Goal: Transaction & Acquisition: Purchase product/service

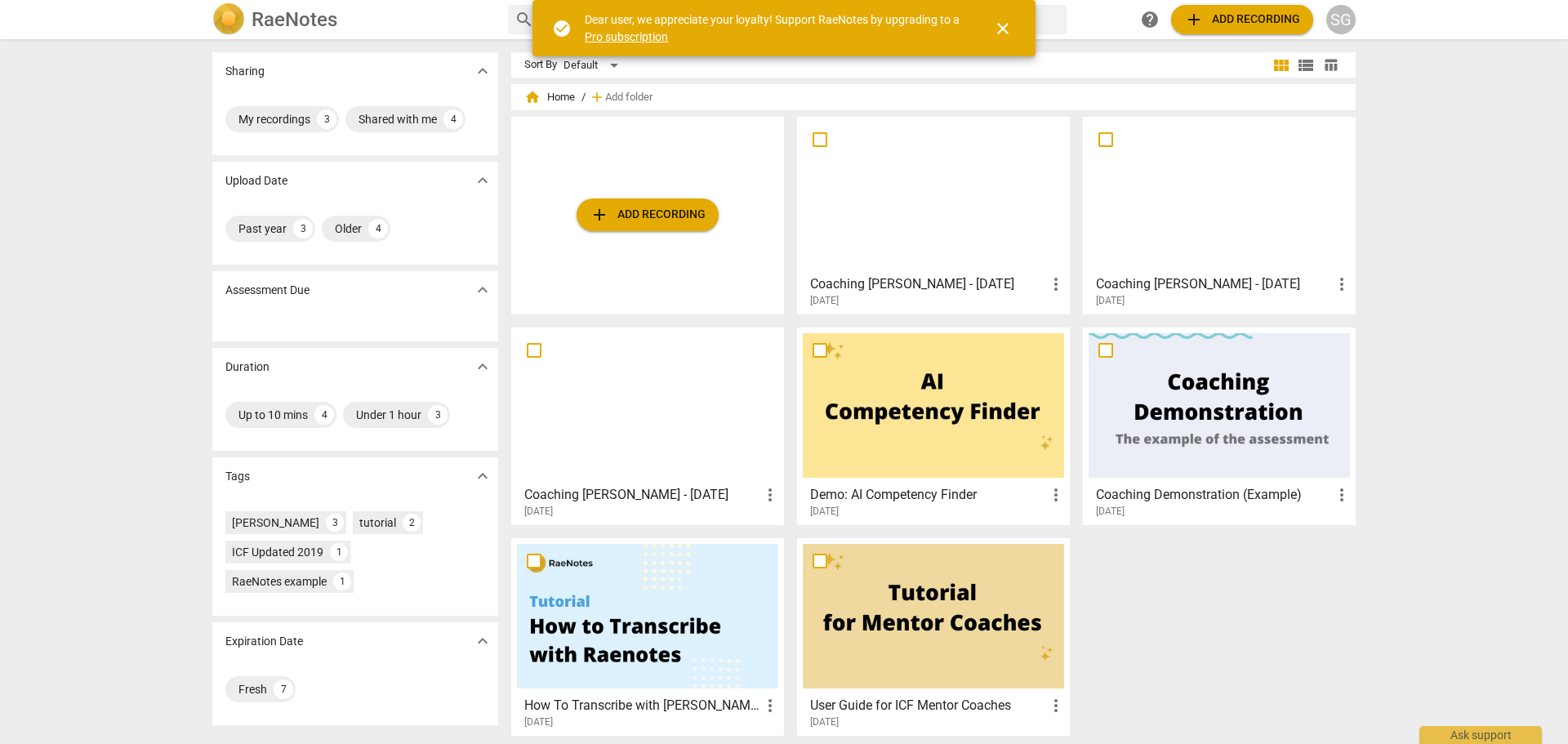
click at [941, 246] on div at bounding box center [933, 195] width 261 height 145
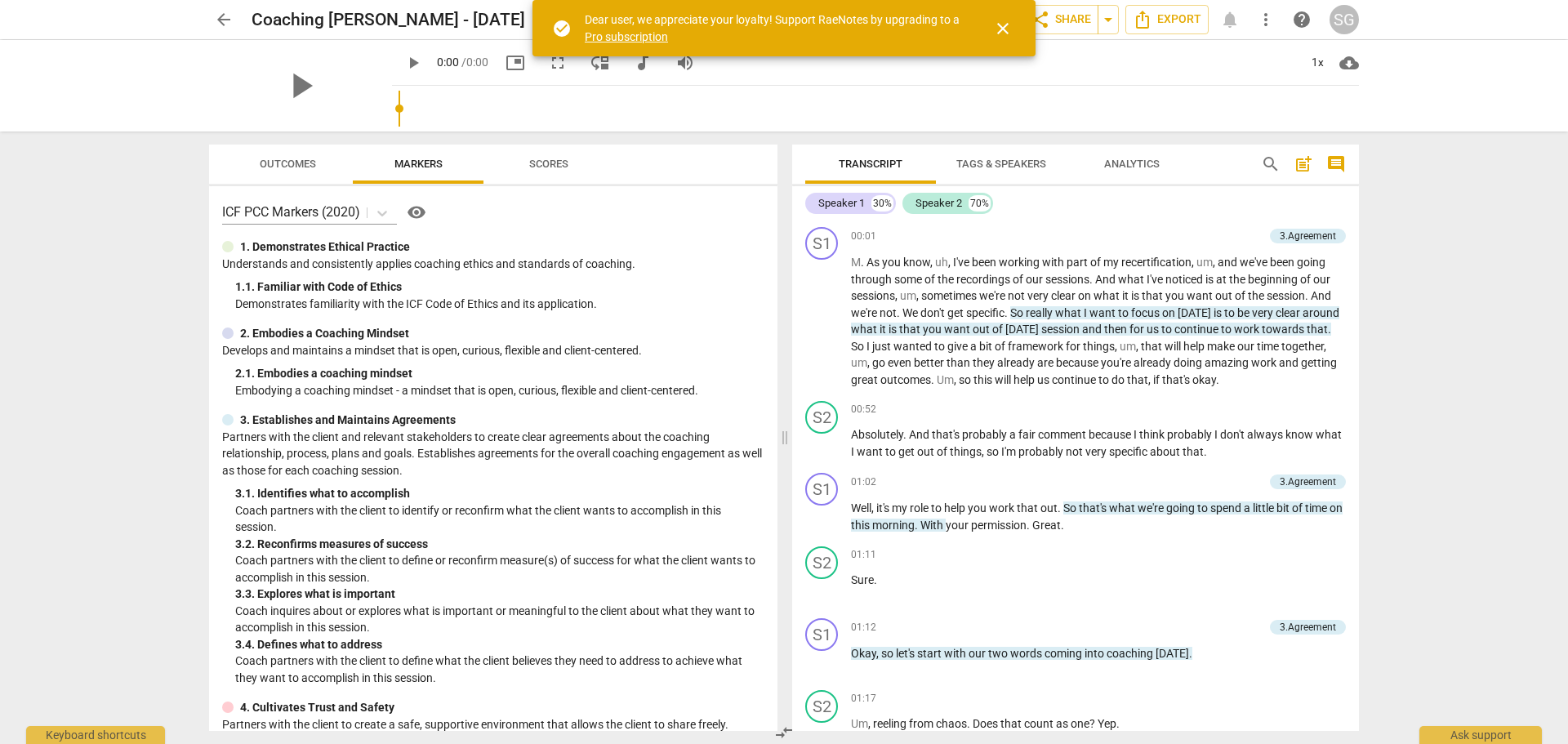
click at [554, 168] on span "Scores" at bounding box center [548, 163] width 40 height 13
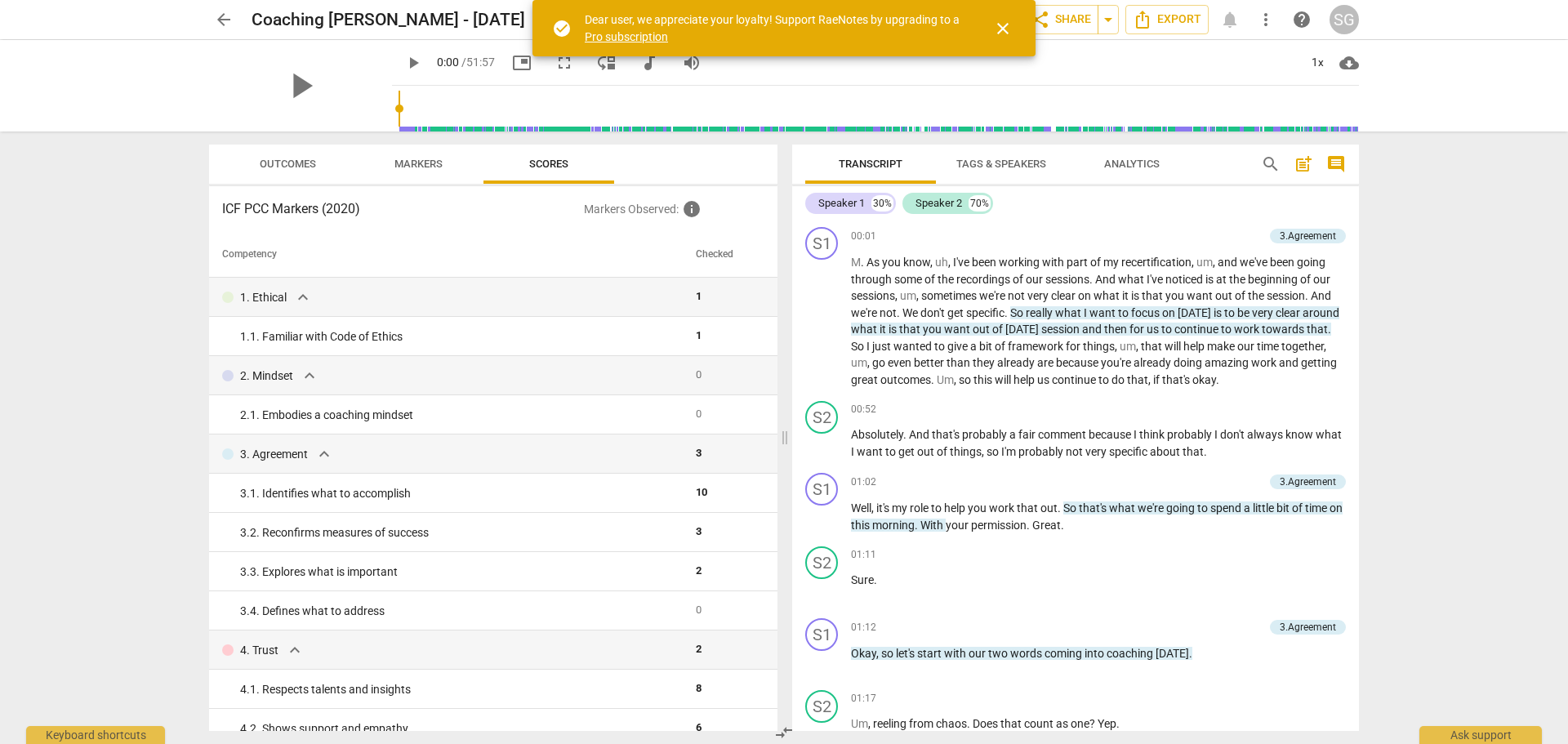
click at [221, 17] on span "arrow_back" at bounding box center [224, 19] width 19 height 19
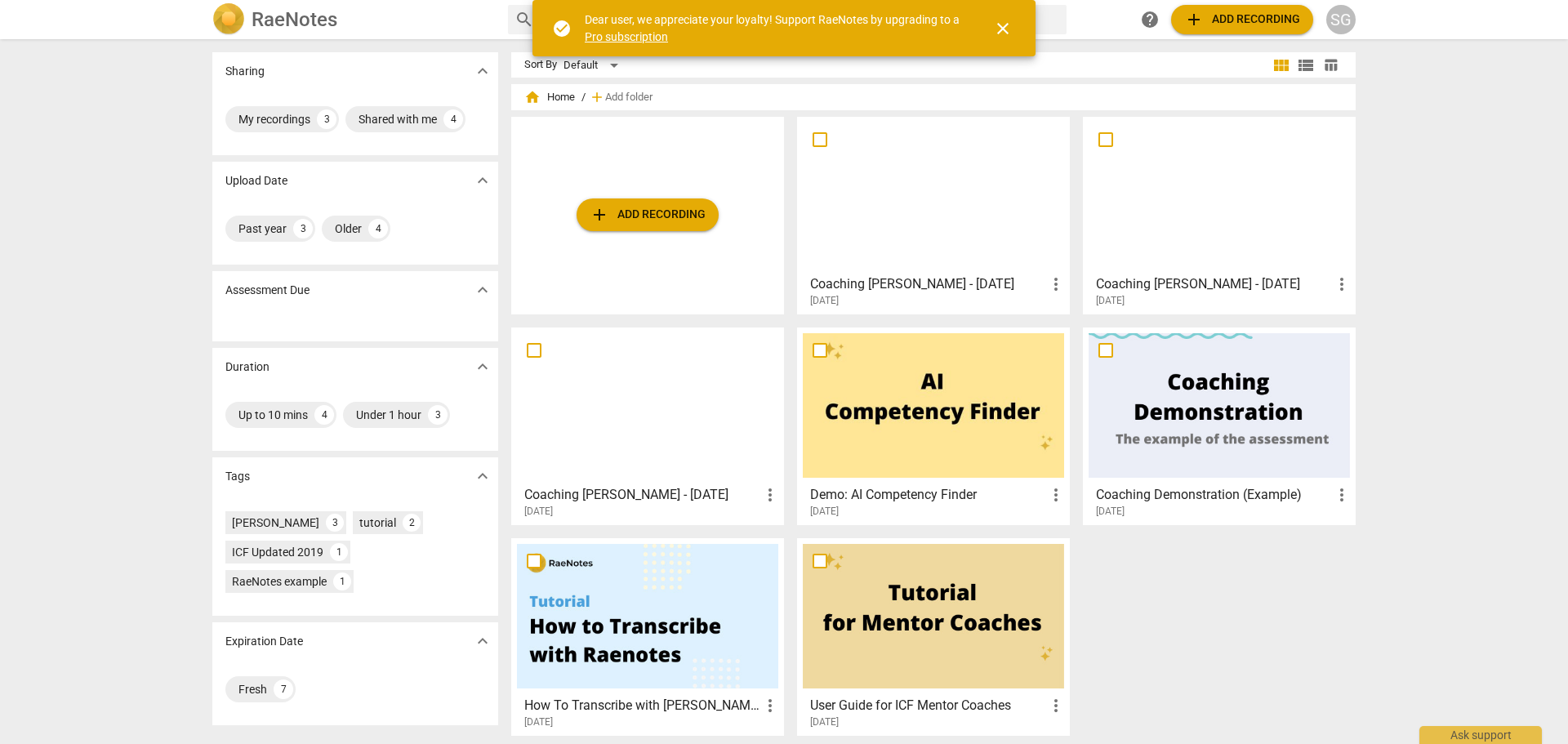
click at [1231, 179] on div at bounding box center [1218, 195] width 261 height 145
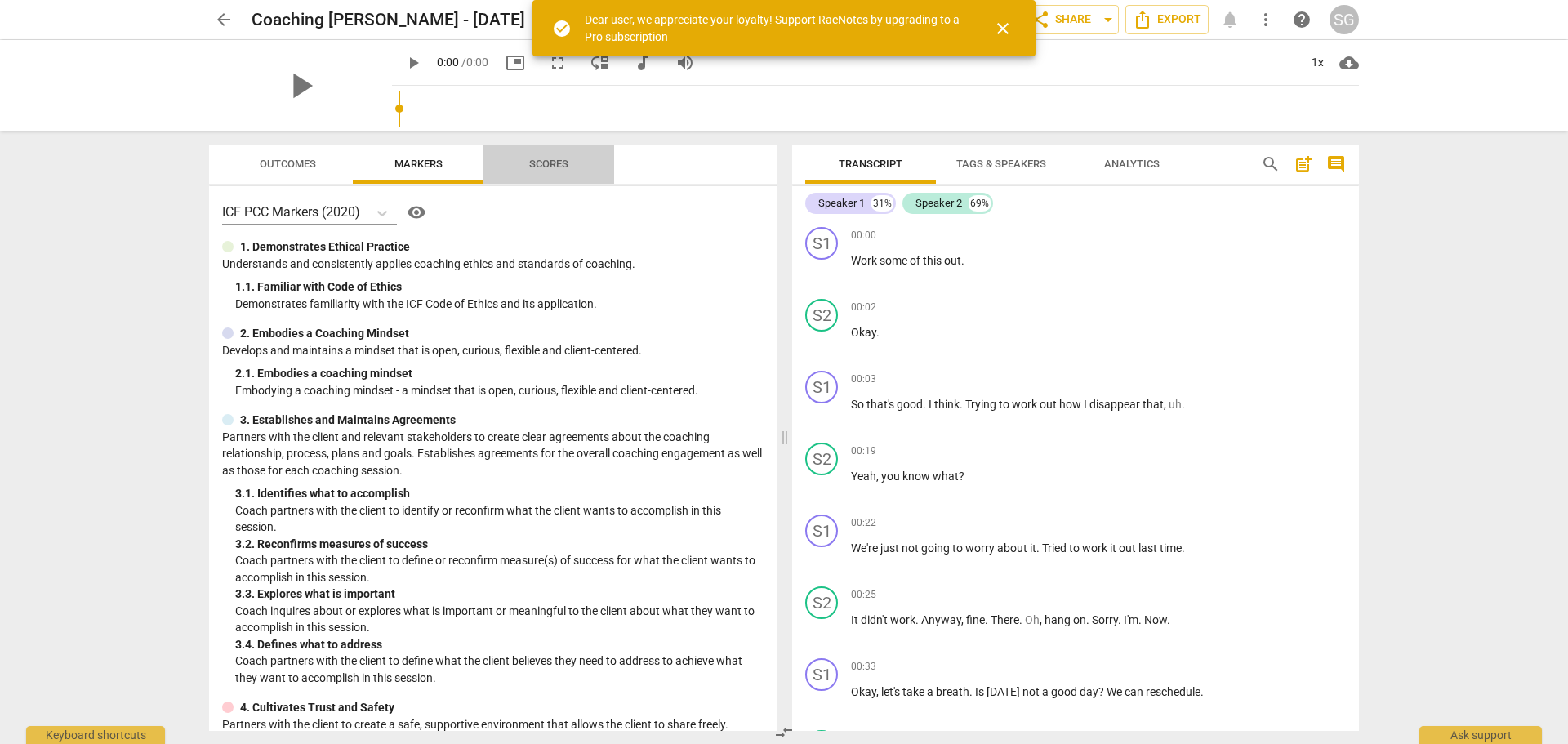
click at [537, 169] on span "Scores" at bounding box center [548, 163] width 40 height 13
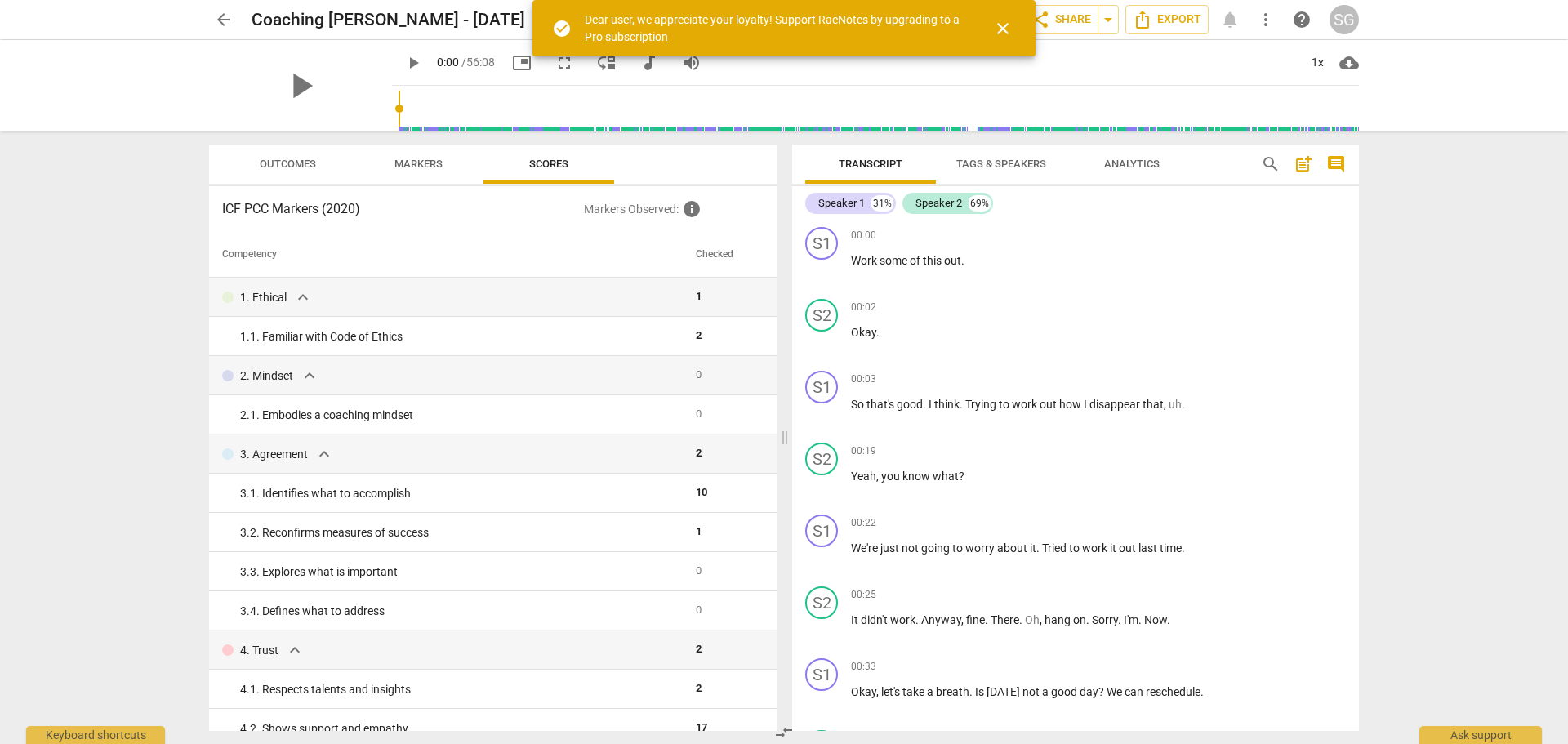
click at [225, 13] on span "arrow_back" at bounding box center [224, 19] width 19 height 19
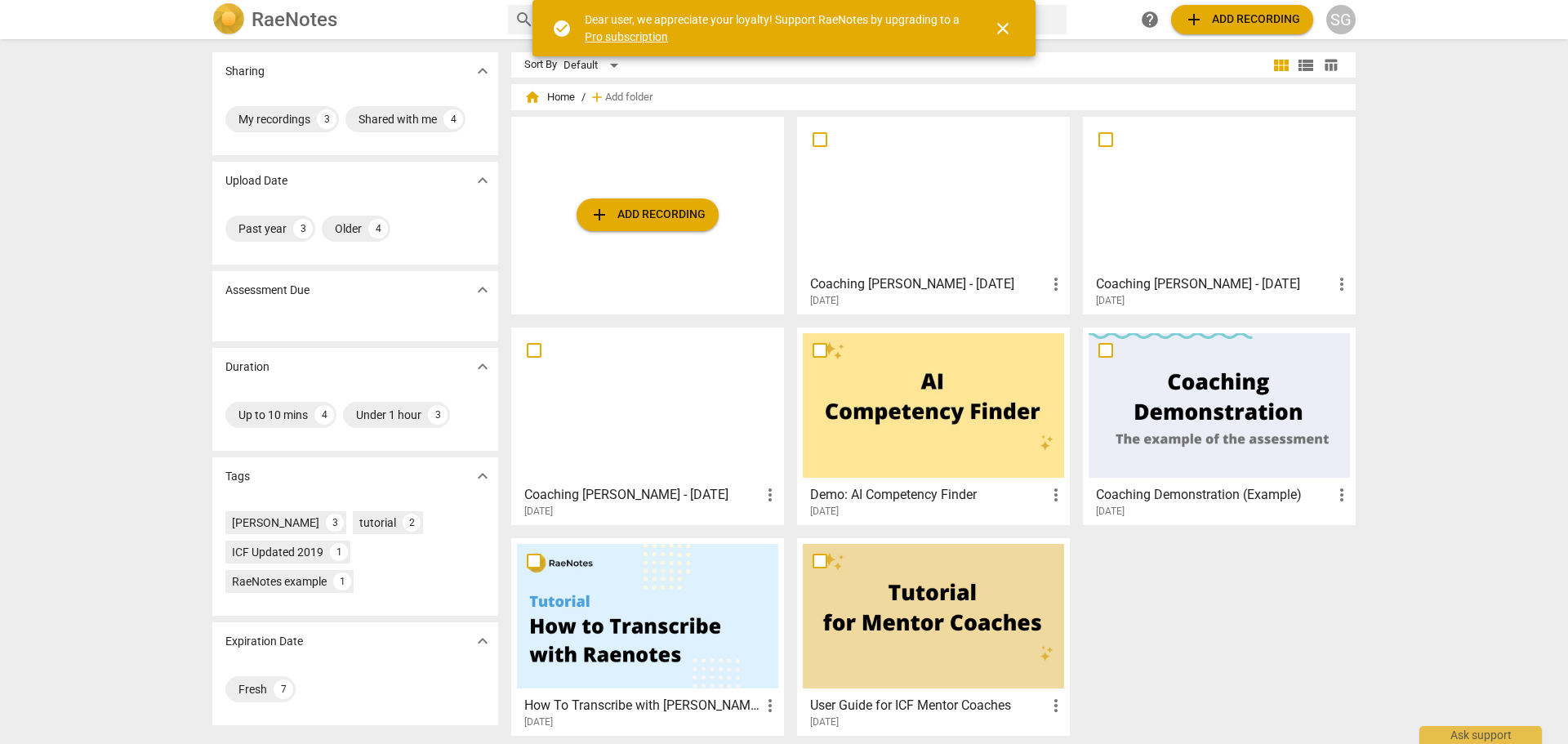
click at [623, 30] on link "Pro subscription" at bounding box center [626, 37] width 83 height 13
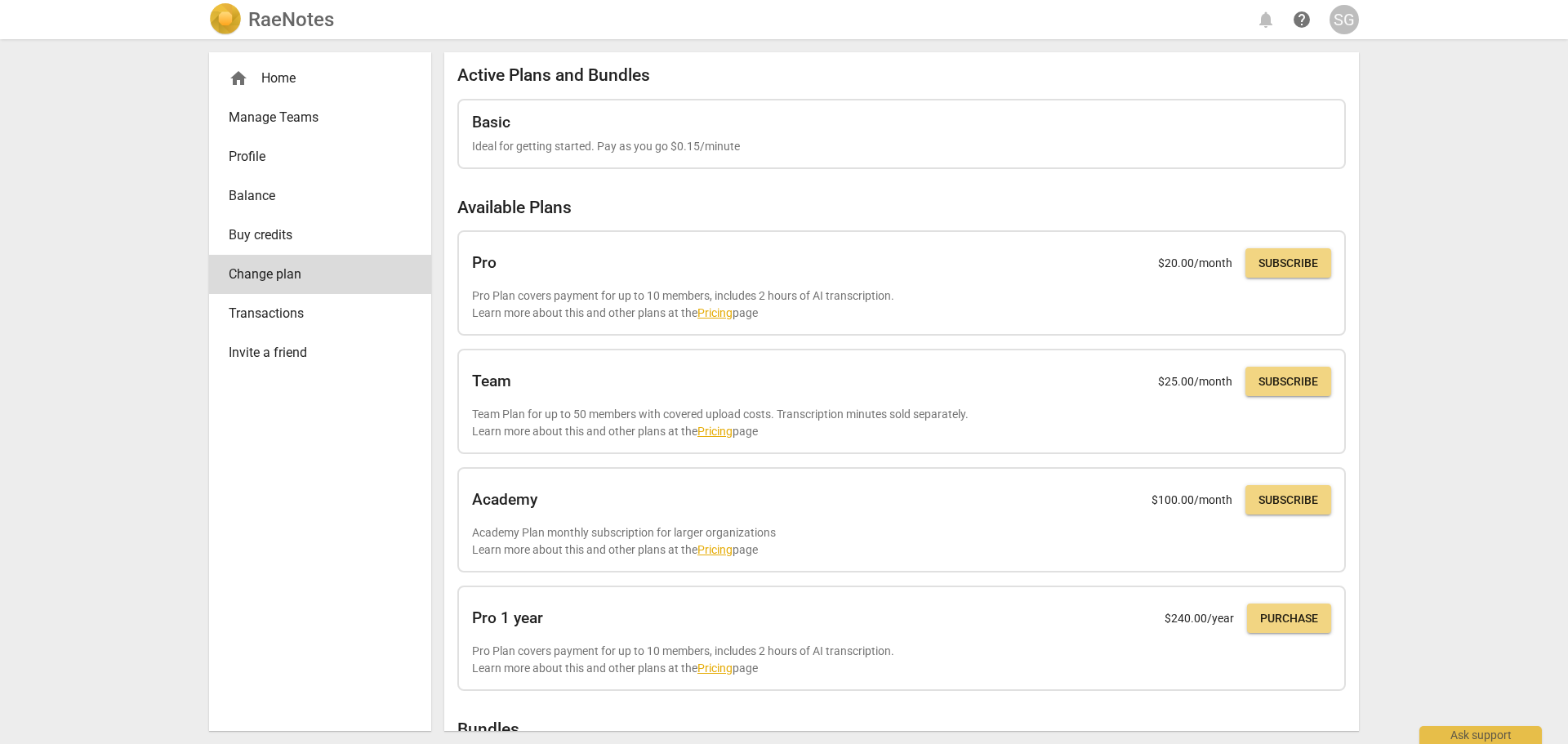
click at [275, 233] on span "Buy credits" at bounding box center [313, 235] width 170 height 19
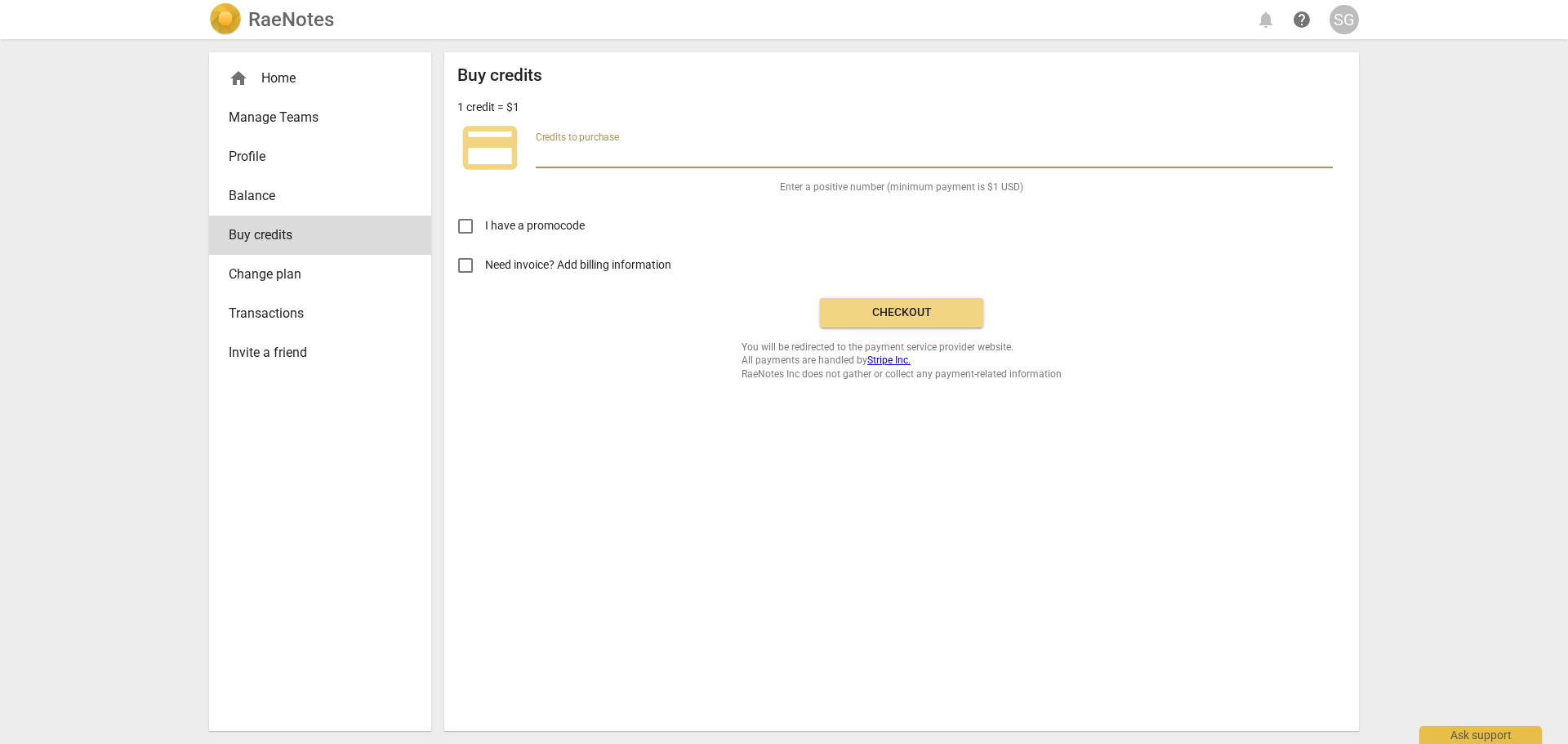
click at [586, 153] on input "number" at bounding box center [934, 156] width 797 height 24
type input "2"
drag, startPoint x: 581, startPoint y: 150, endPoint x: 531, endPoint y: 150, distance: 50.0
click at [531, 150] on div "credit_card Credits to purchase 50" at bounding box center [901, 147] width 889 height 66
type input "5"
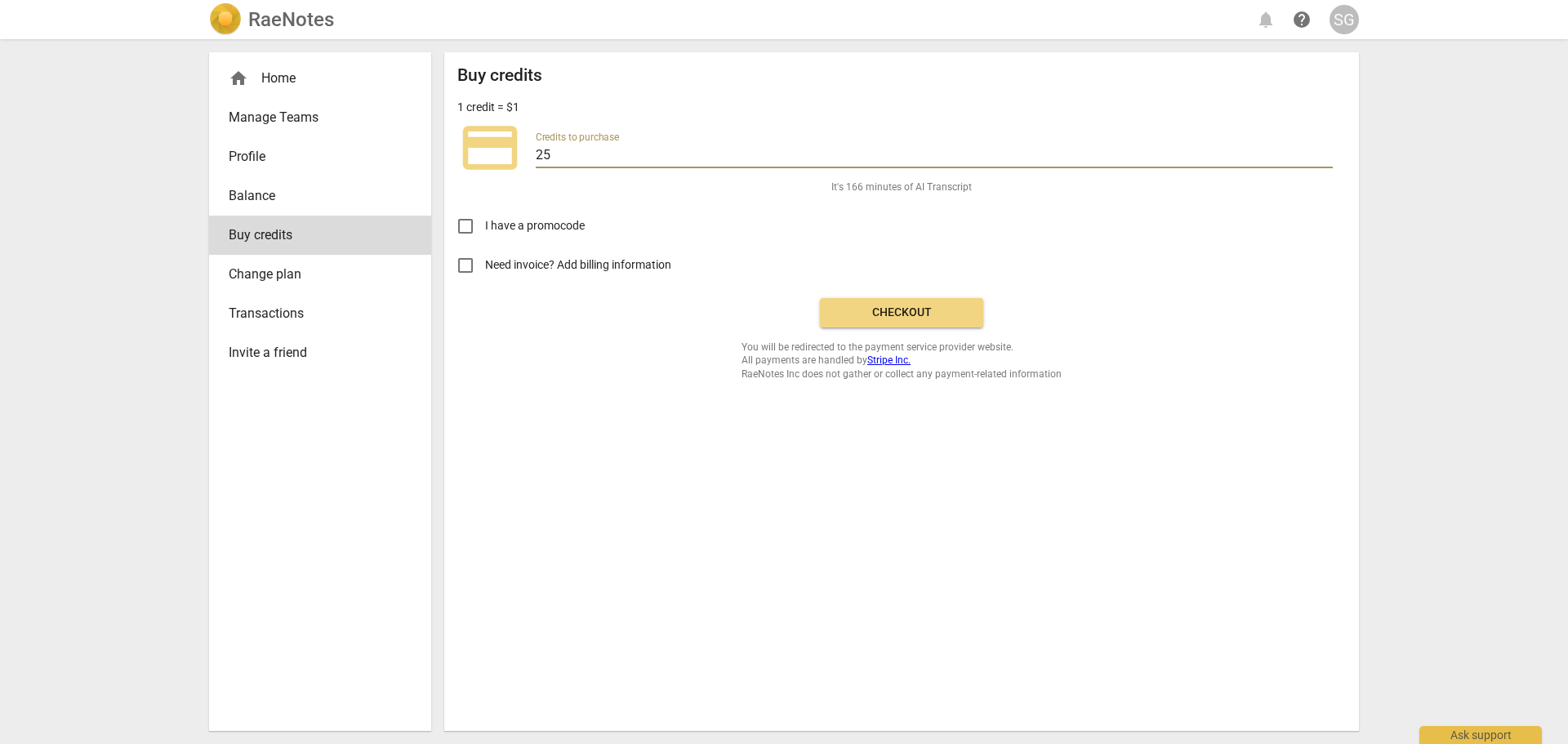
type input "2"
type input "3"
type input "40"
click at [924, 323] on button "Checkout" at bounding box center [901, 312] width 163 height 29
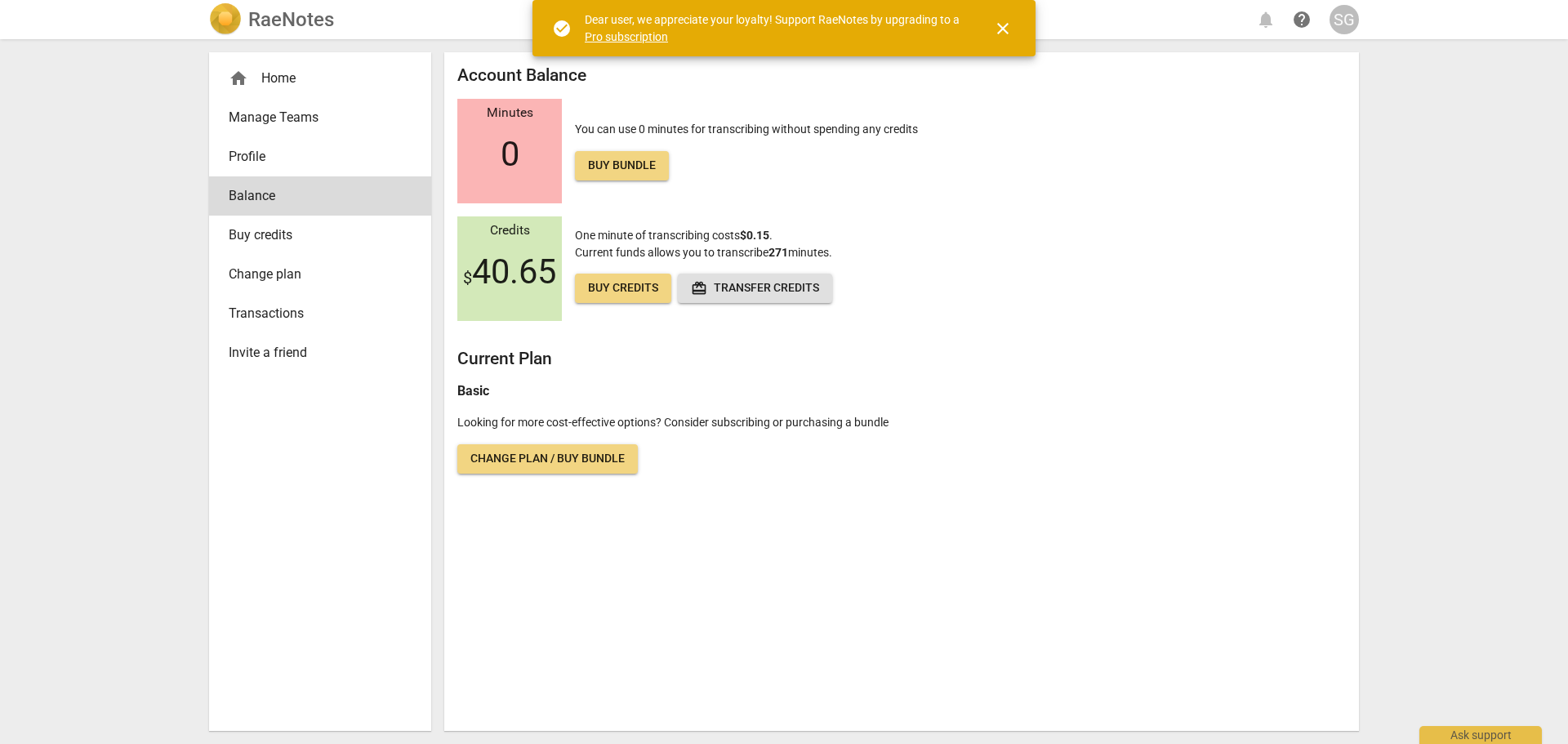
click at [1009, 35] on span "close" at bounding box center [1002, 28] width 19 height 19
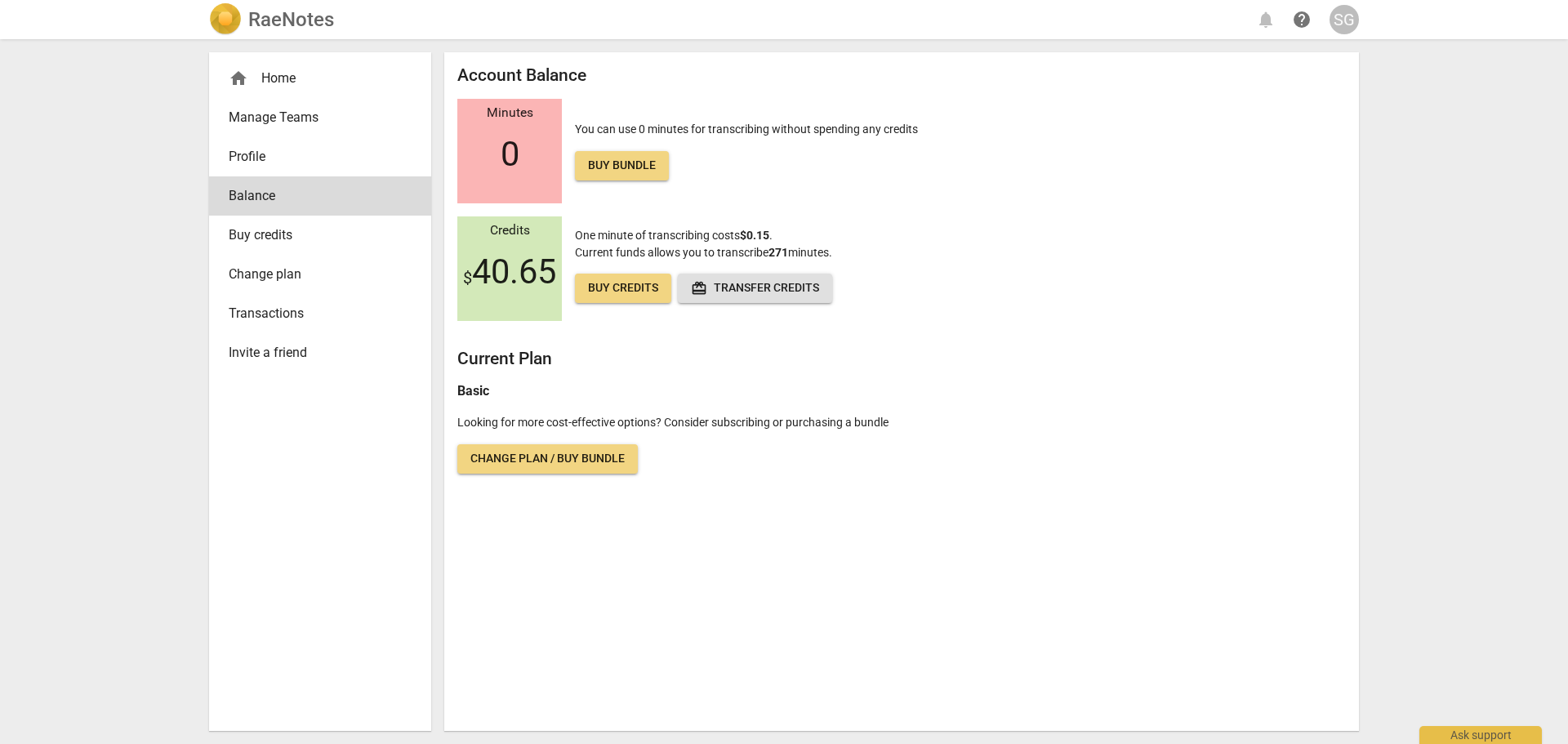
click at [310, 25] on h2 "RaeNotes" at bounding box center [291, 19] width 86 height 23
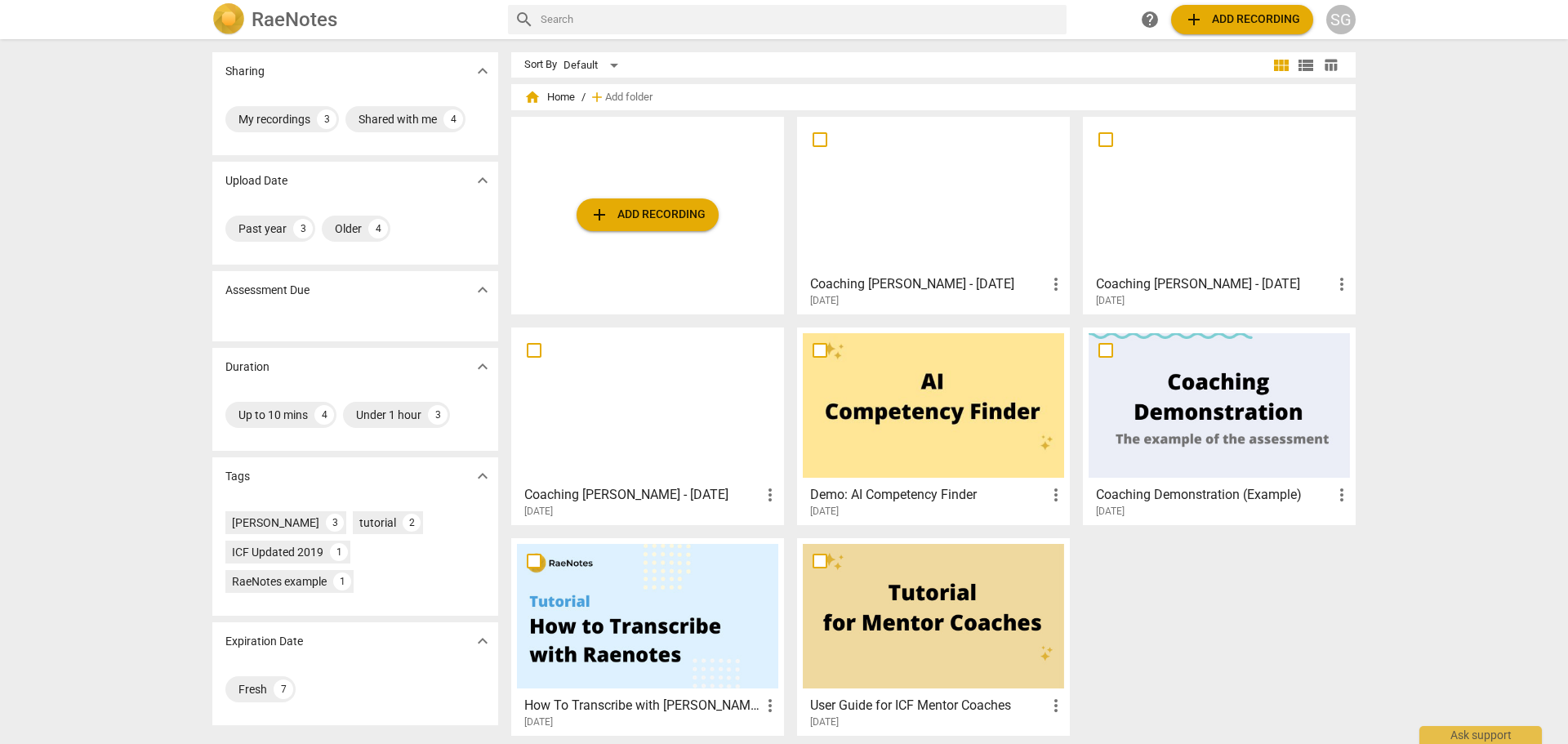
click at [632, 217] on span "add Add recording" at bounding box center [648, 215] width 116 height 19
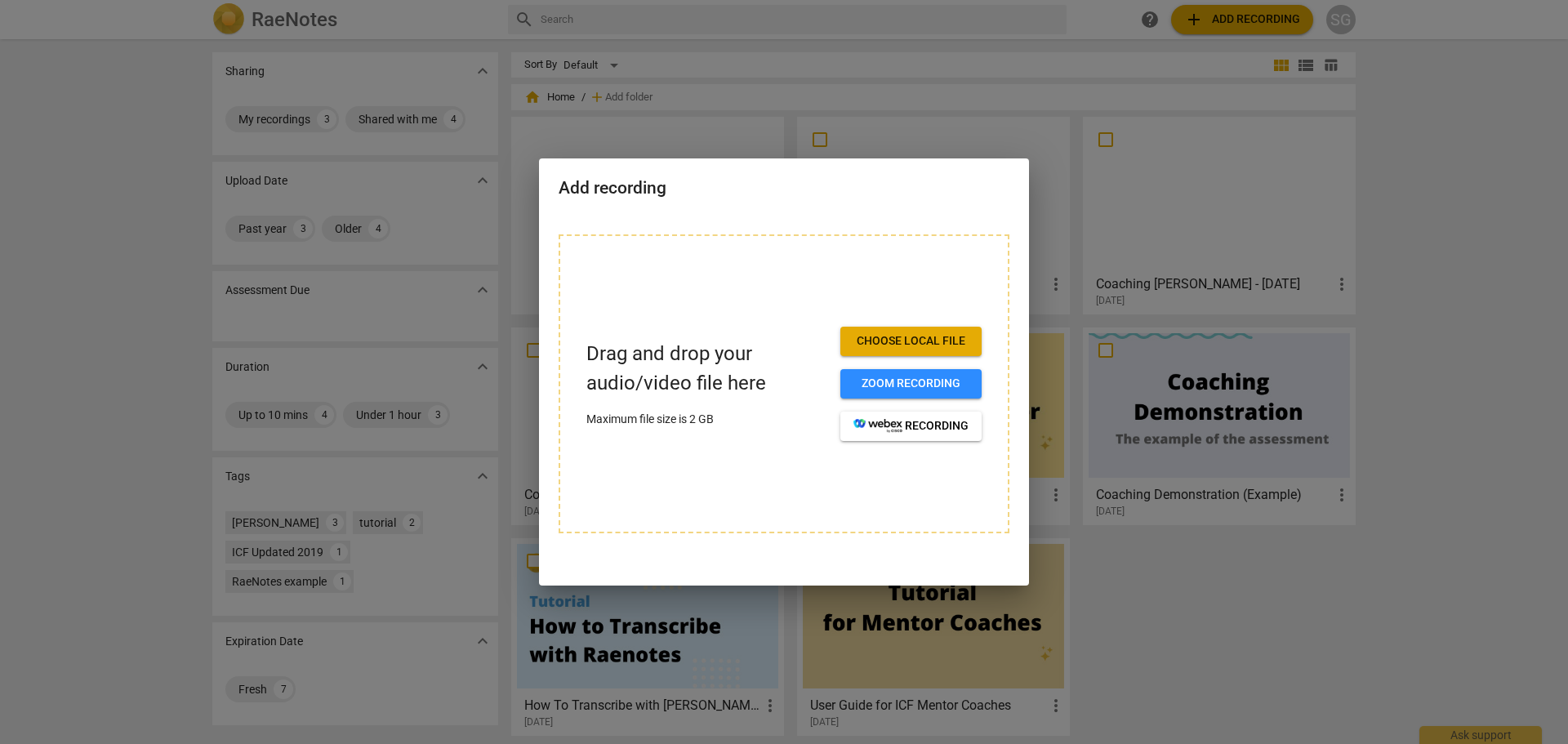
click at [14, 135] on div at bounding box center [784, 372] width 1568 height 744
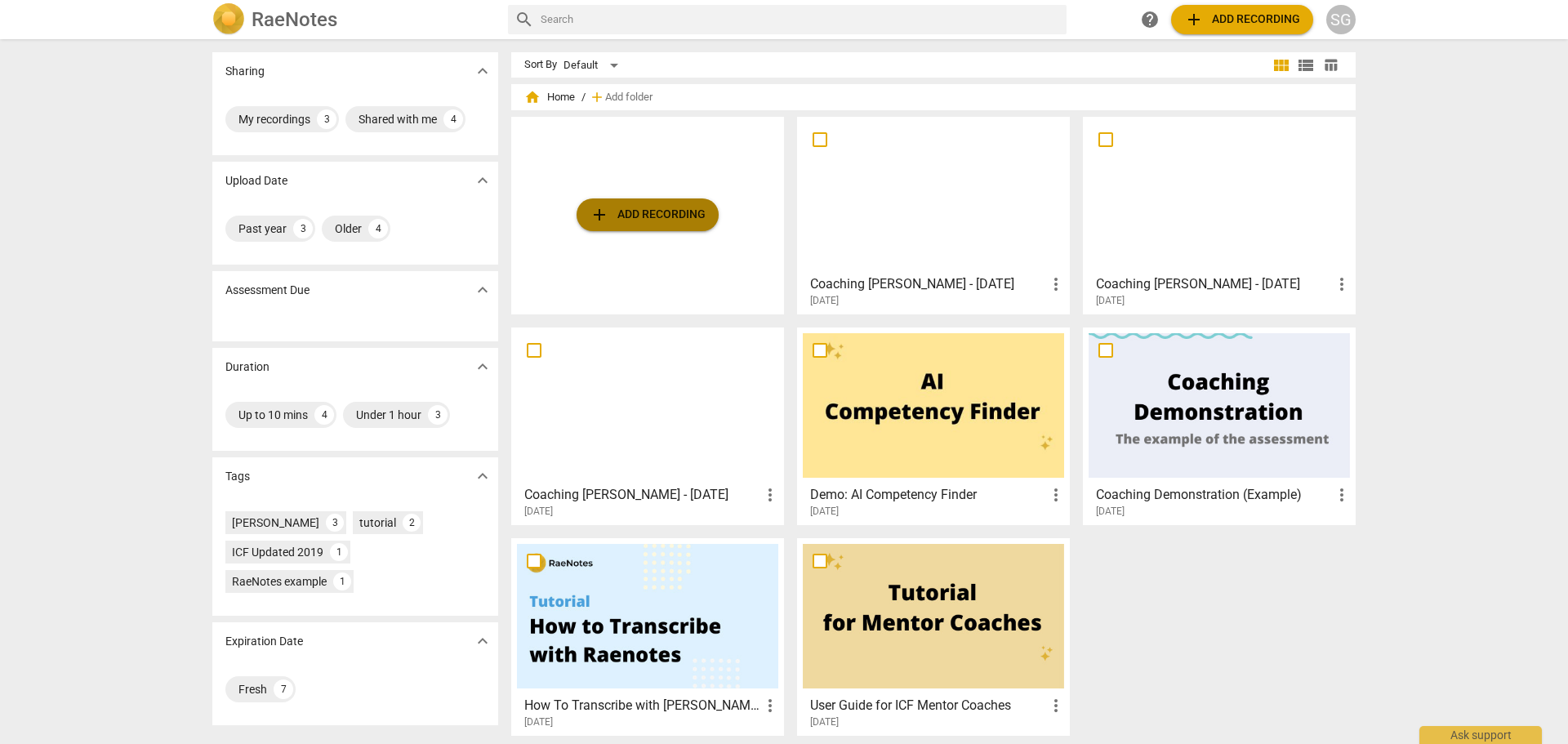
click at [674, 222] on span "add Add recording" at bounding box center [648, 215] width 116 height 19
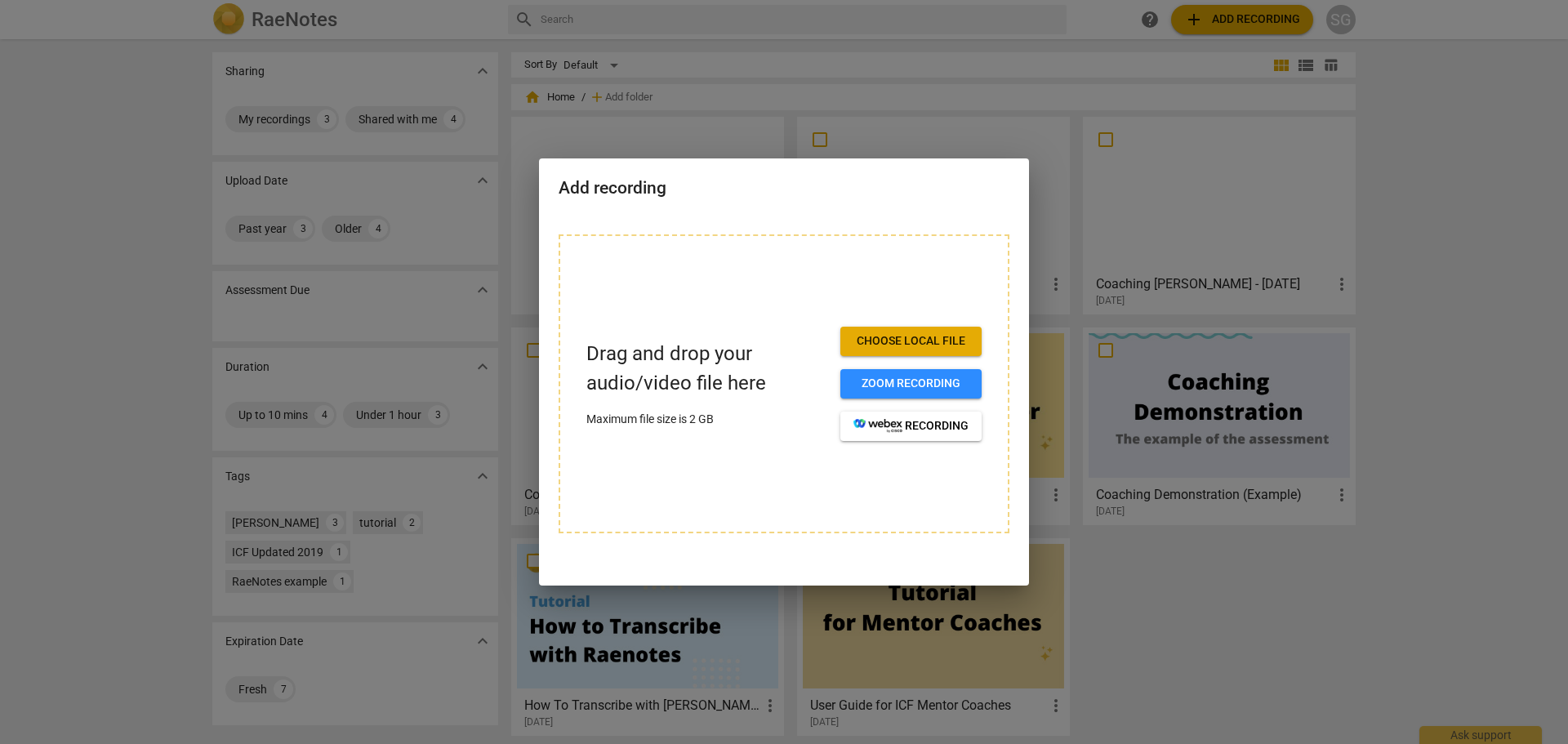
click at [911, 341] on span "Choose local file" at bounding box center [910, 341] width 115 height 16
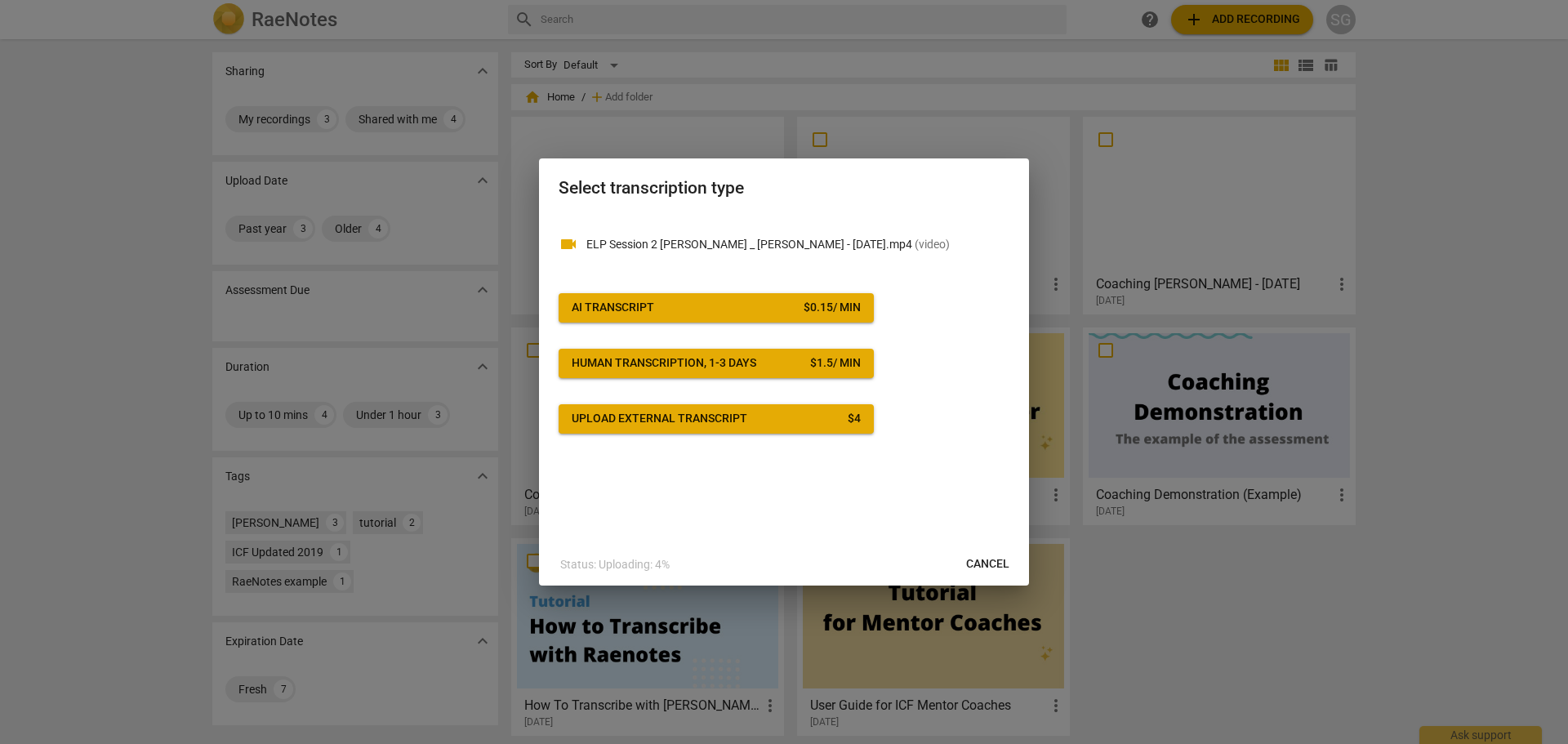
click at [628, 303] on div "AI Transcript" at bounding box center [613, 307] width 83 height 16
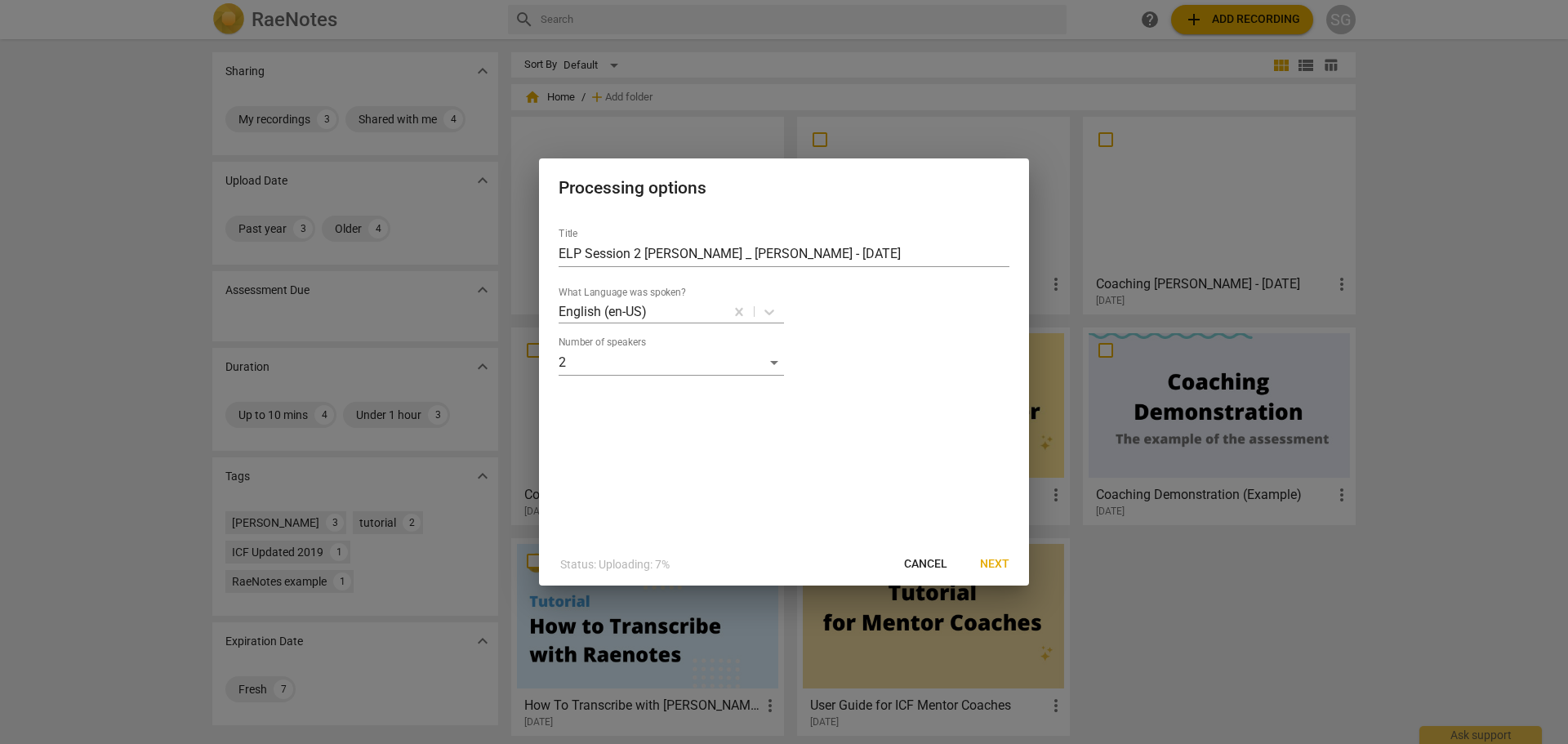
click at [1001, 567] on span "Next" at bounding box center [995, 564] width 29 height 16
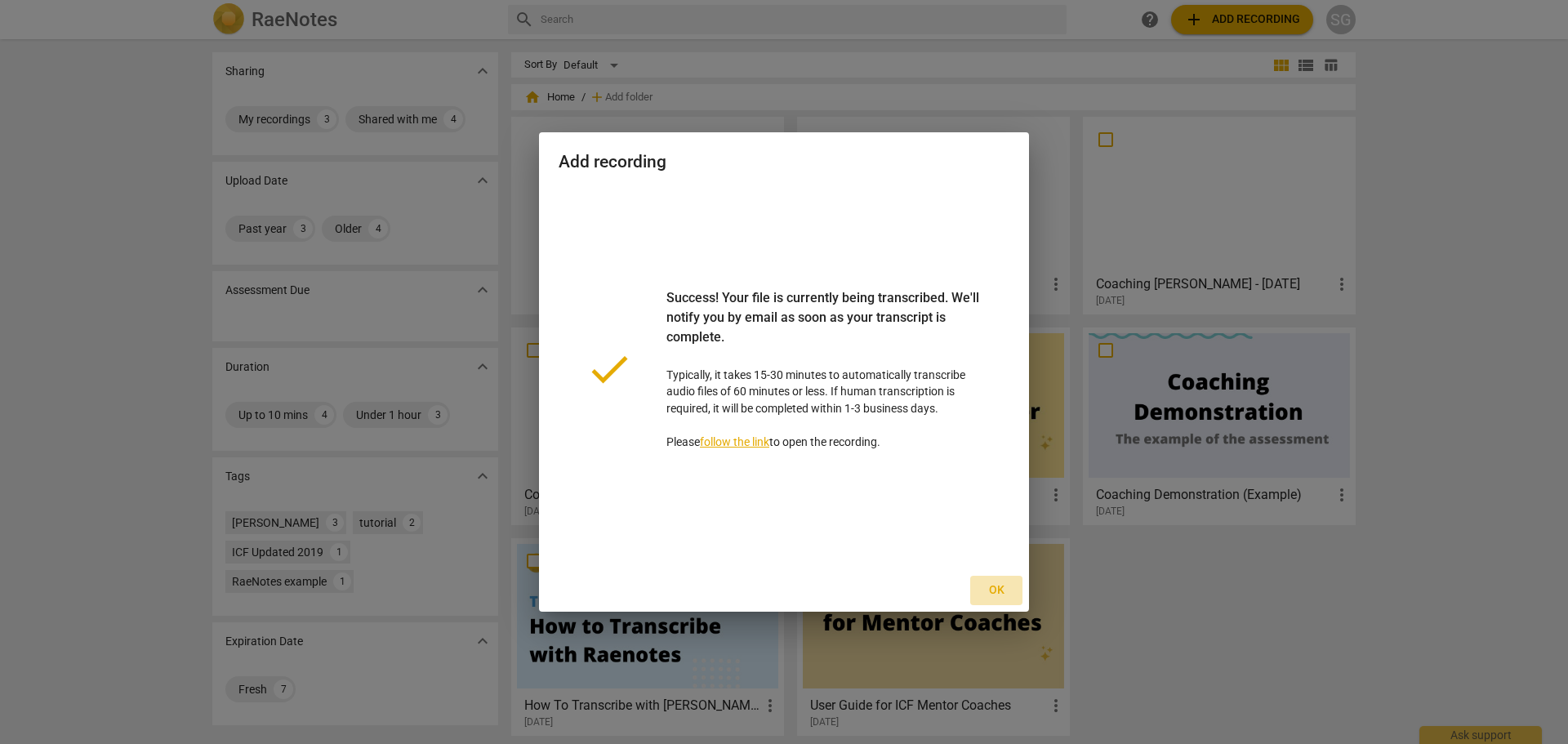
click at [1004, 587] on span "Ok" at bounding box center [996, 590] width 26 height 16
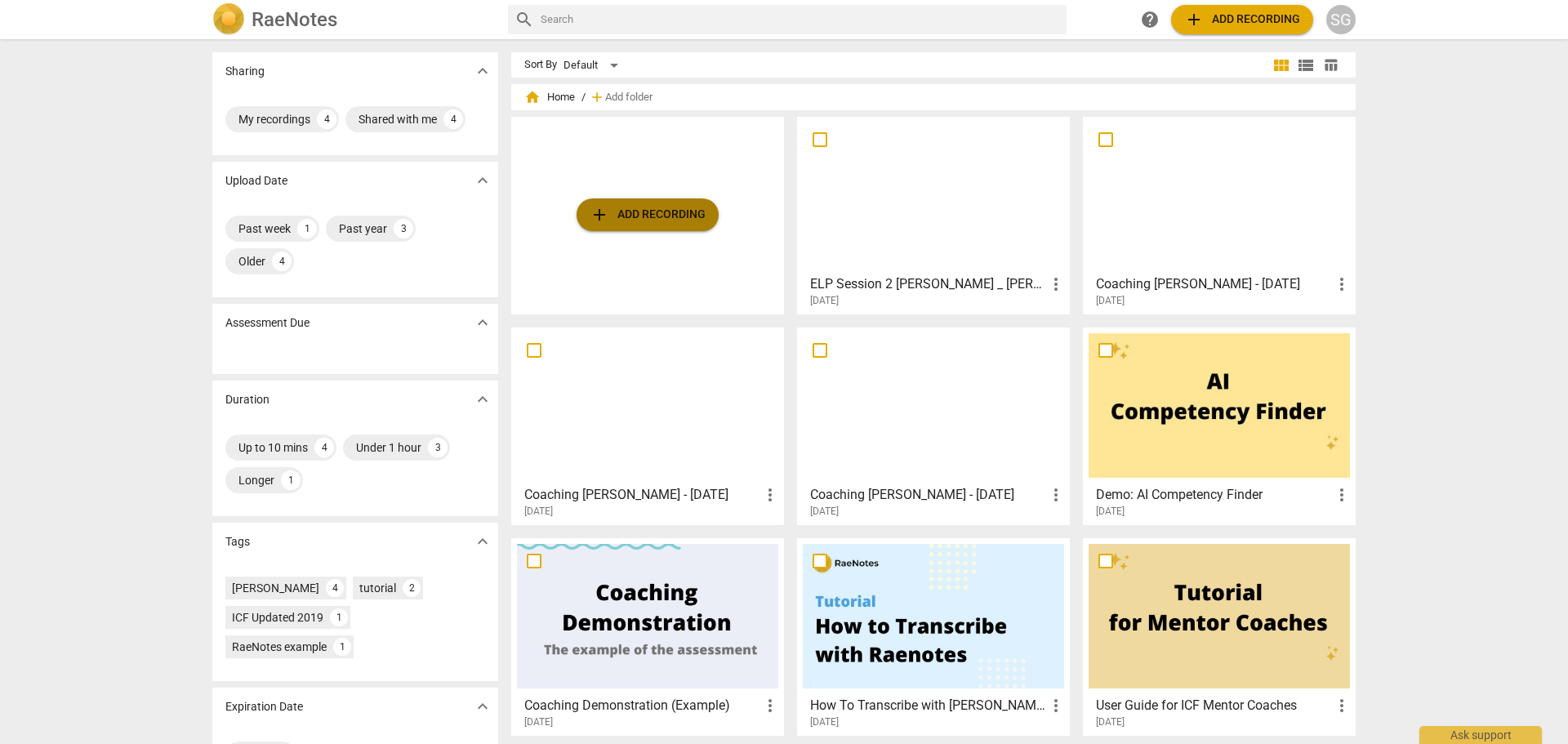
click at [648, 207] on span "add Add recording" at bounding box center [648, 215] width 116 height 19
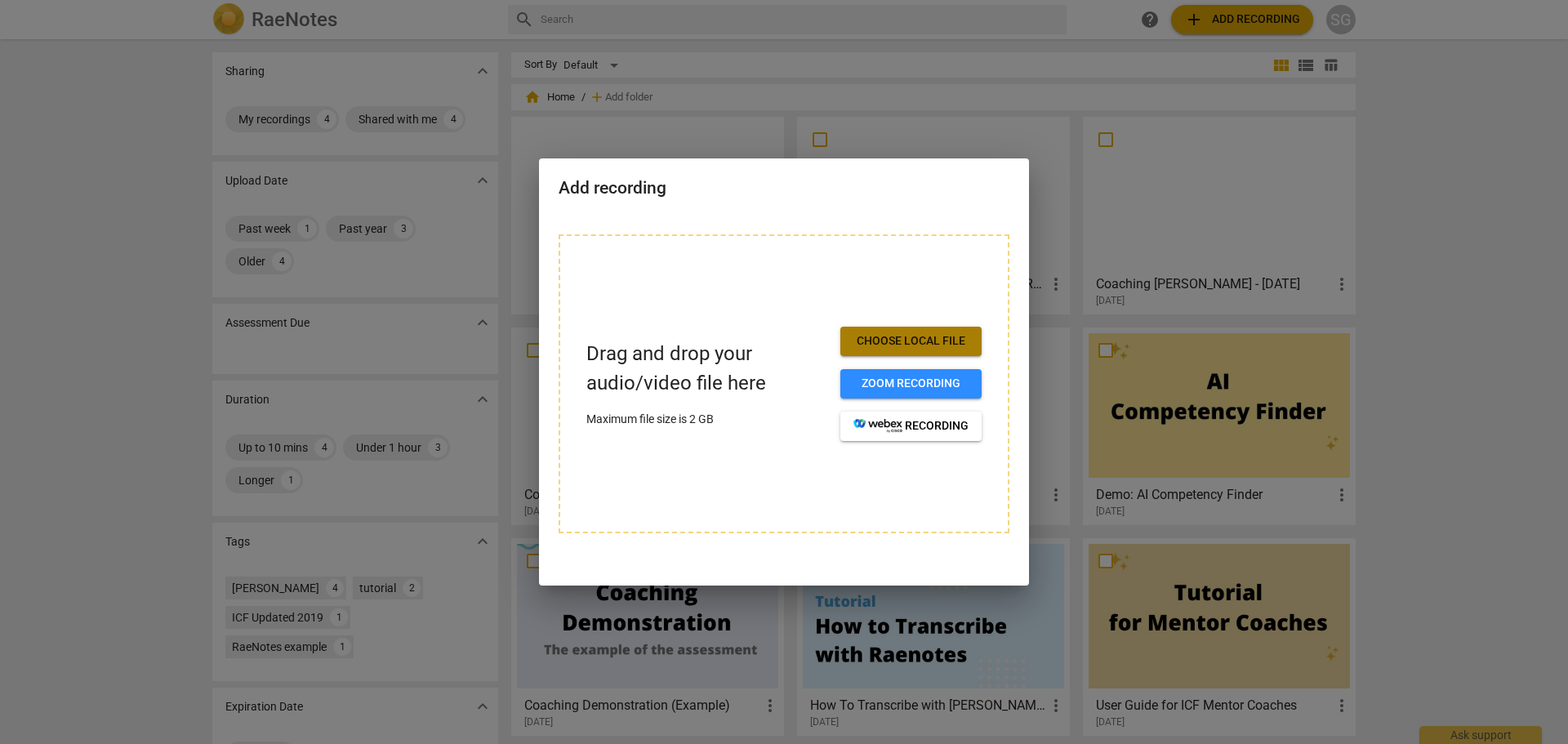
click at [868, 334] on span "Choose local file" at bounding box center [910, 341] width 115 height 16
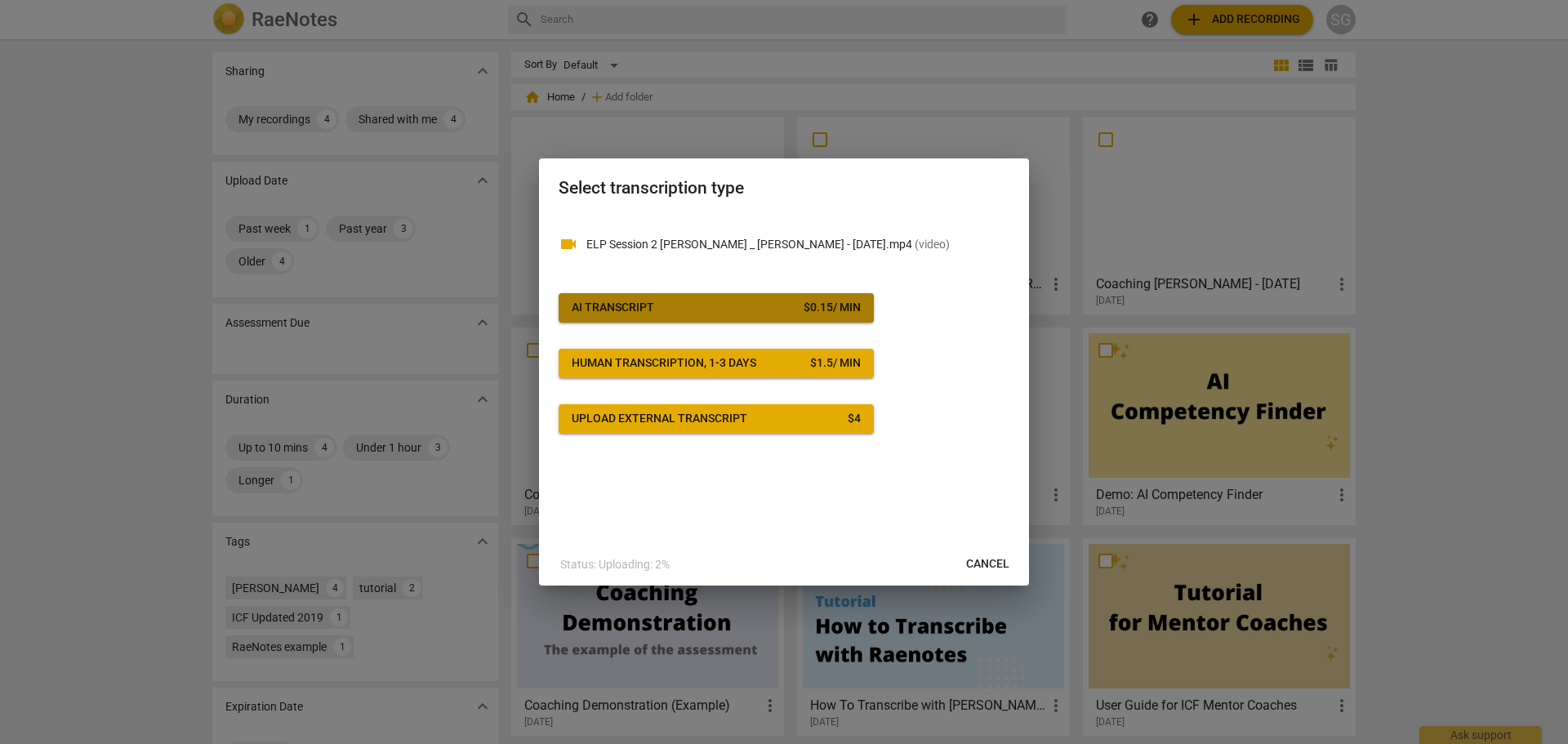
click at [771, 301] on span "AI Transcript $ 0.15 / min" at bounding box center [716, 307] width 289 height 16
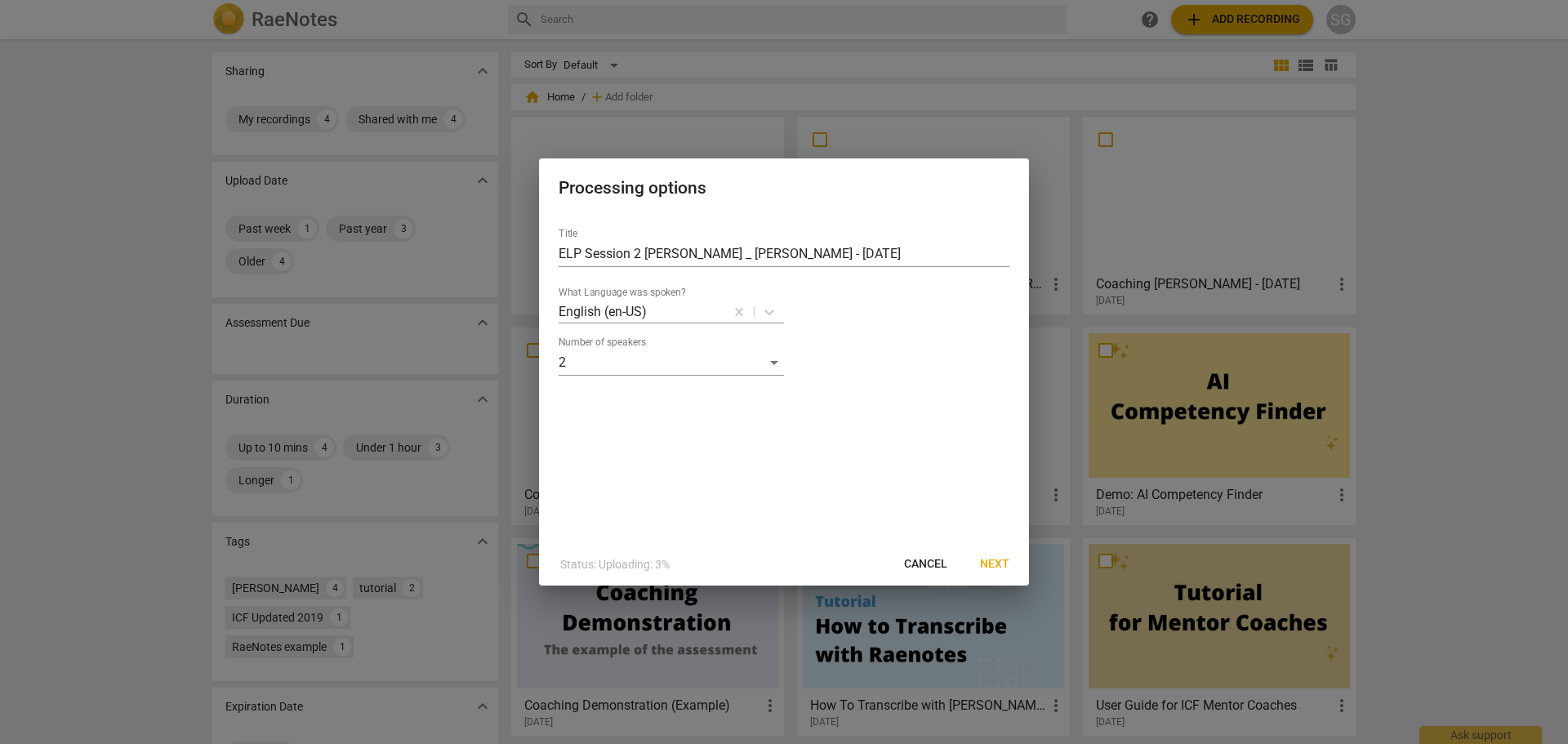
click at [988, 563] on span "Next" at bounding box center [995, 564] width 29 height 16
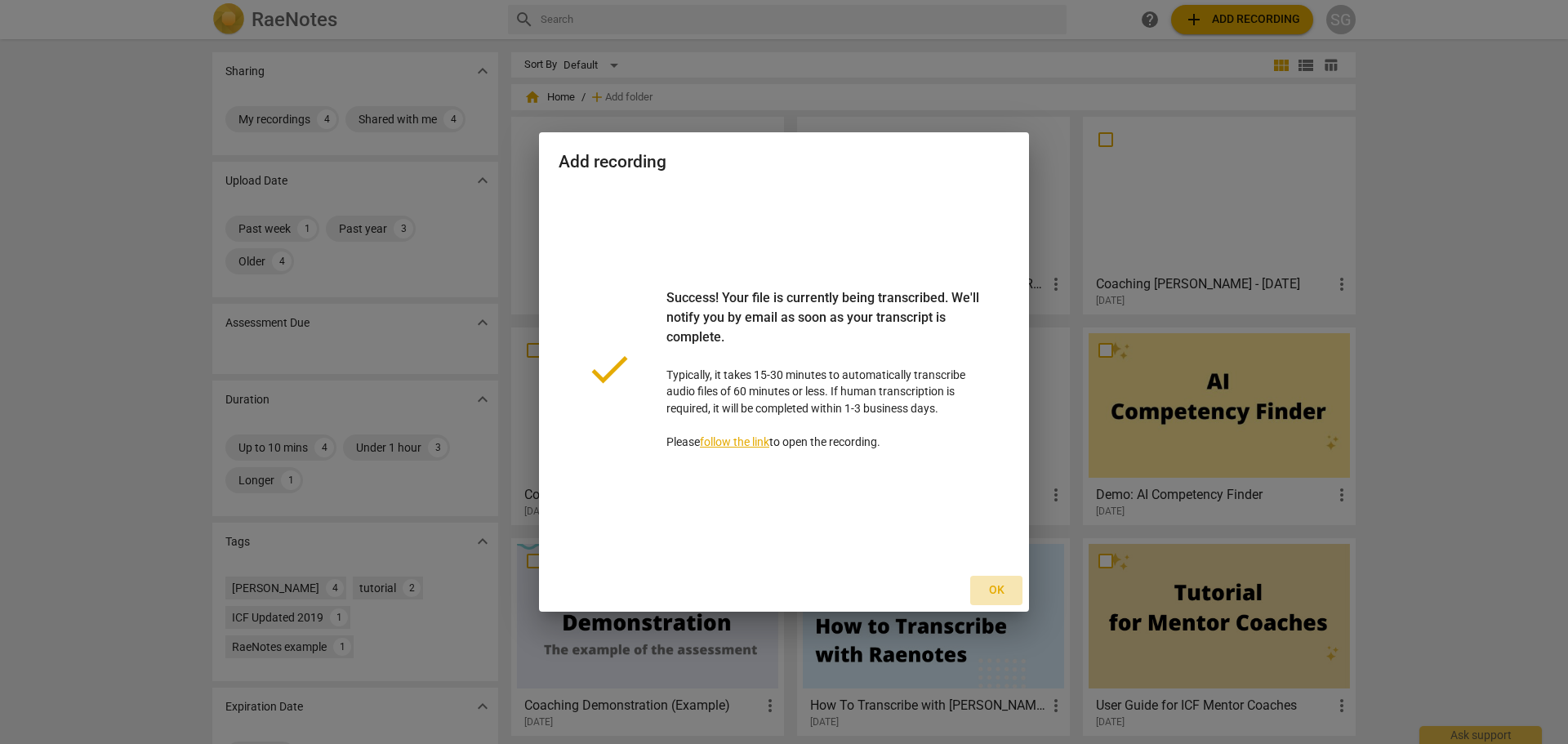
click at [1001, 591] on span "Ok" at bounding box center [996, 590] width 26 height 16
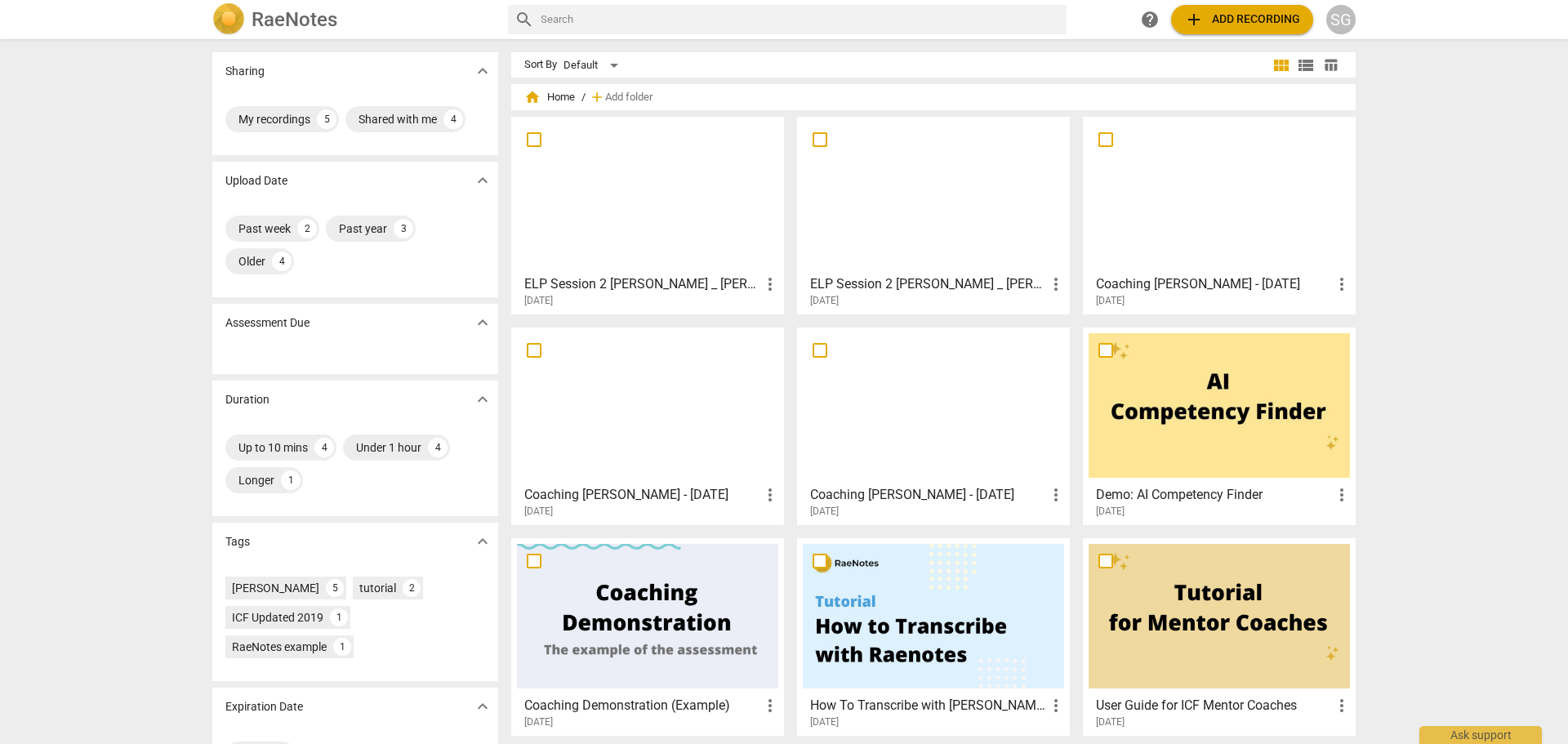
click at [1232, 13] on span "add Add recording" at bounding box center [1241, 19] width 116 height 19
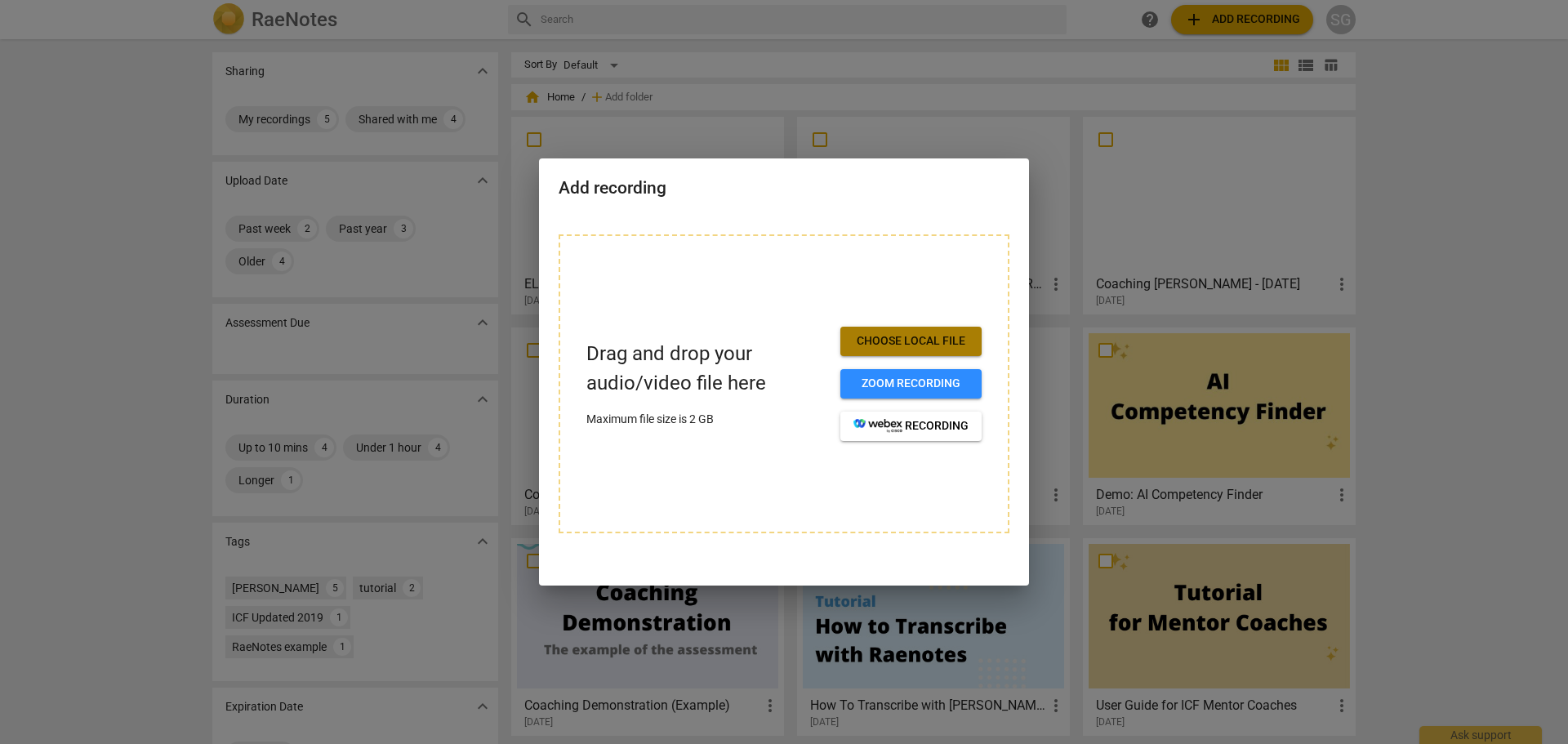
click at [884, 335] on span "Choose local file" at bounding box center [910, 341] width 115 height 16
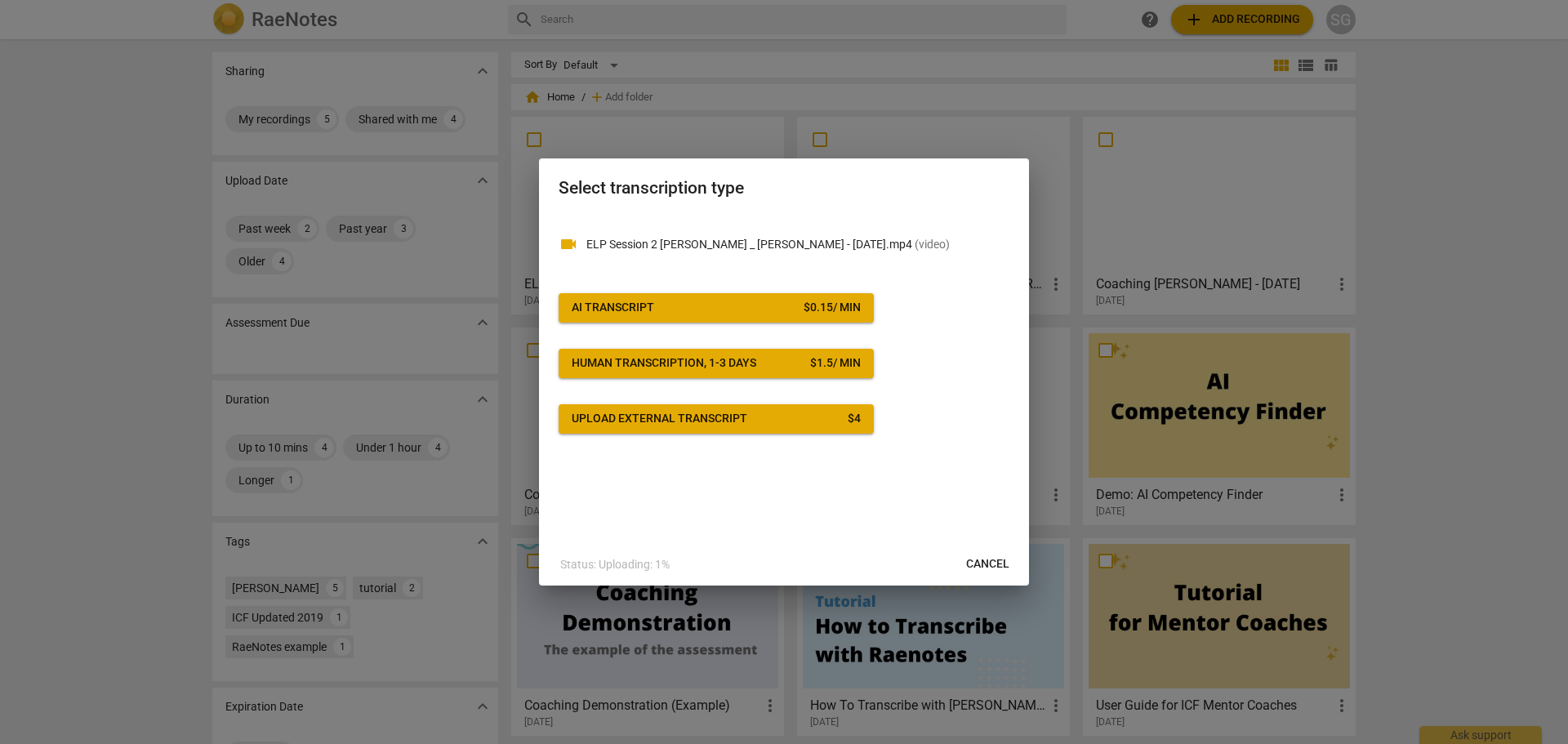
click at [772, 300] on span "AI Transcript $ 0.15 / min" at bounding box center [716, 307] width 289 height 16
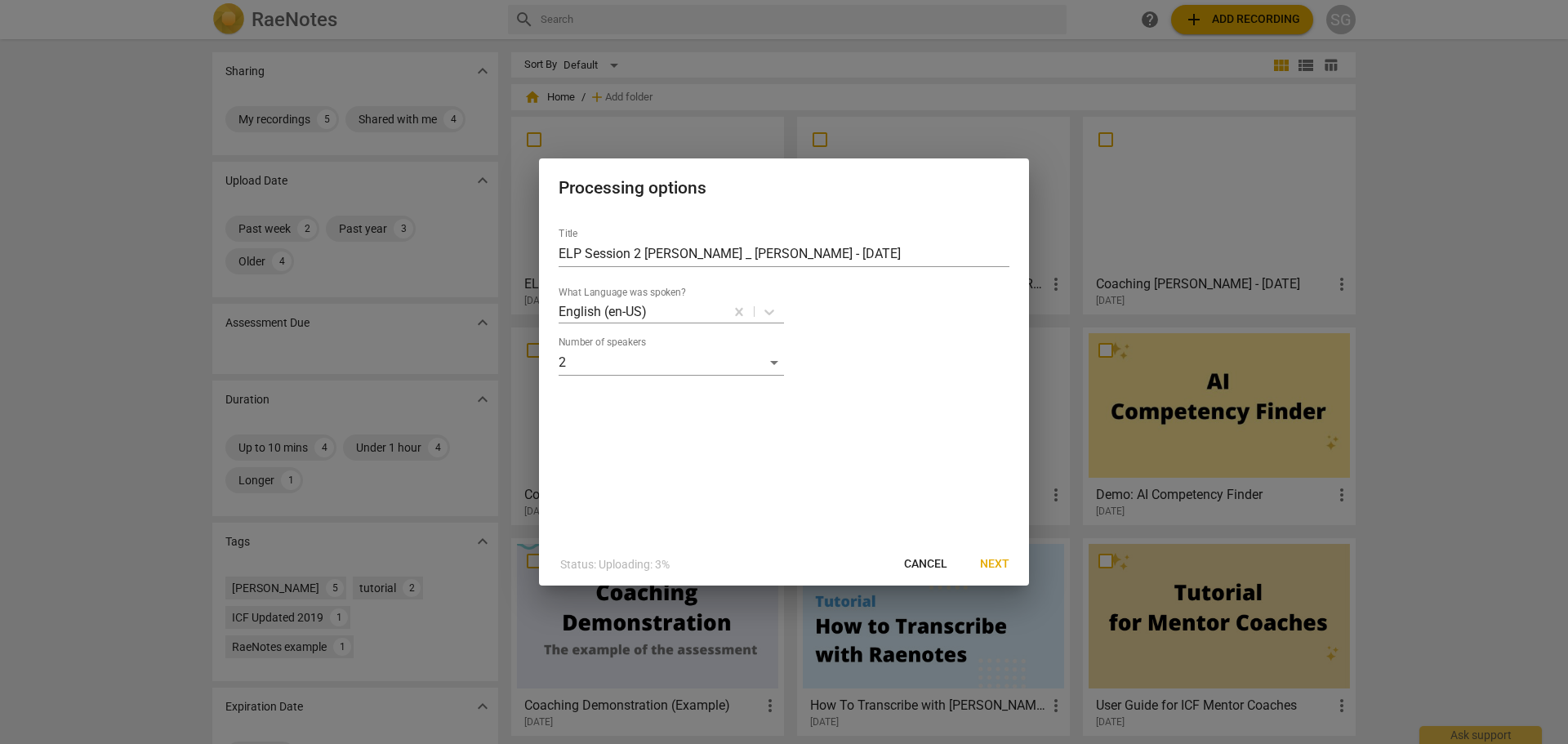
click at [994, 561] on span "Next" at bounding box center [995, 564] width 29 height 16
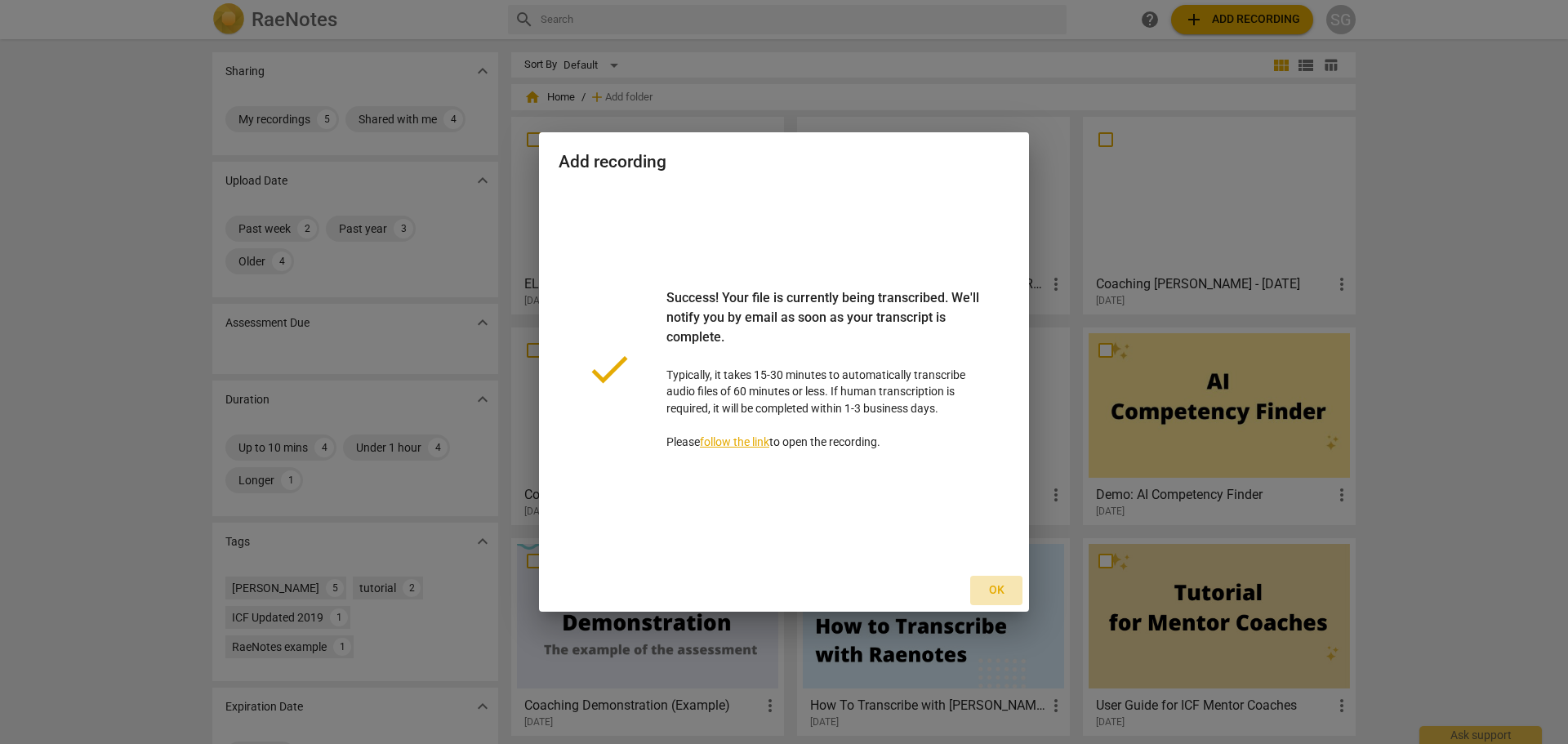
click at [998, 595] on span "Ok" at bounding box center [996, 590] width 26 height 16
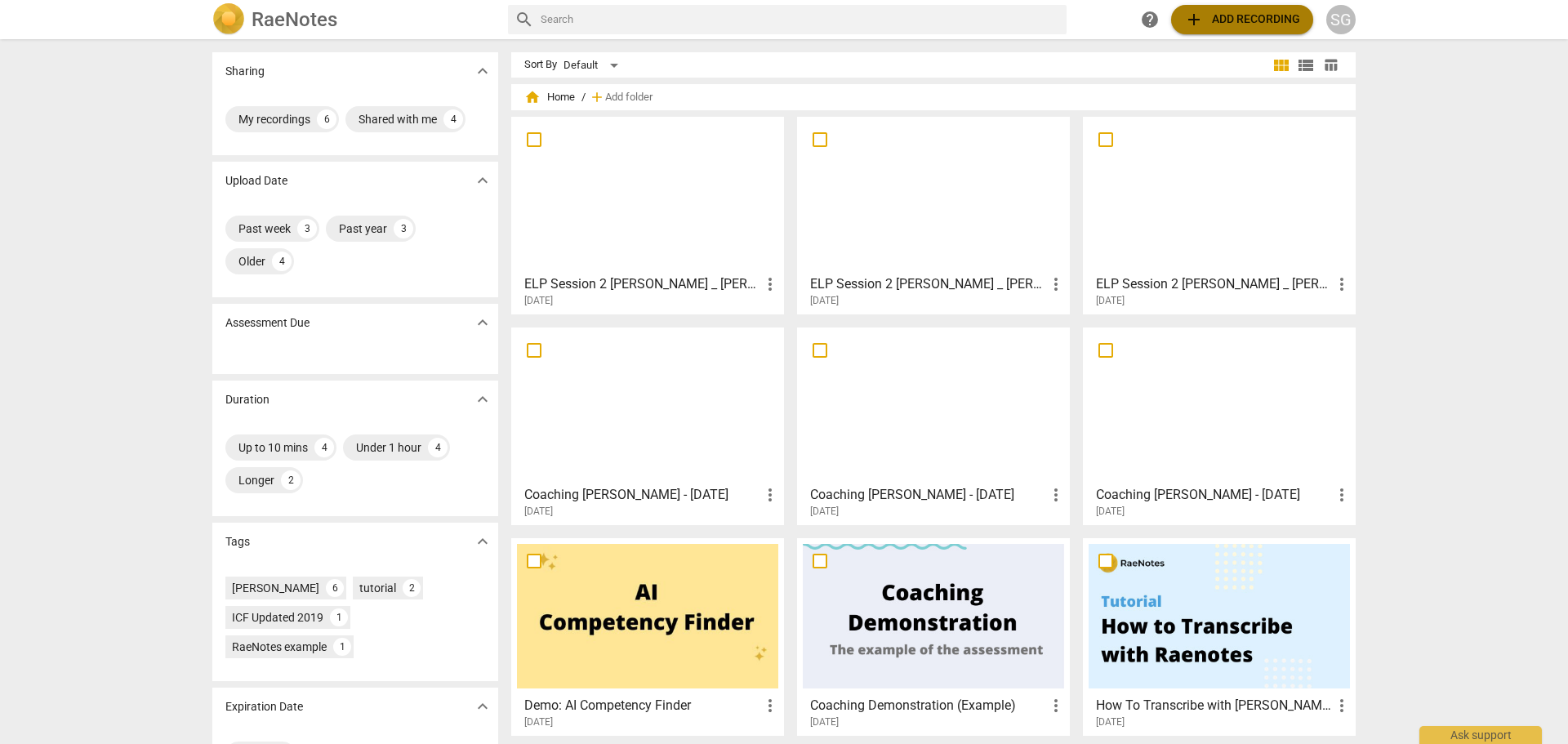
click at [1236, 21] on span "add Add recording" at bounding box center [1241, 19] width 116 height 19
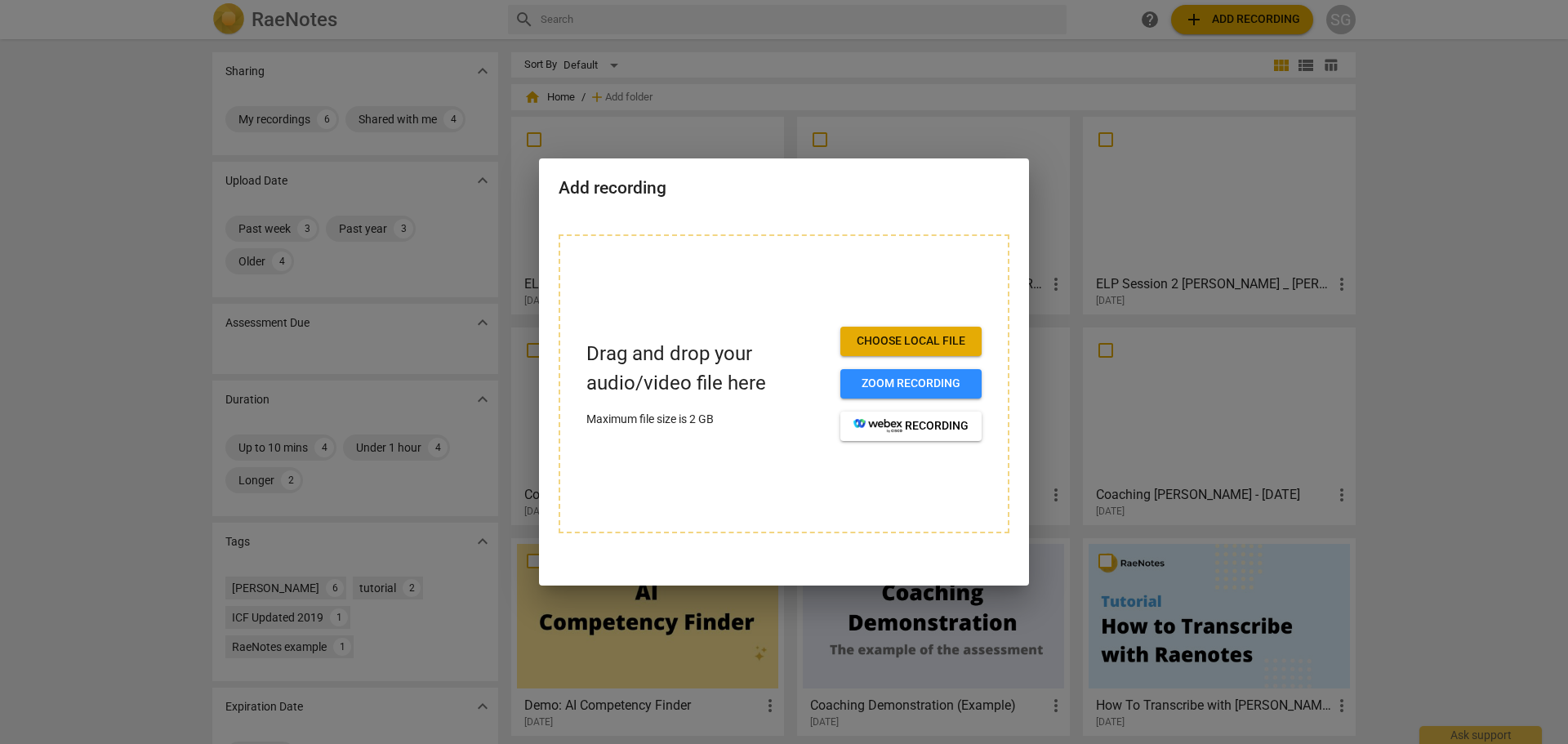
click at [889, 350] on button "Choose local file" at bounding box center [911, 341] width 142 height 29
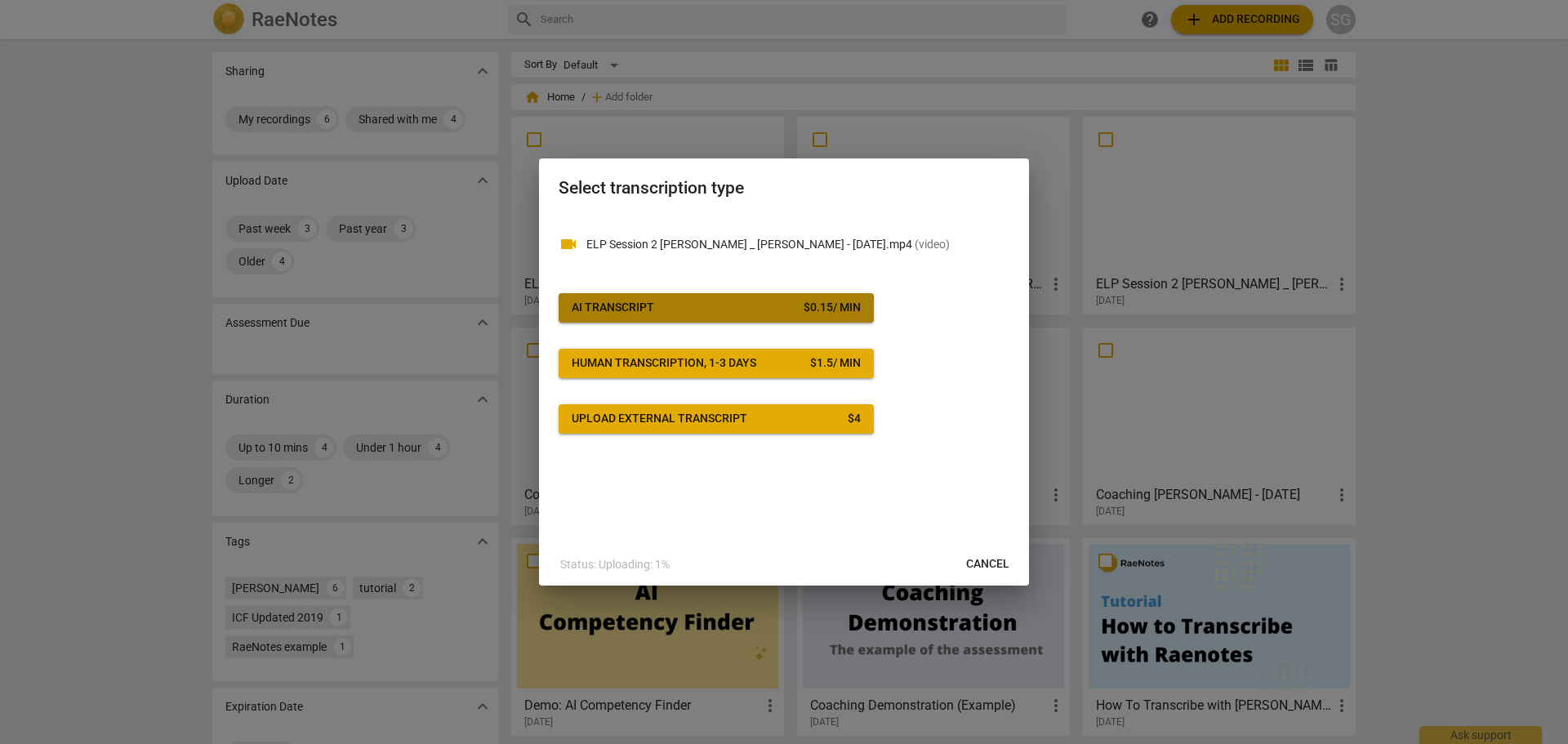
click at [837, 300] on div "$ 0.15 / min" at bounding box center [832, 307] width 57 height 16
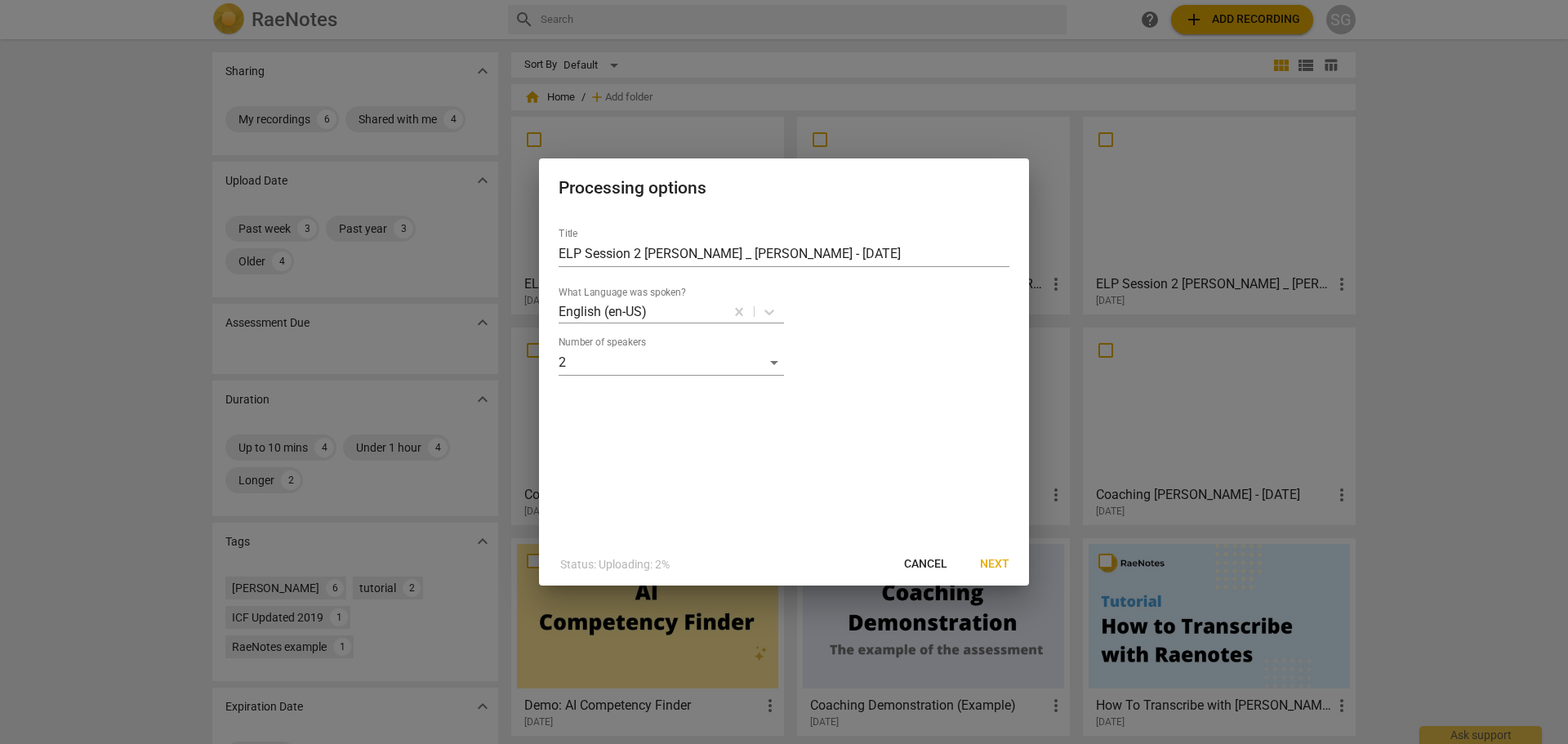
click at [997, 562] on span "Next" at bounding box center [995, 564] width 29 height 16
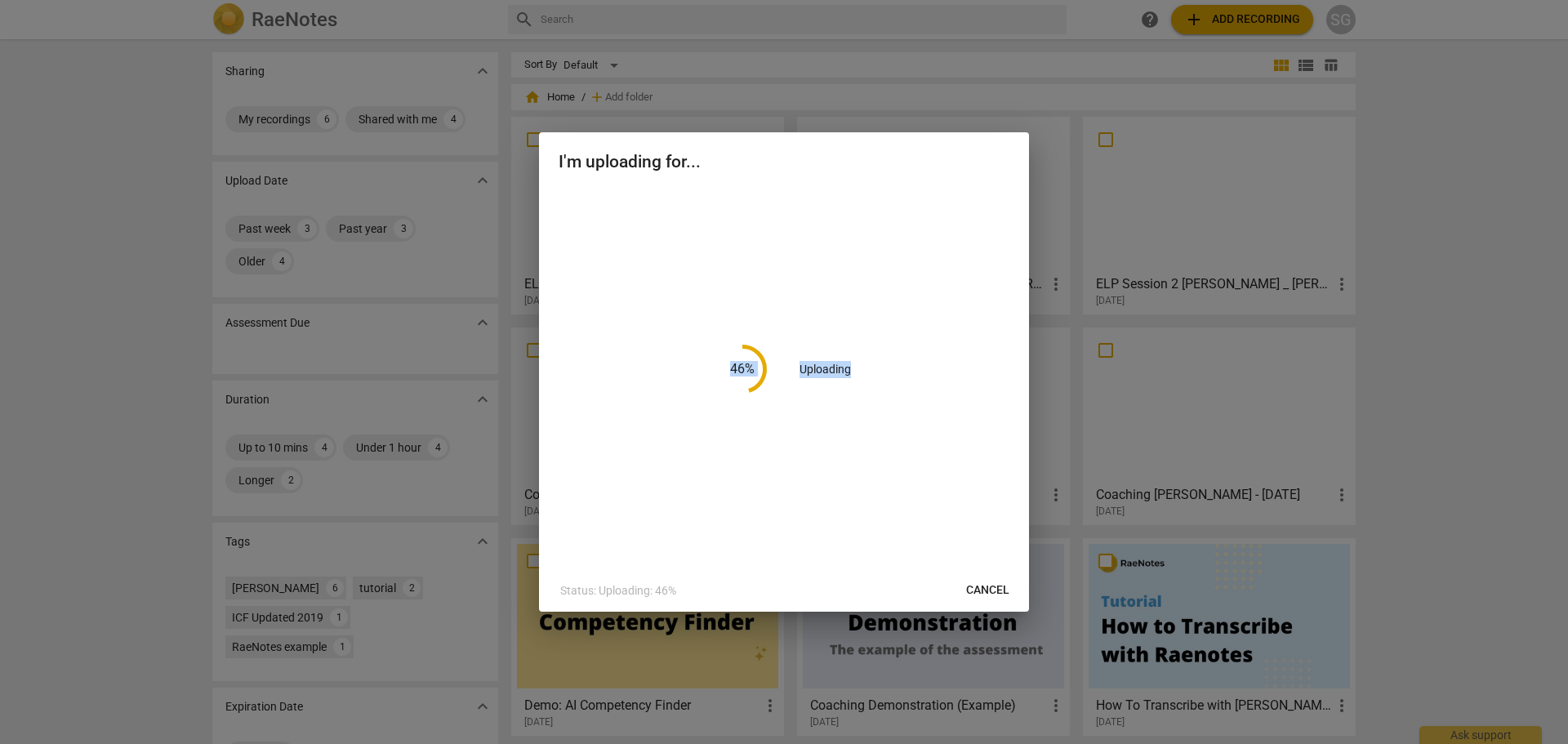
drag, startPoint x: 867, startPoint y: 153, endPoint x: 1026, endPoint y: 188, distance: 162.8
click at [1026, 188] on div "I'm uploading for... 46 % Uploading Status: Uploading: 46% Cancel" at bounding box center [784, 371] width 490 height 479
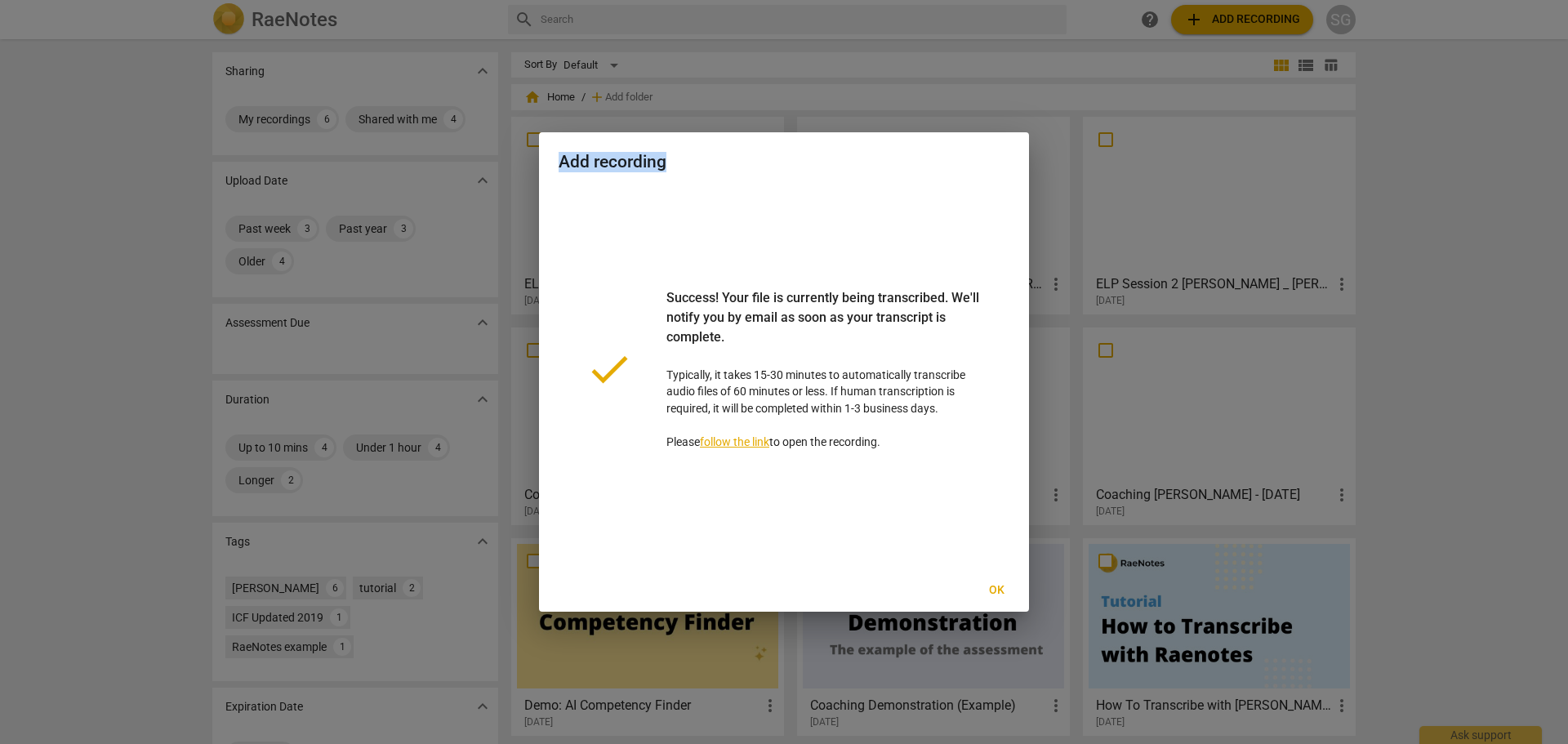
click at [1000, 592] on span "Ok" at bounding box center [996, 590] width 26 height 16
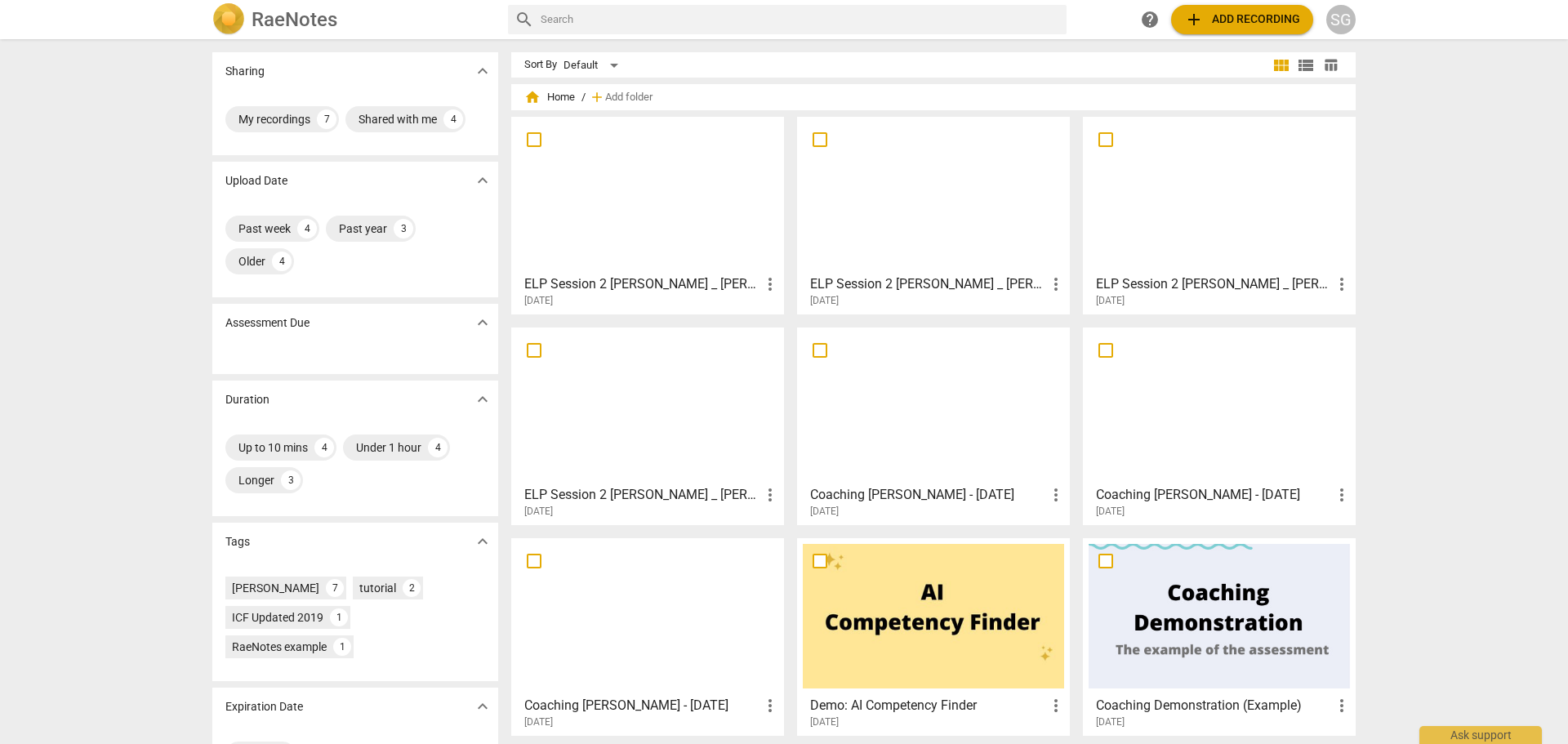
click at [766, 492] on span "more_vert" at bounding box center [770, 494] width 19 height 19
click at [530, 352] on div at bounding box center [784, 372] width 1568 height 744
click at [530, 351] on input "checkbox" at bounding box center [534, 350] width 35 height 19
checkbox input "false"
click at [608, 410] on div at bounding box center [647, 406] width 261 height 145
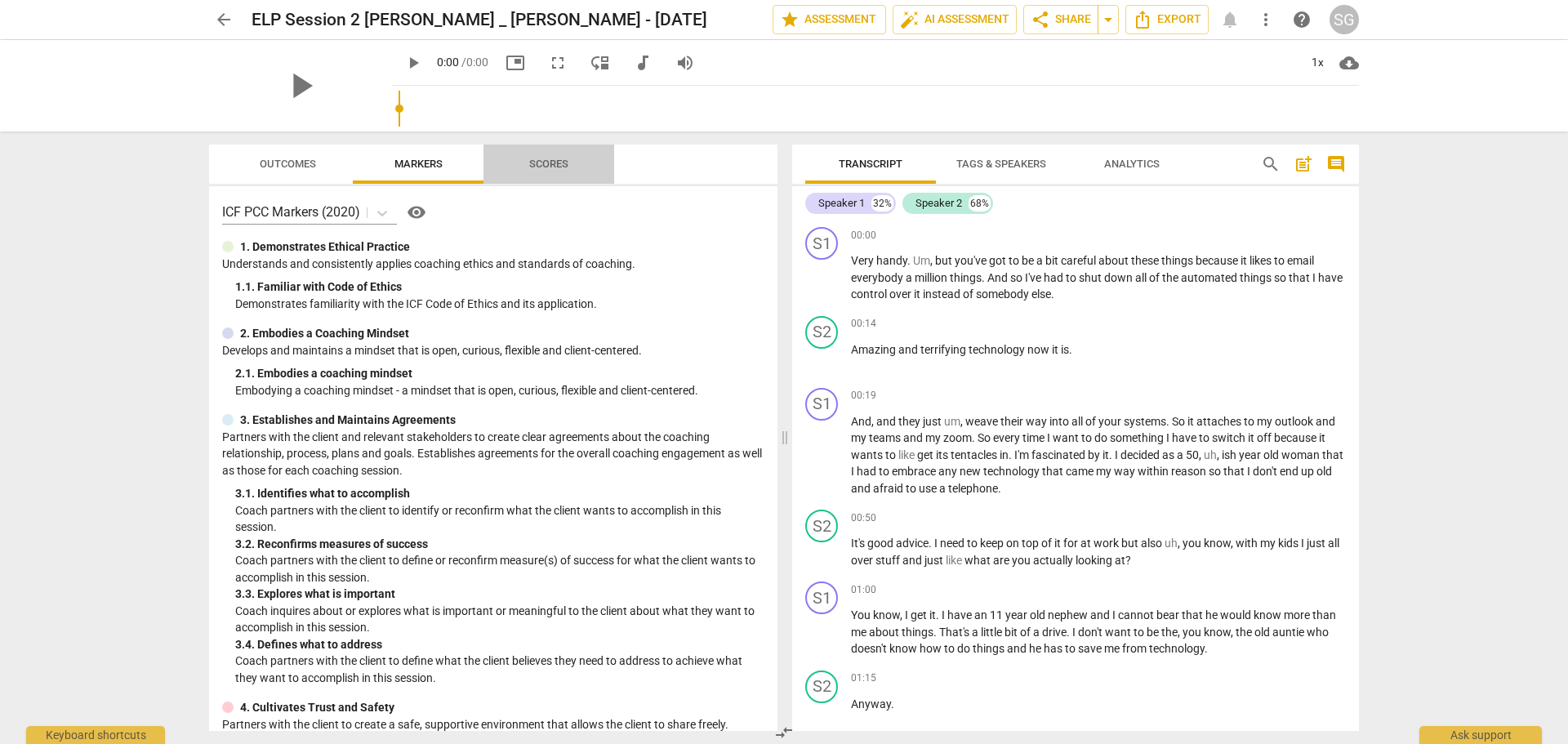
click at [542, 168] on span "Scores" at bounding box center [548, 163] width 40 height 13
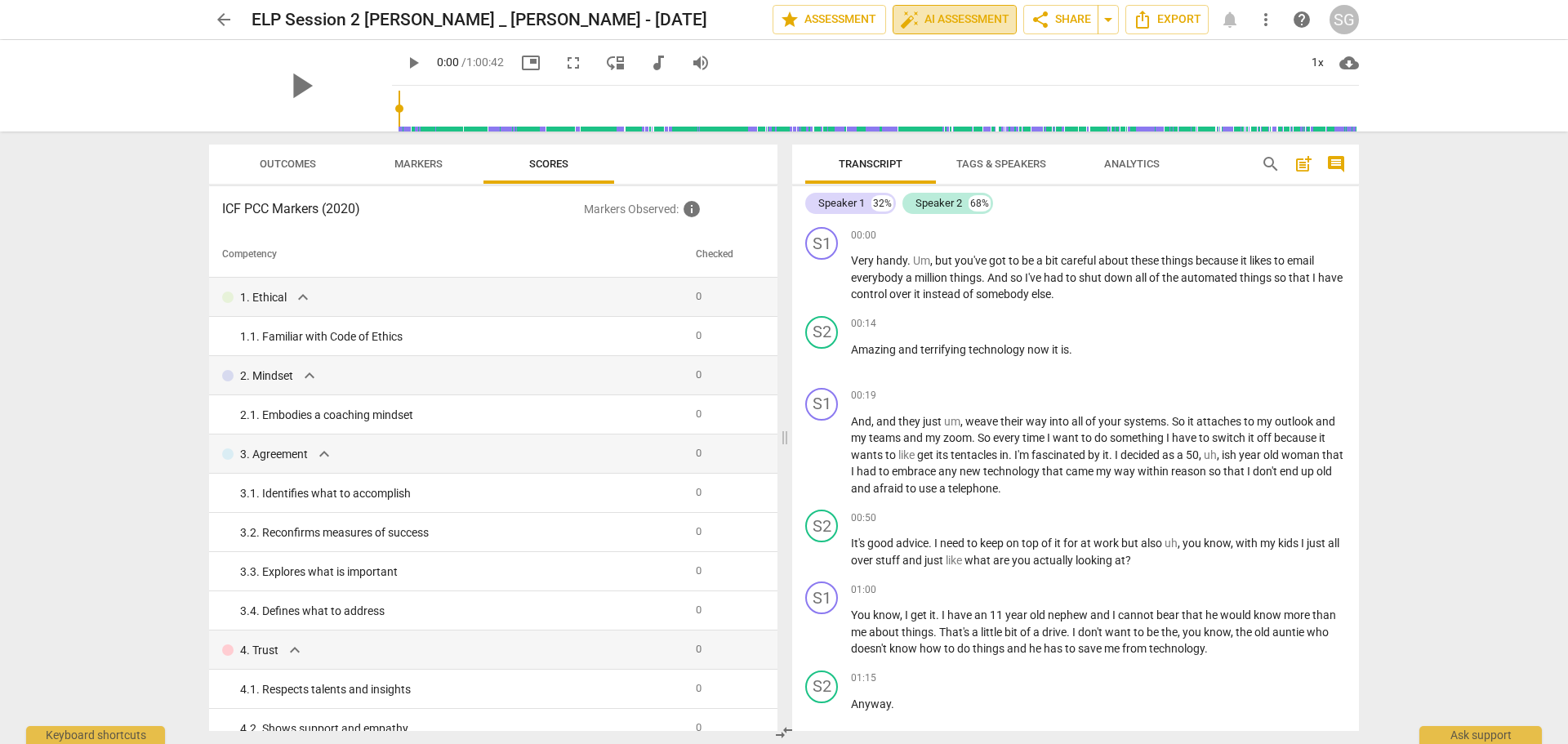
click at [953, 11] on span "auto_fix_high AI Assessment" at bounding box center [955, 19] width 110 height 19
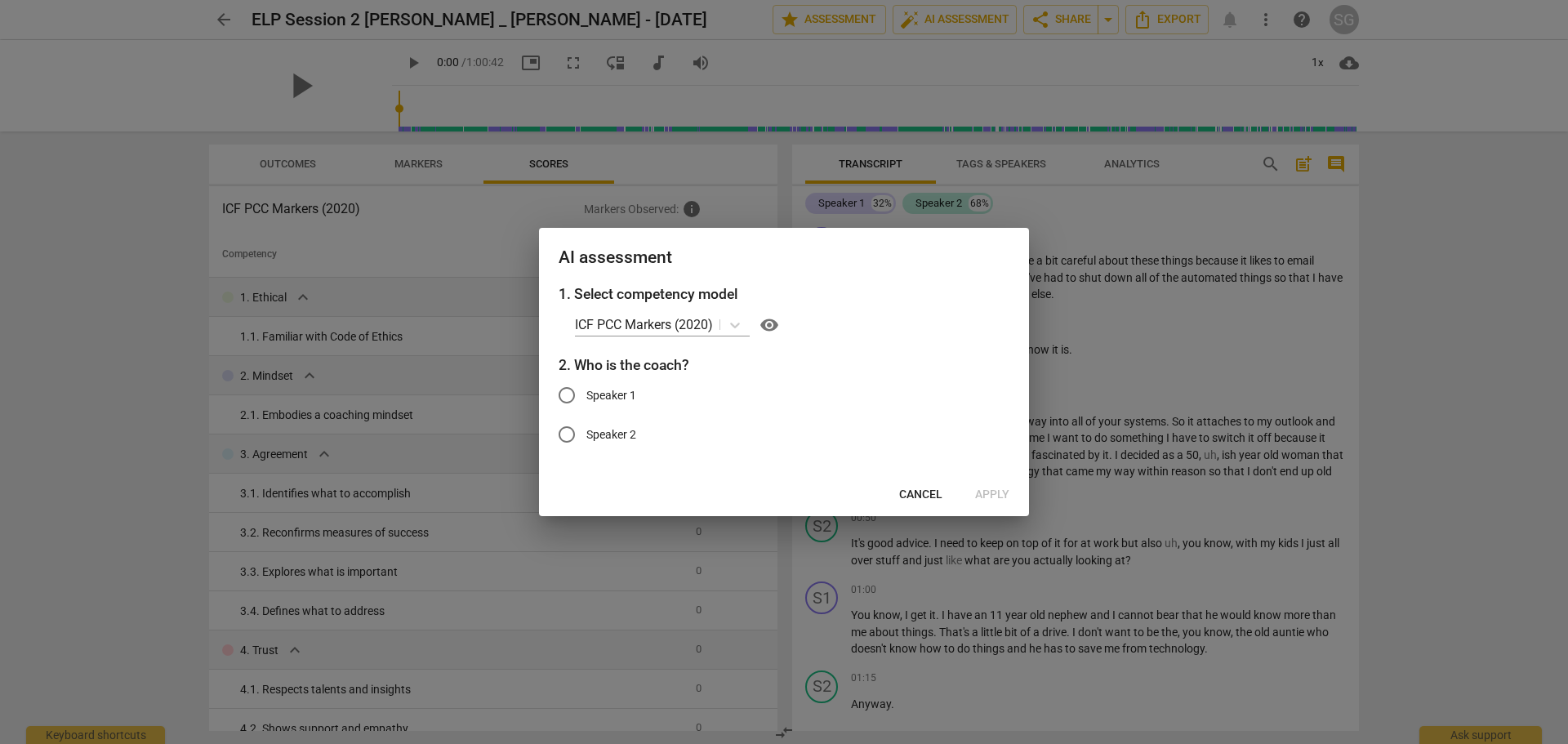
click at [927, 492] on span "Cancel" at bounding box center [920, 494] width 43 height 16
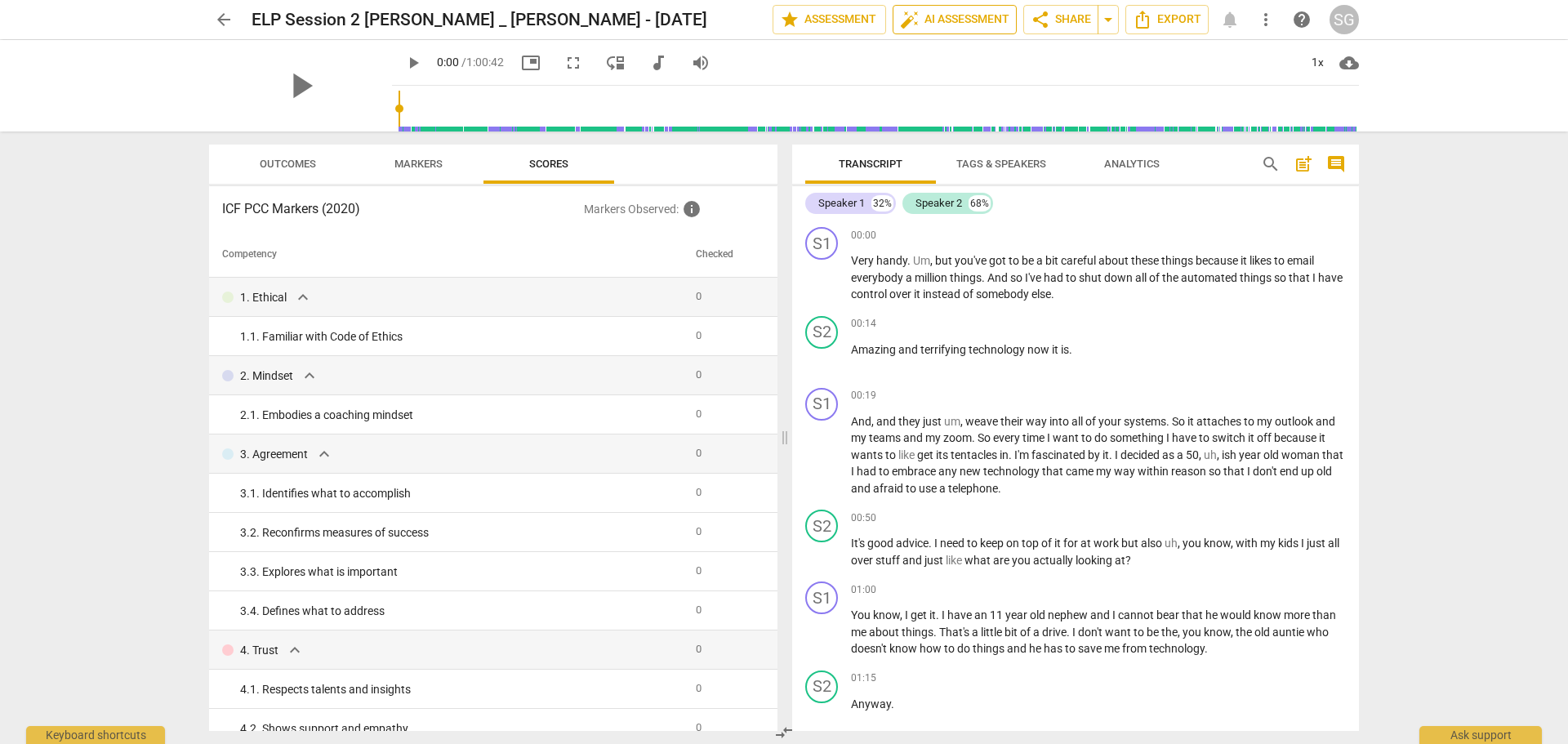
click at [928, 24] on span "auto_fix_high AI Assessment" at bounding box center [955, 19] width 110 height 19
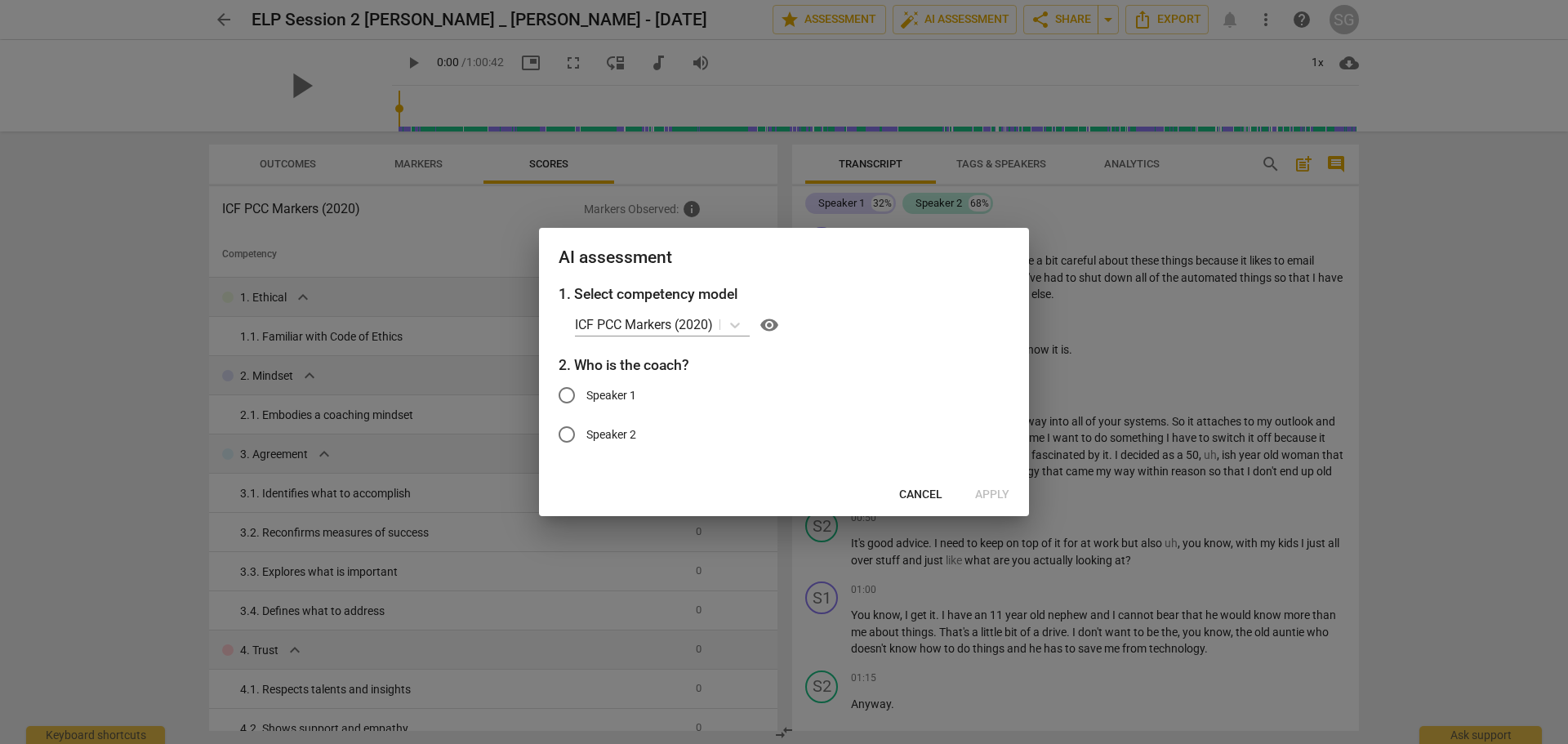
click at [566, 396] on input "Speaker 1" at bounding box center [567, 395] width 40 height 40
radio input "true"
click at [990, 503] on button "Apply" at bounding box center [992, 494] width 61 height 29
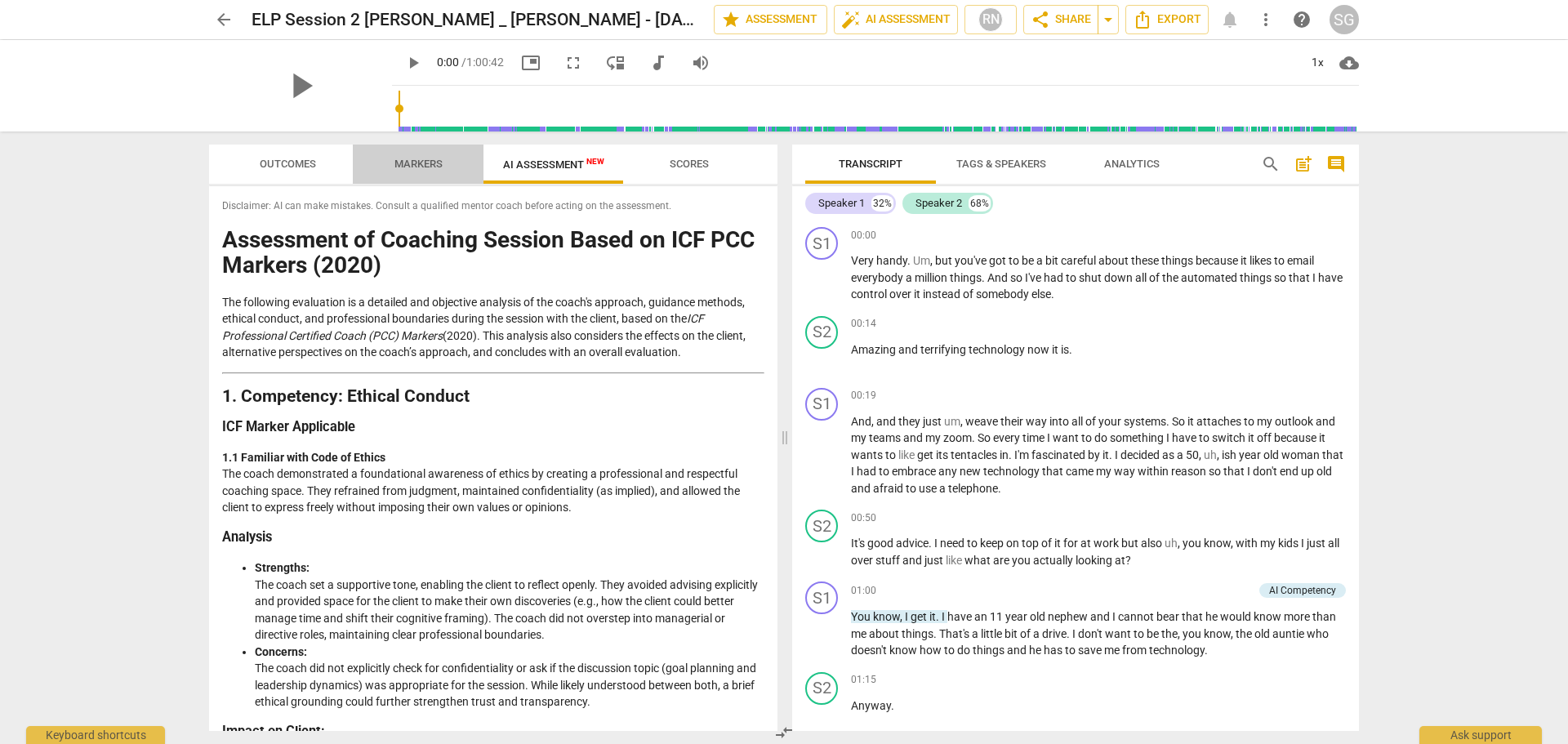
click at [420, 163] on span "Markers" at bounding box center [418, 163] width 48 height 13
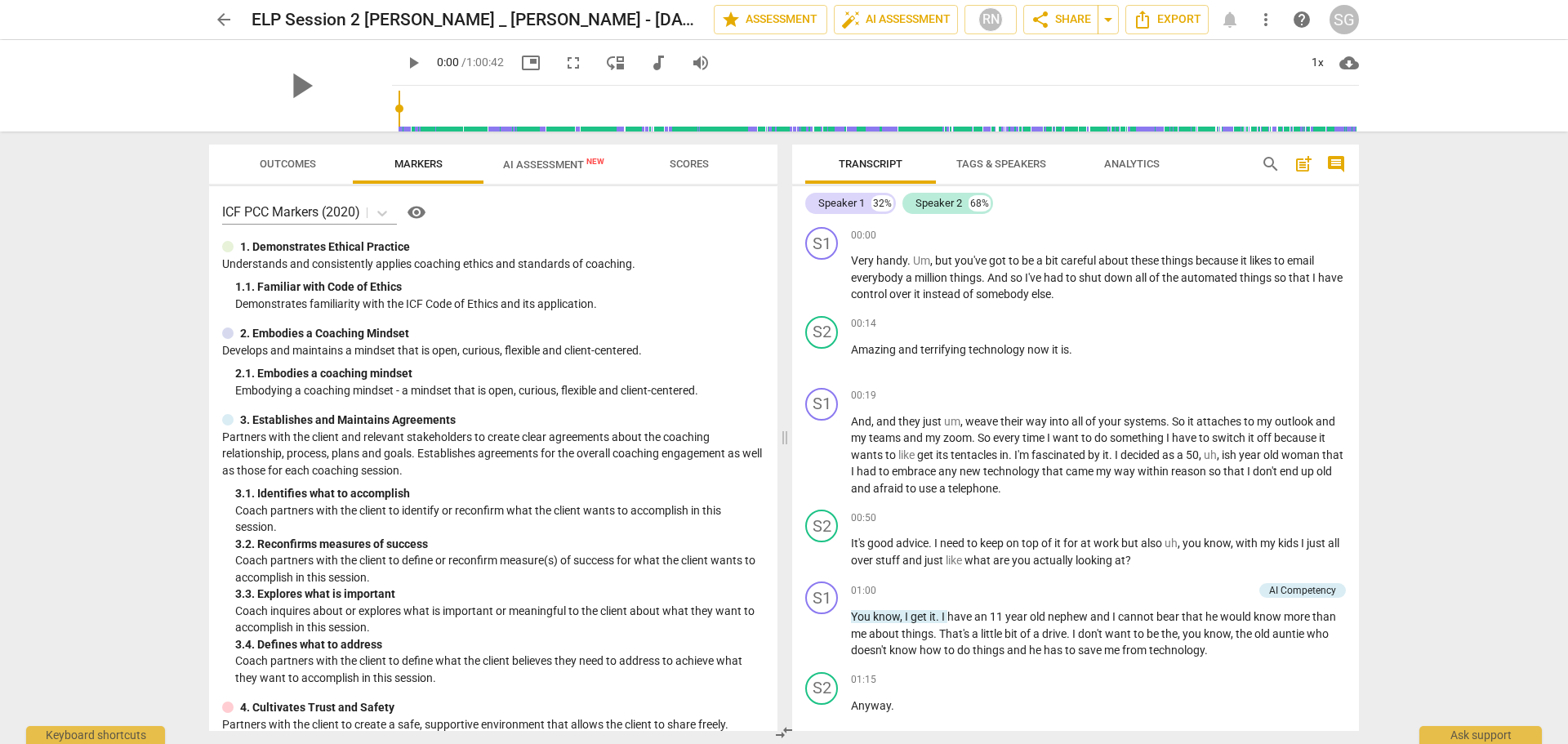
click at [695, 162] on span "Scores" at bounding box center [689, 163] width 40 height 13
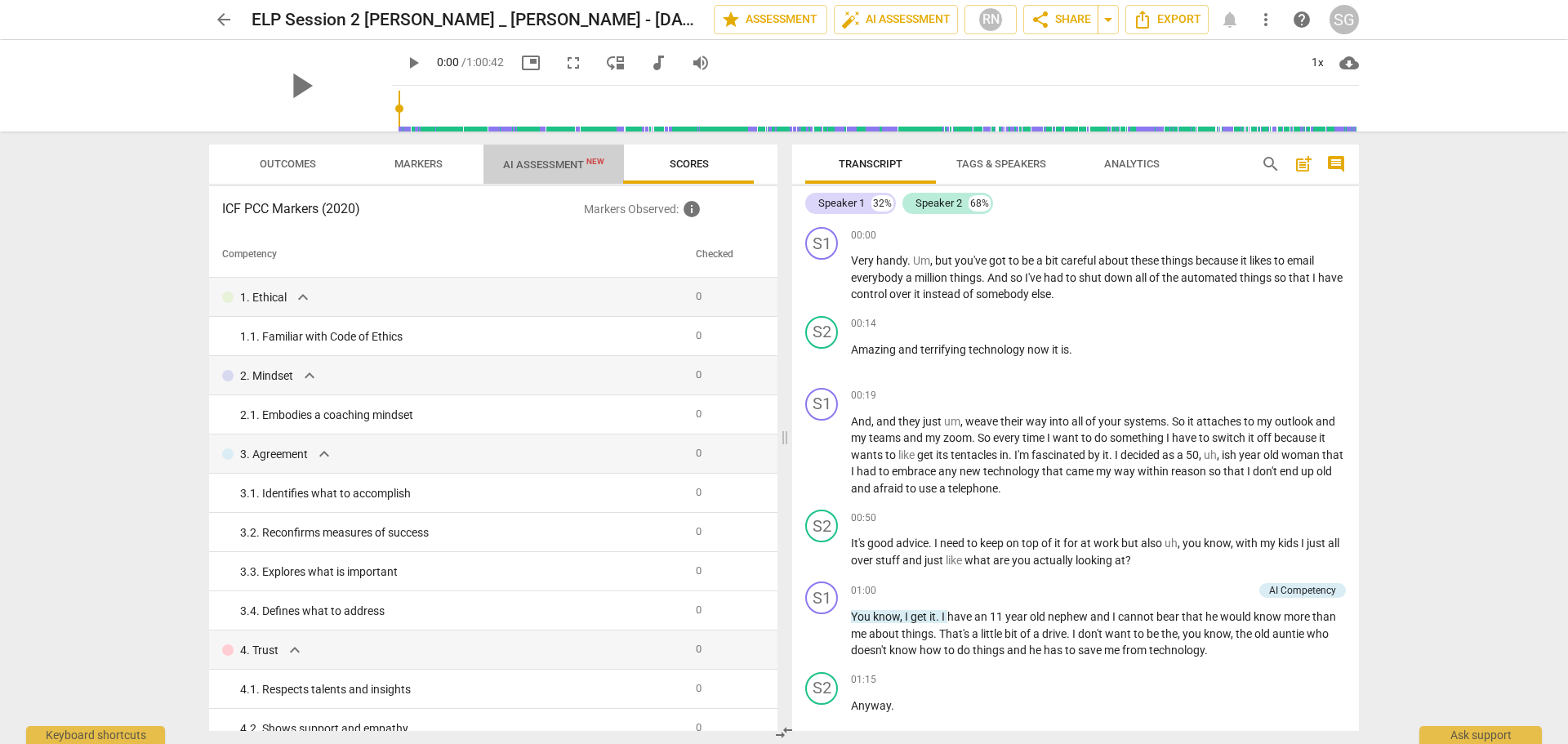
click at [549, 166] on span "AI Assessment New" at bounding box center [553, 164] width 101 height 13
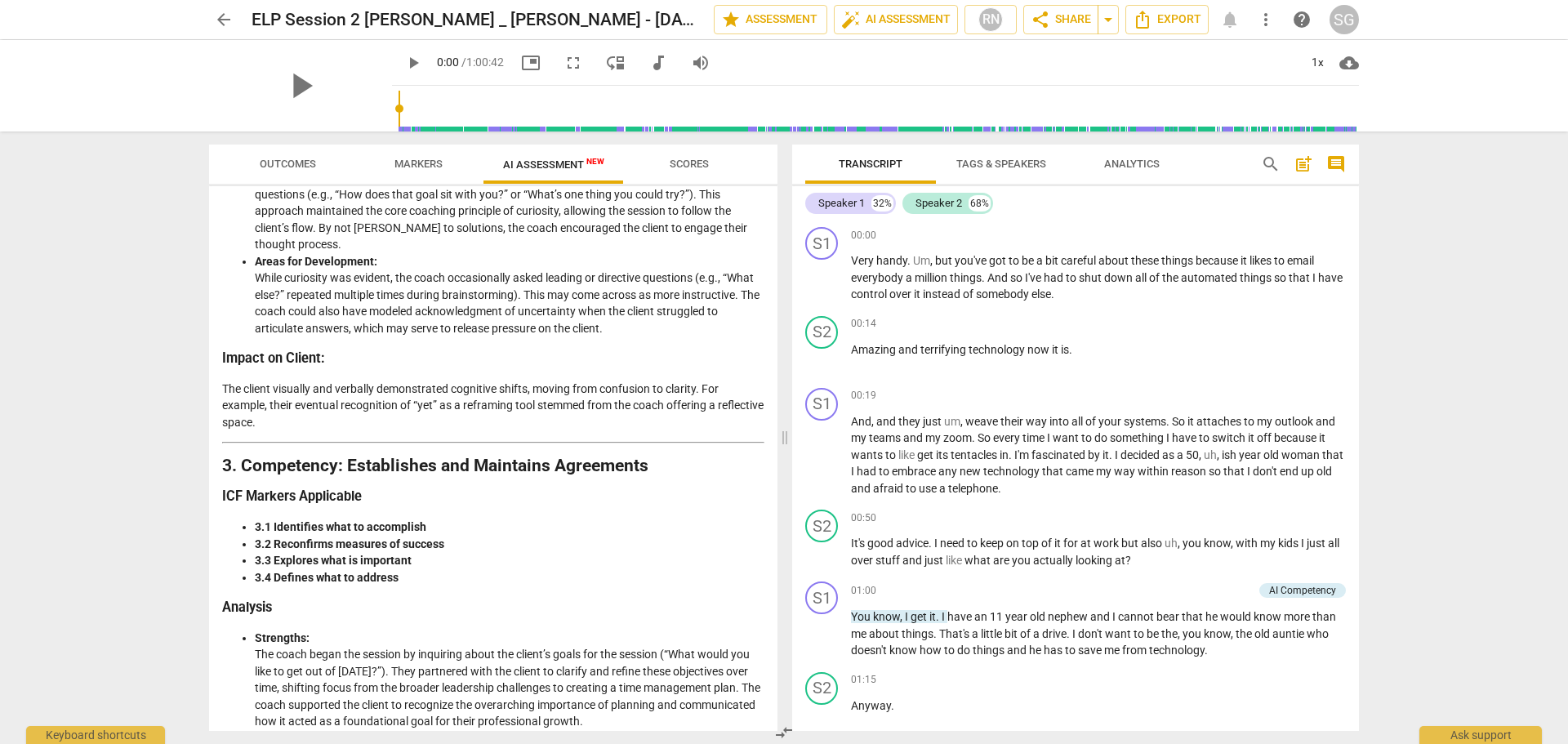
scroll to position [1061, 0]
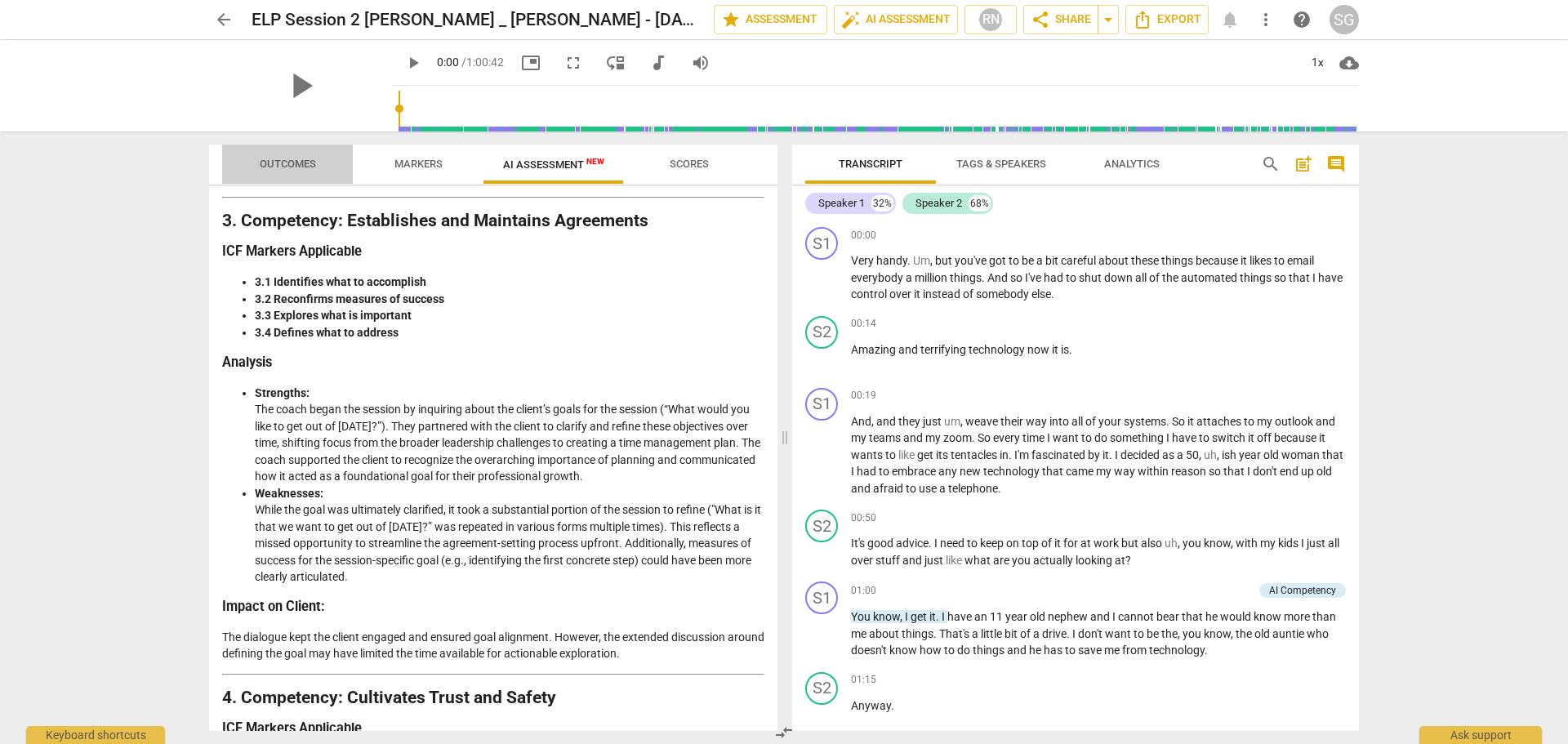
click at [291, 160] on span "Outcomes" at bounding box center [287, 163] width 56 height 13
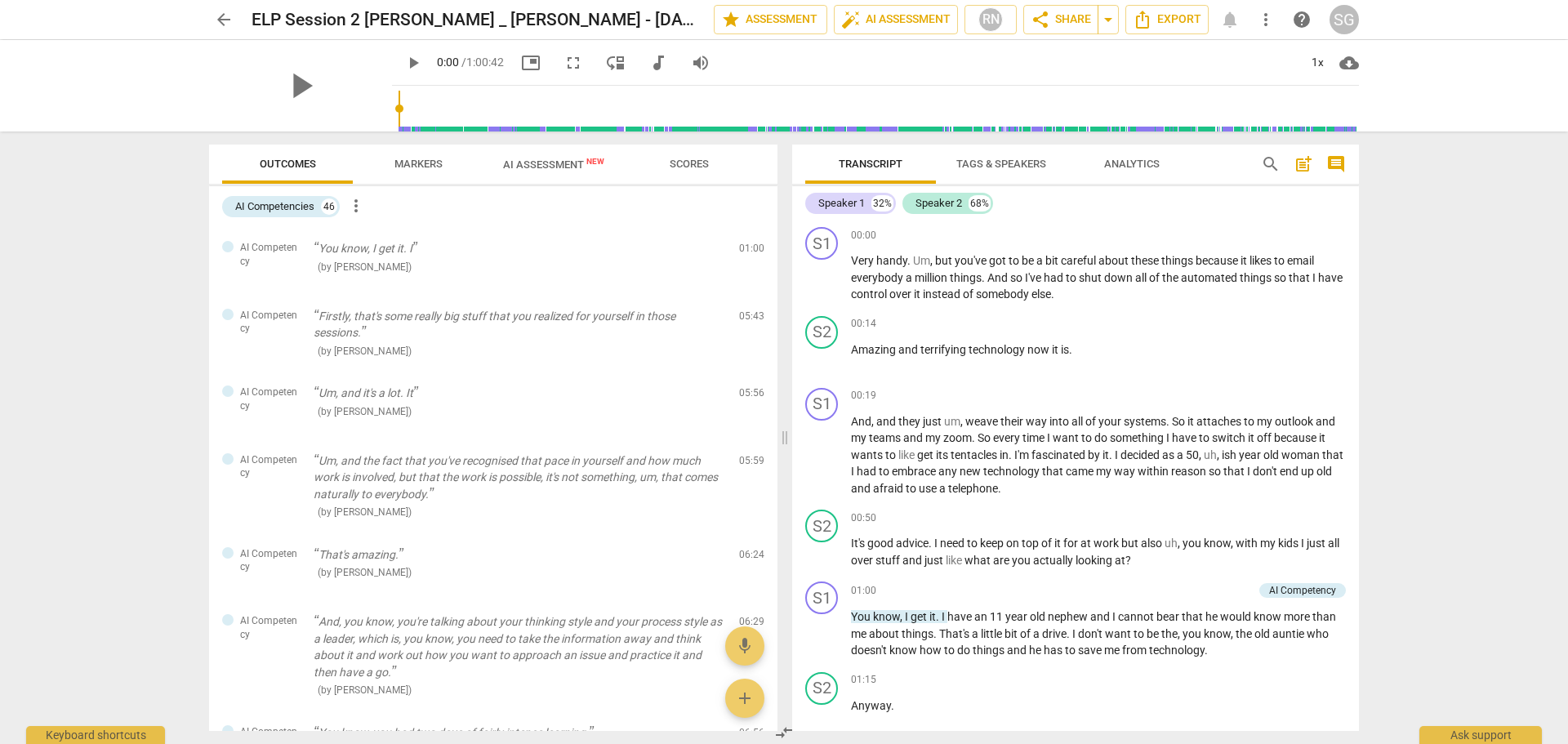
click at [404, 171] on span "Markers" at bounding box center [418, 164] width 88 height 22
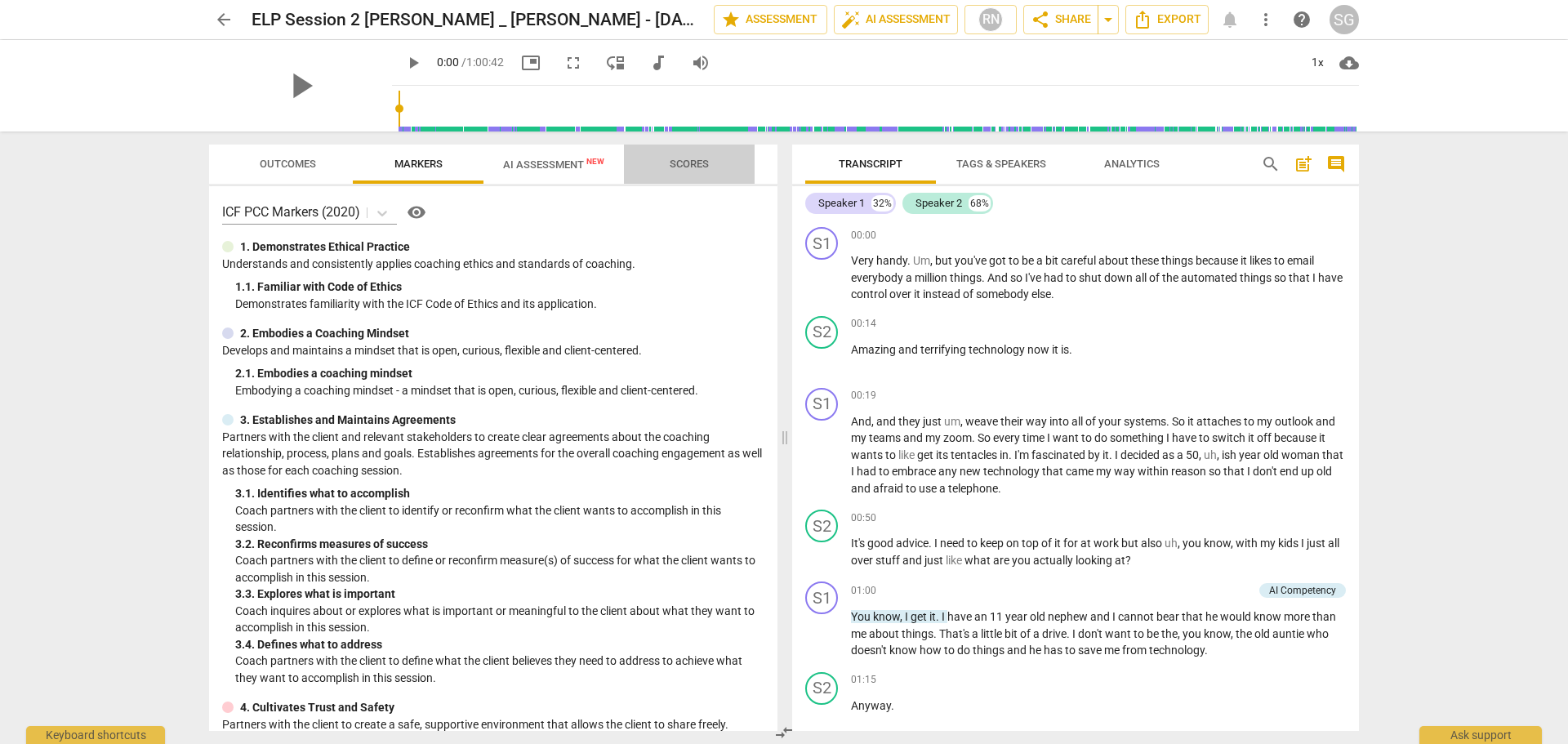
click at [688, 161] on span "Scores" at bounding box center [689, 163] width 40 height 13
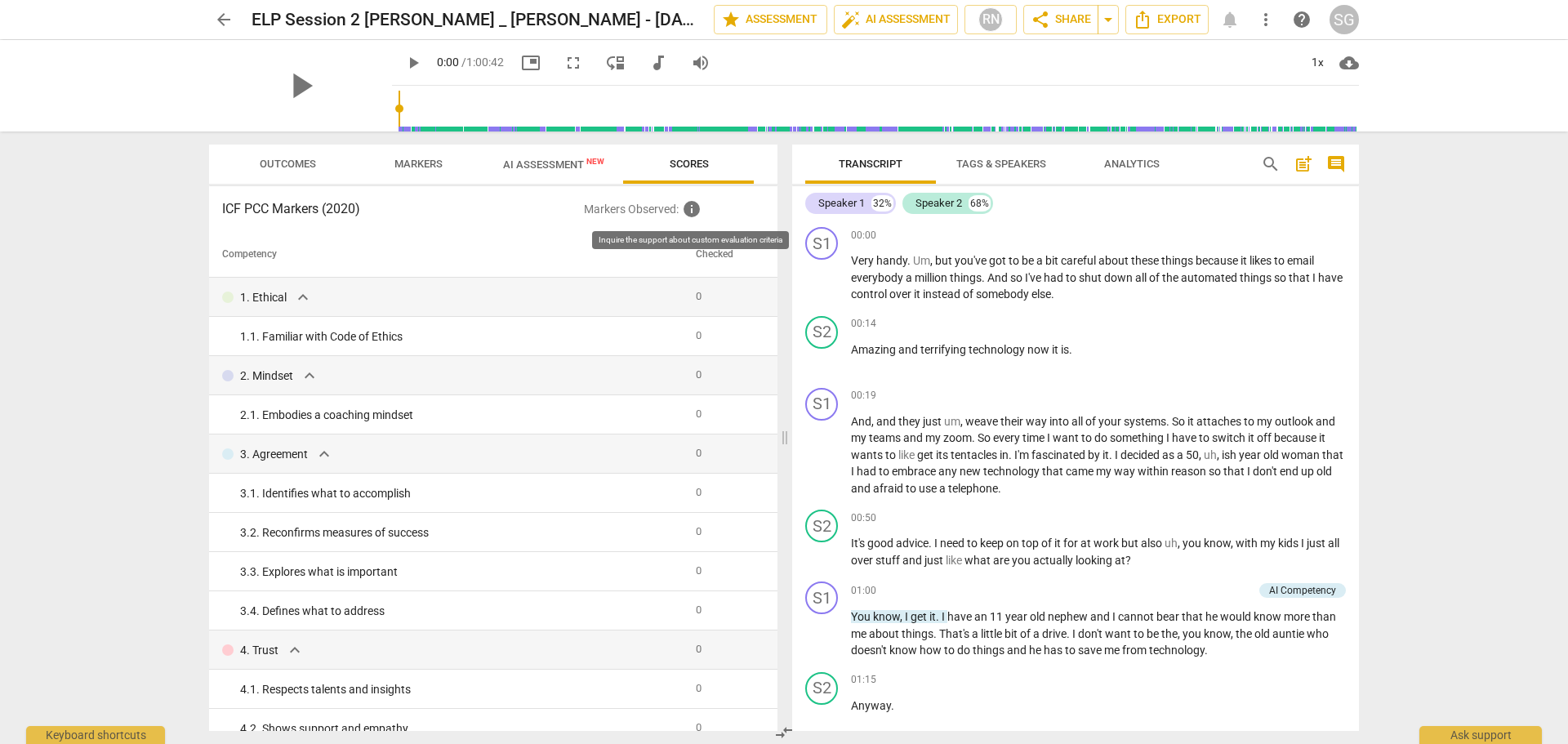
click at [697, 211] on span "info" at bounding box center [691, 209] width 19 height 19
click at [534, 170] on span "AI Assessment New" at bounding box center [553, 164] width 101 height 13
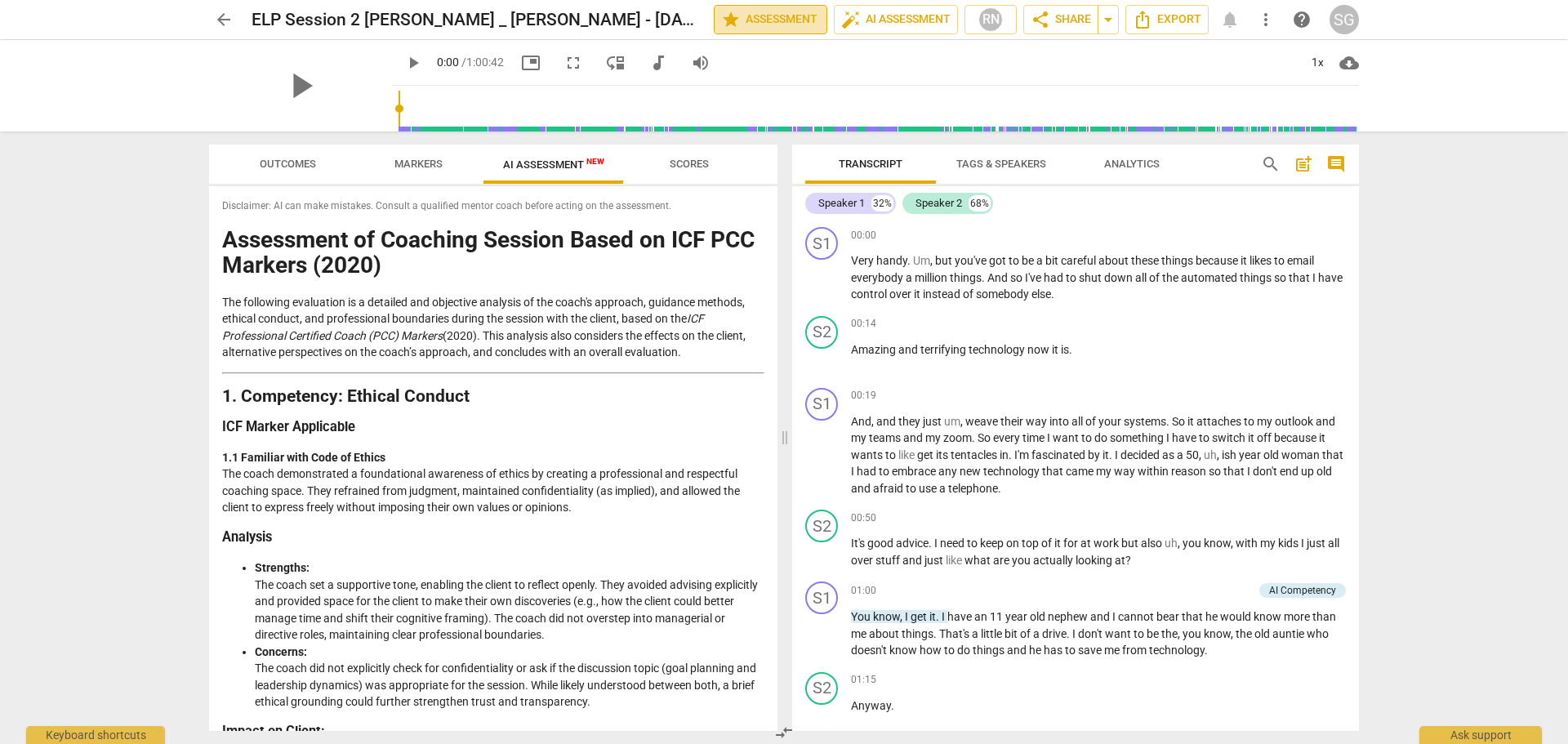
click at [754, 24] on span "star Assessment" at bounding box center [770, 19] width 99 height 19
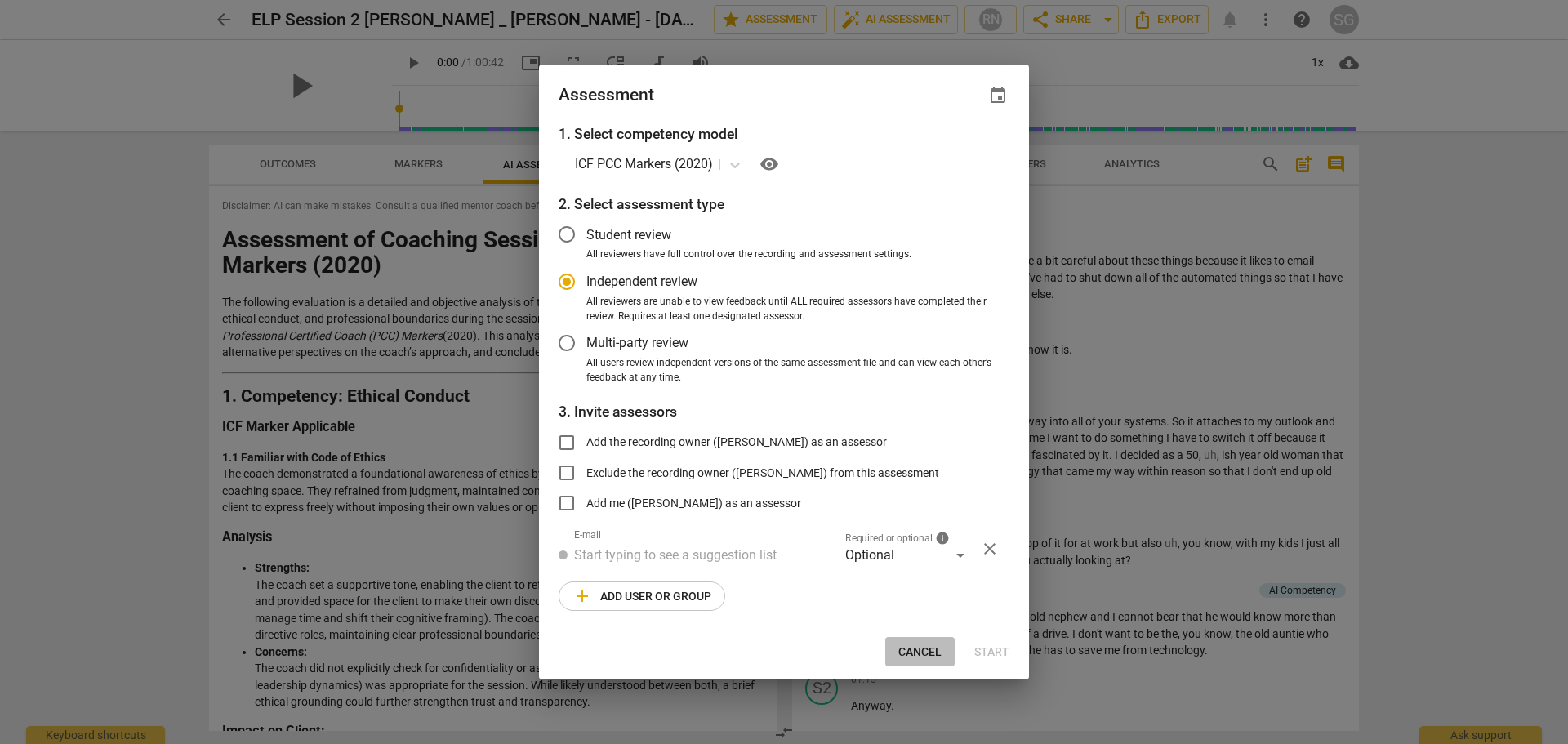
click at [927, 653] on span "Cancel" at bounding box center [919, 651] width 43 height 16
radio input "false"
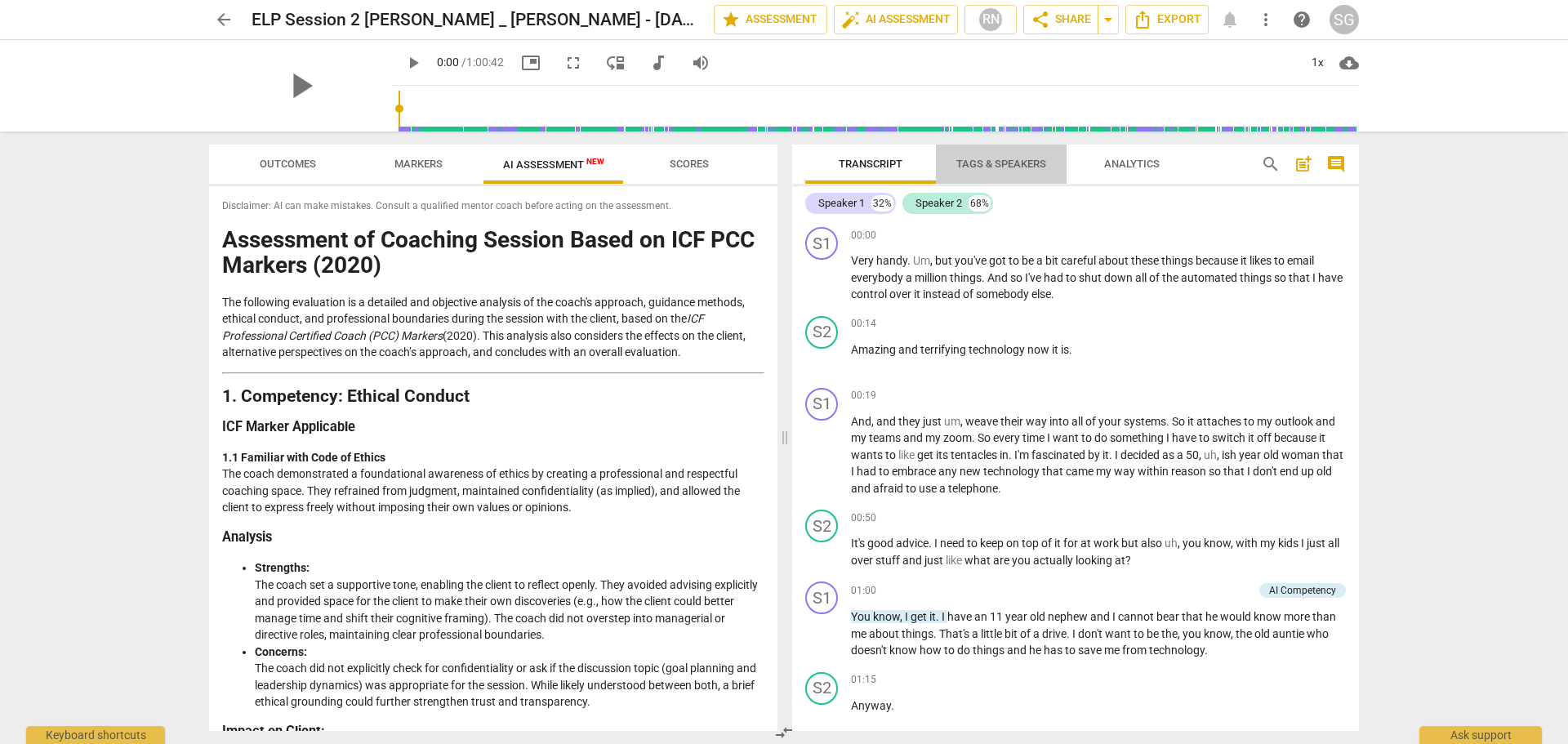
click at [979, 154] on span "Tags & Speakers" at bounding box center [1001, 164] width 129 height 22
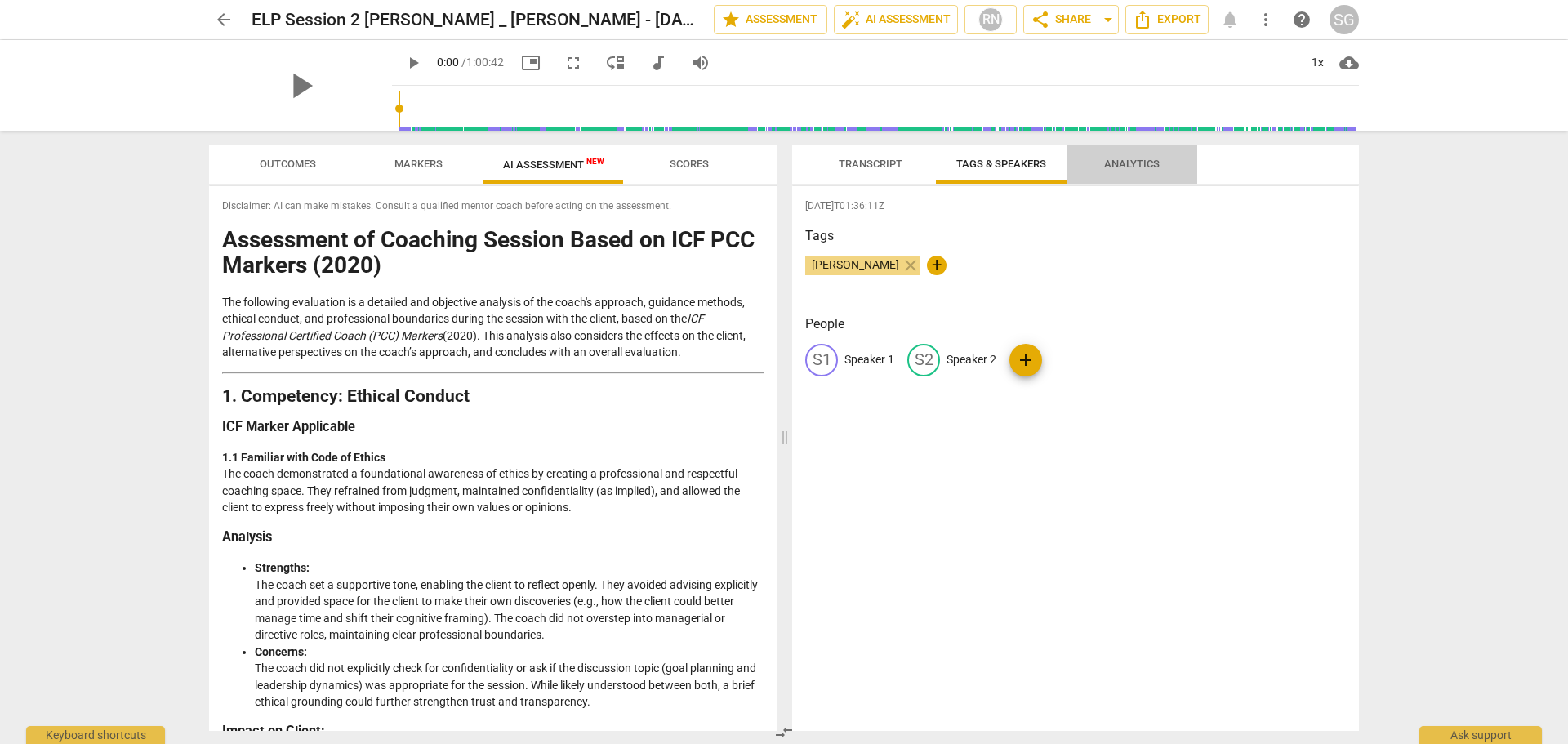
click at [1145, 162] on span "Analytics" at bounding box center [1131, 163] width 56 height 13
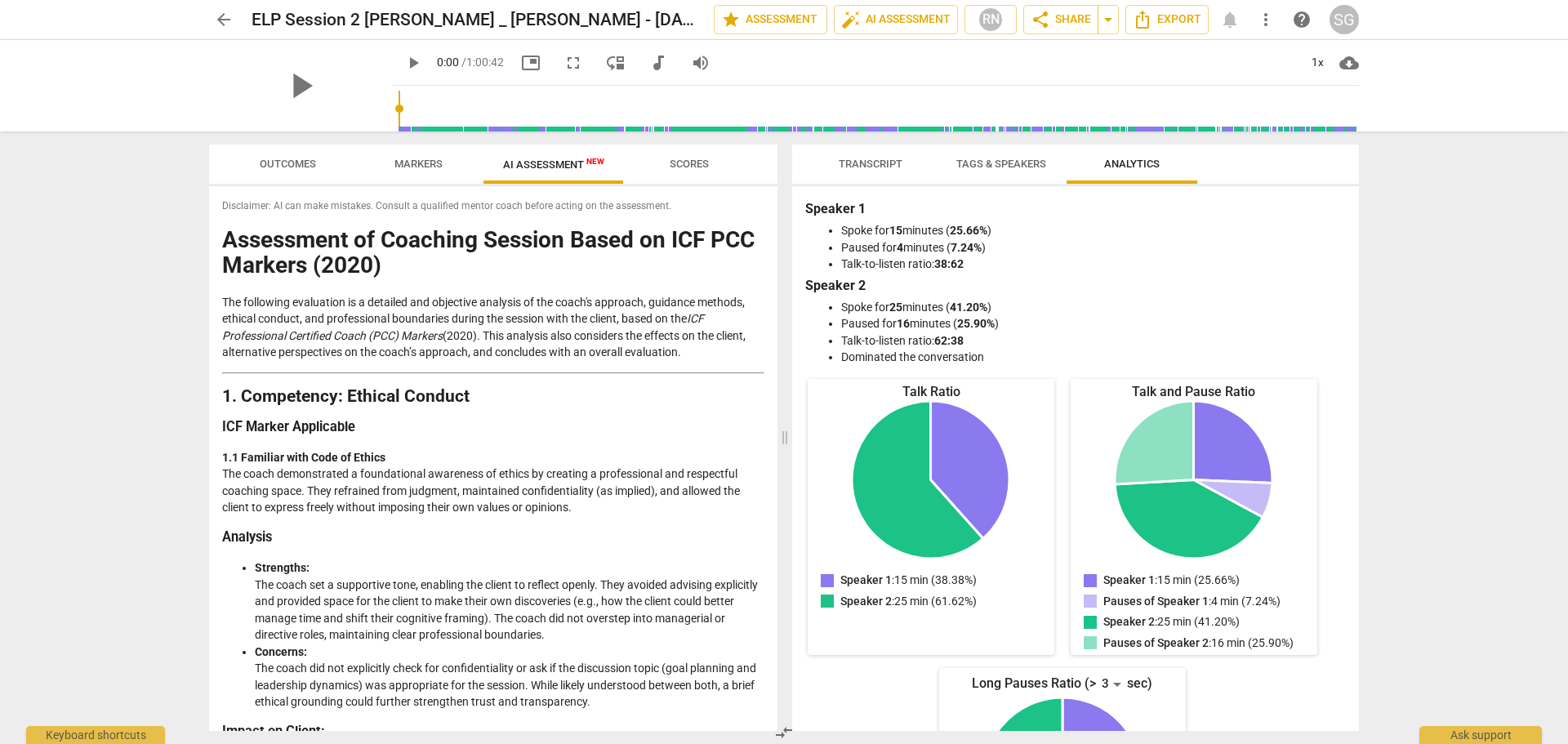
click at [851, 165] on span "Transcript" at bounding box center [870, 163] width 64 height 13
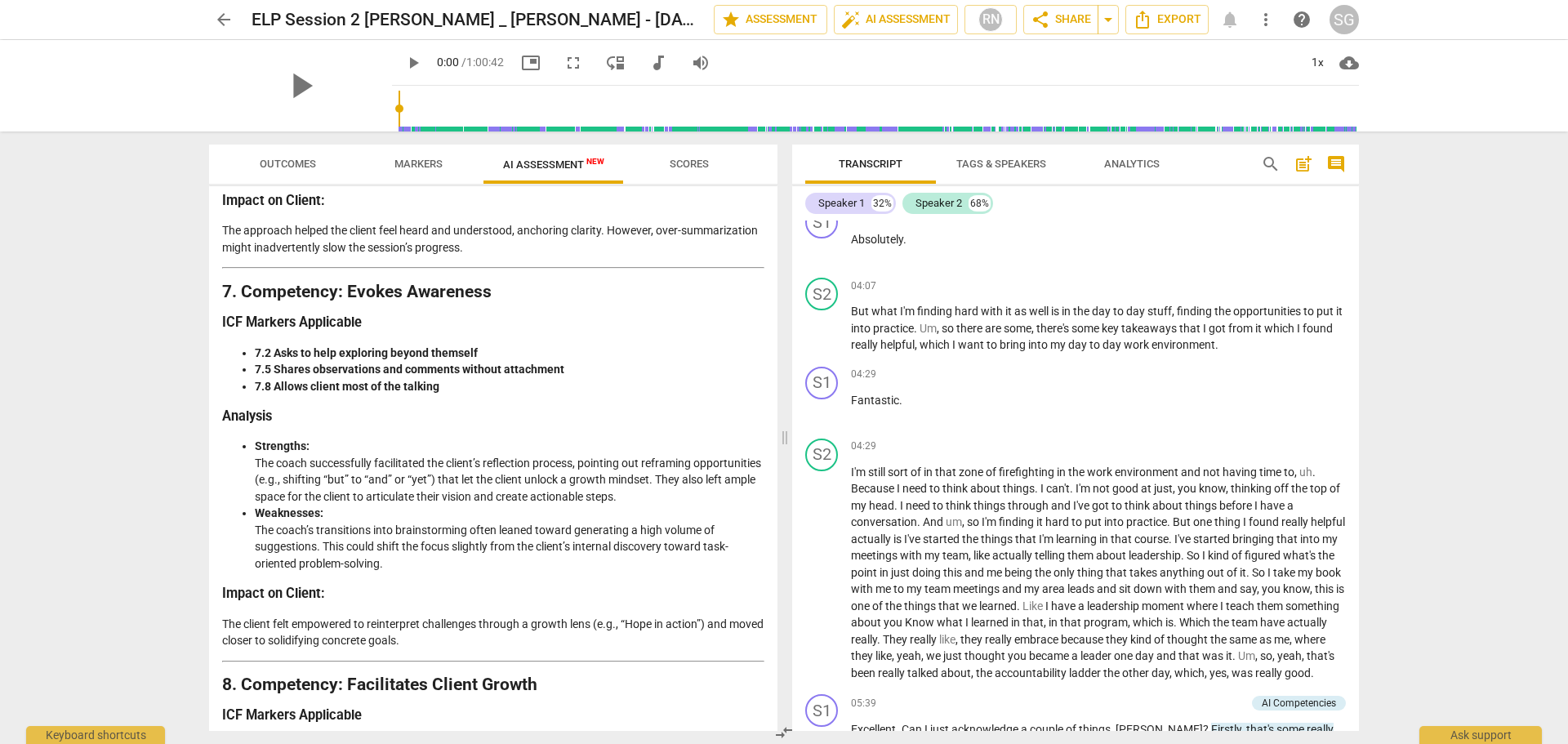
scroll to position [2776, 0]
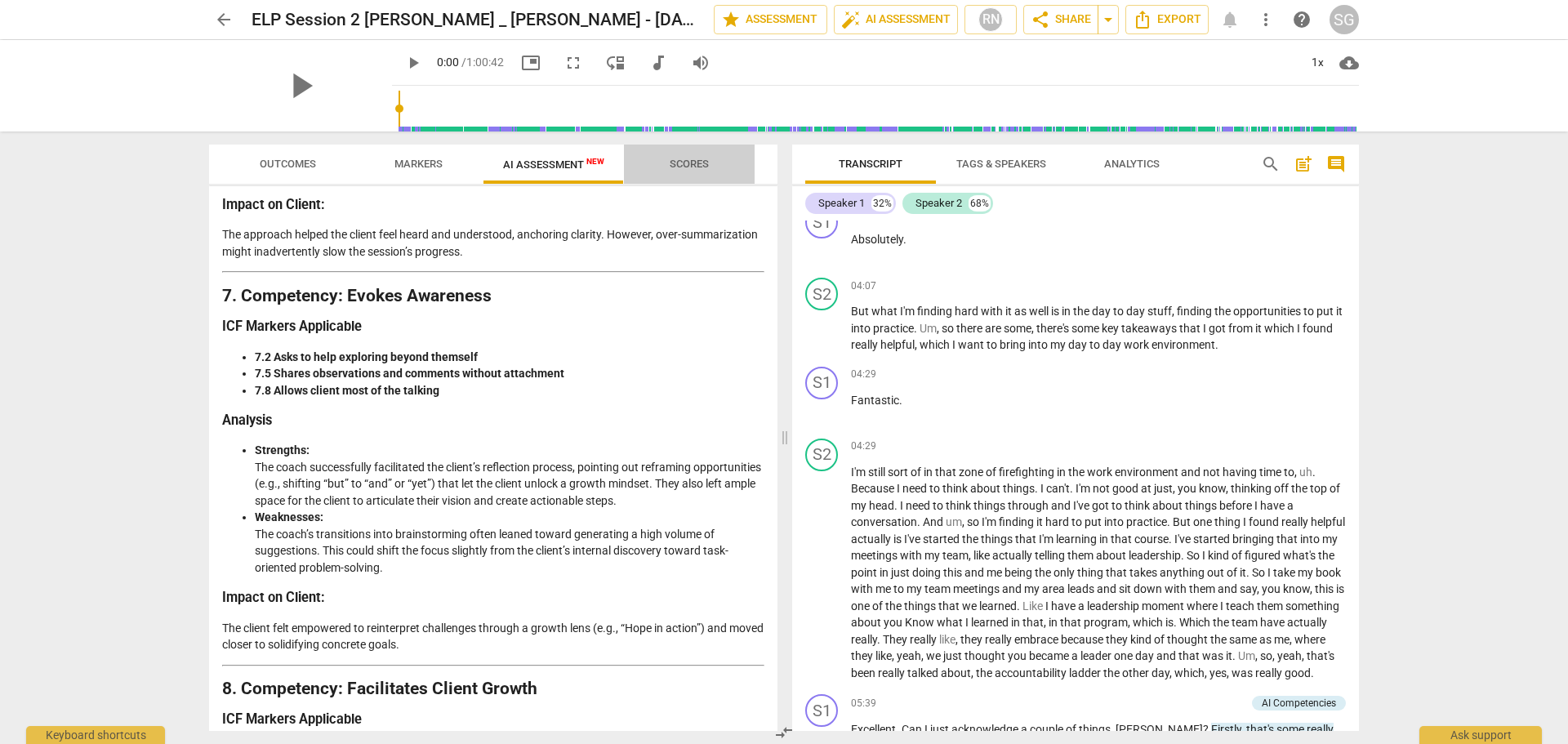
click at [677, 159] on span "Scores" at bounding box center [689, 163] width 40 height 13
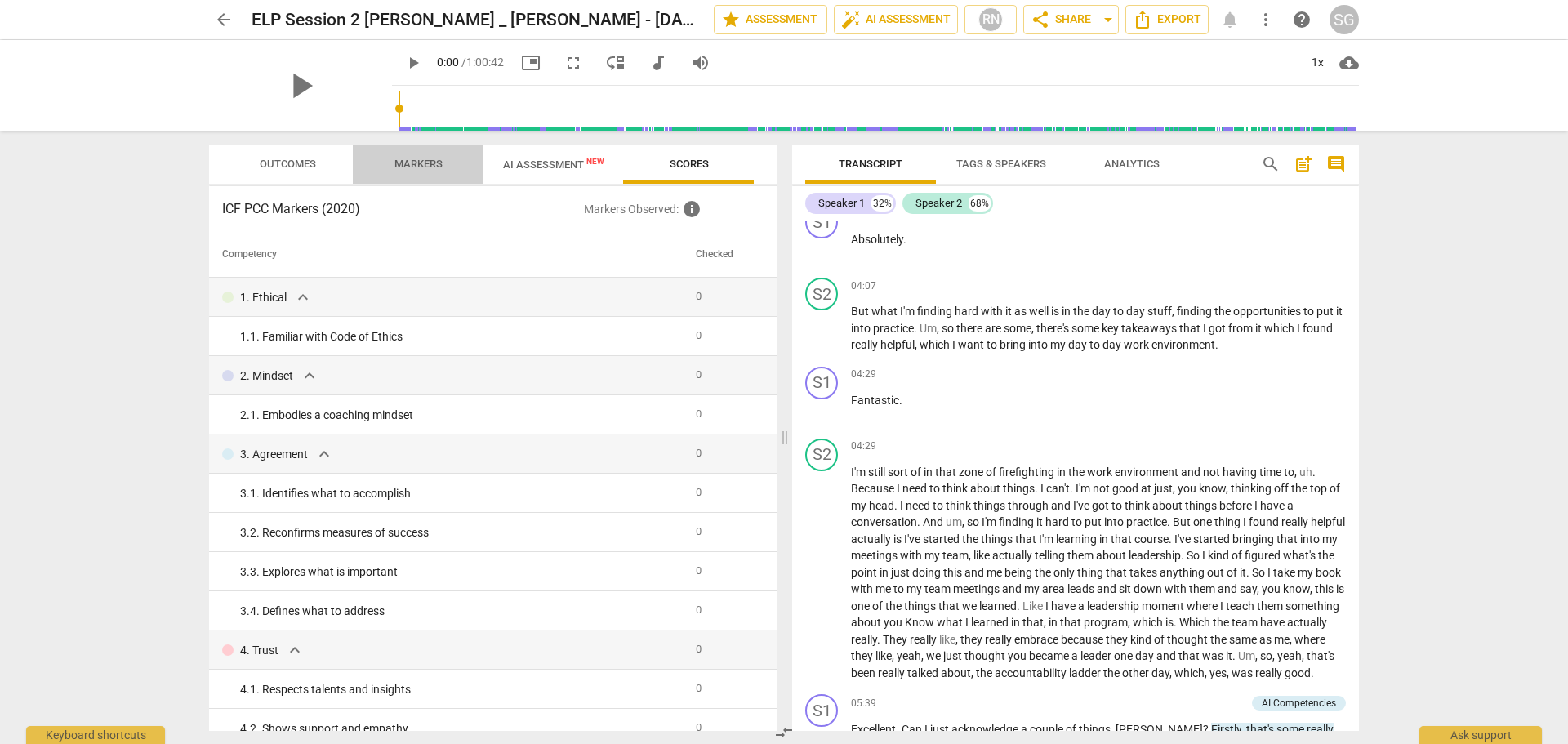
click at [401, 155] on span "Markers" at bounding box center [418, 164] width 88 height 22
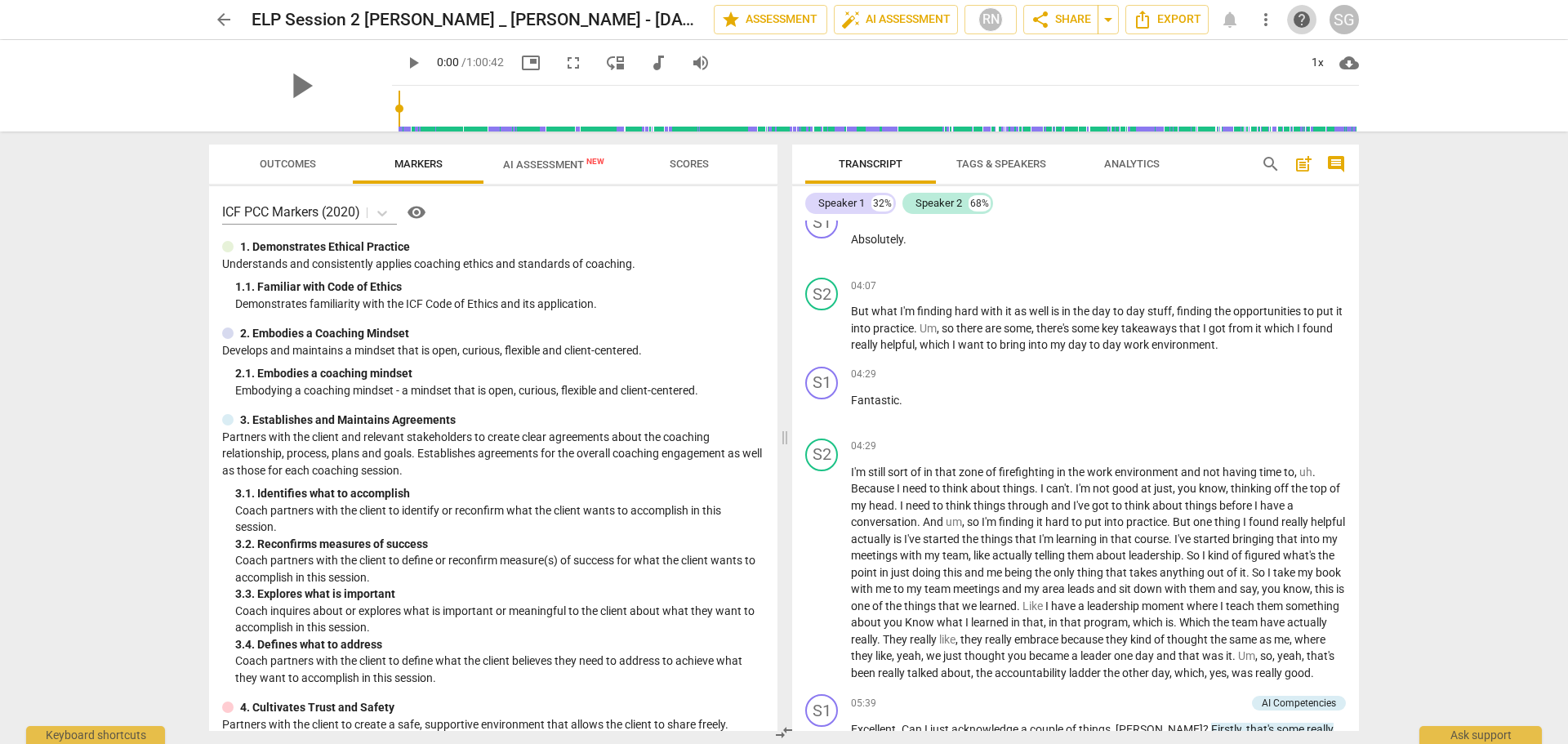
click at [1298, 18] on span "help" at bounding box center [1301, 19] width 19 height 19
click at [1296, 20] on span "help" at bounding box center [1301, 19] width 19 height 19
click at [307, 160] on span "Outcomes" at bounding box center [287, 163] width 56 height 13
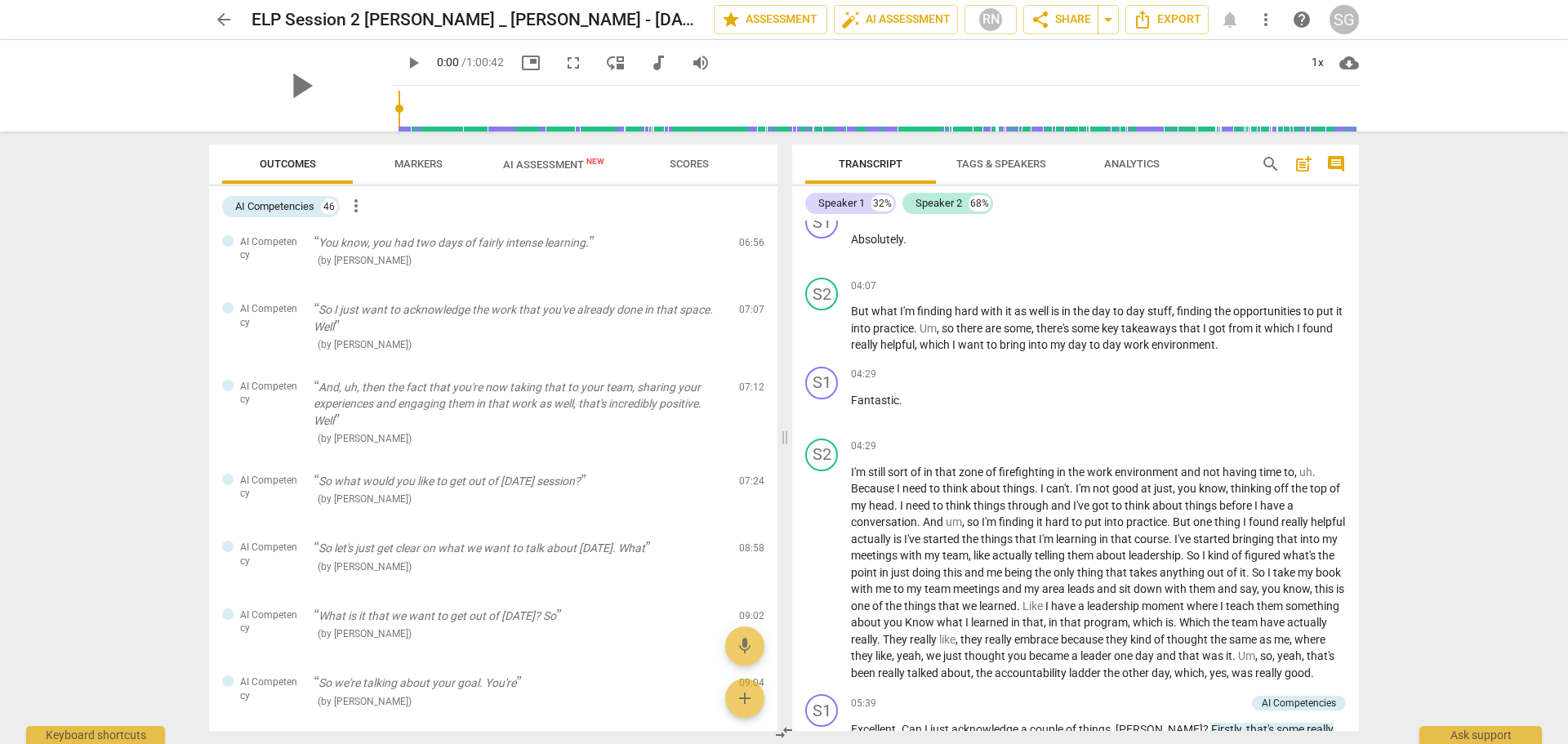
scroll to position [163, 0]
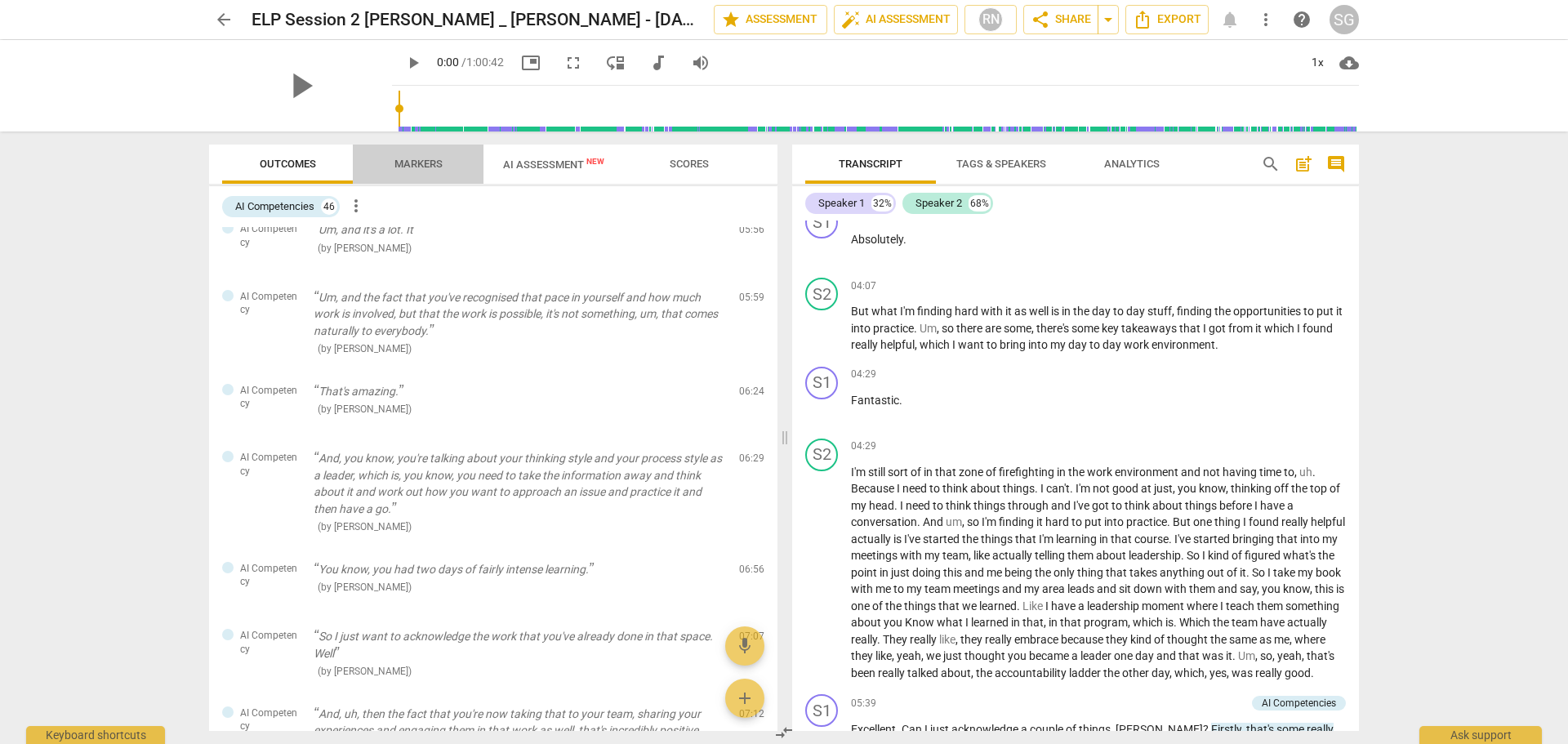
click at [418, 152] on button "Markers" at bounding box center [418, 164] width 131 height 40
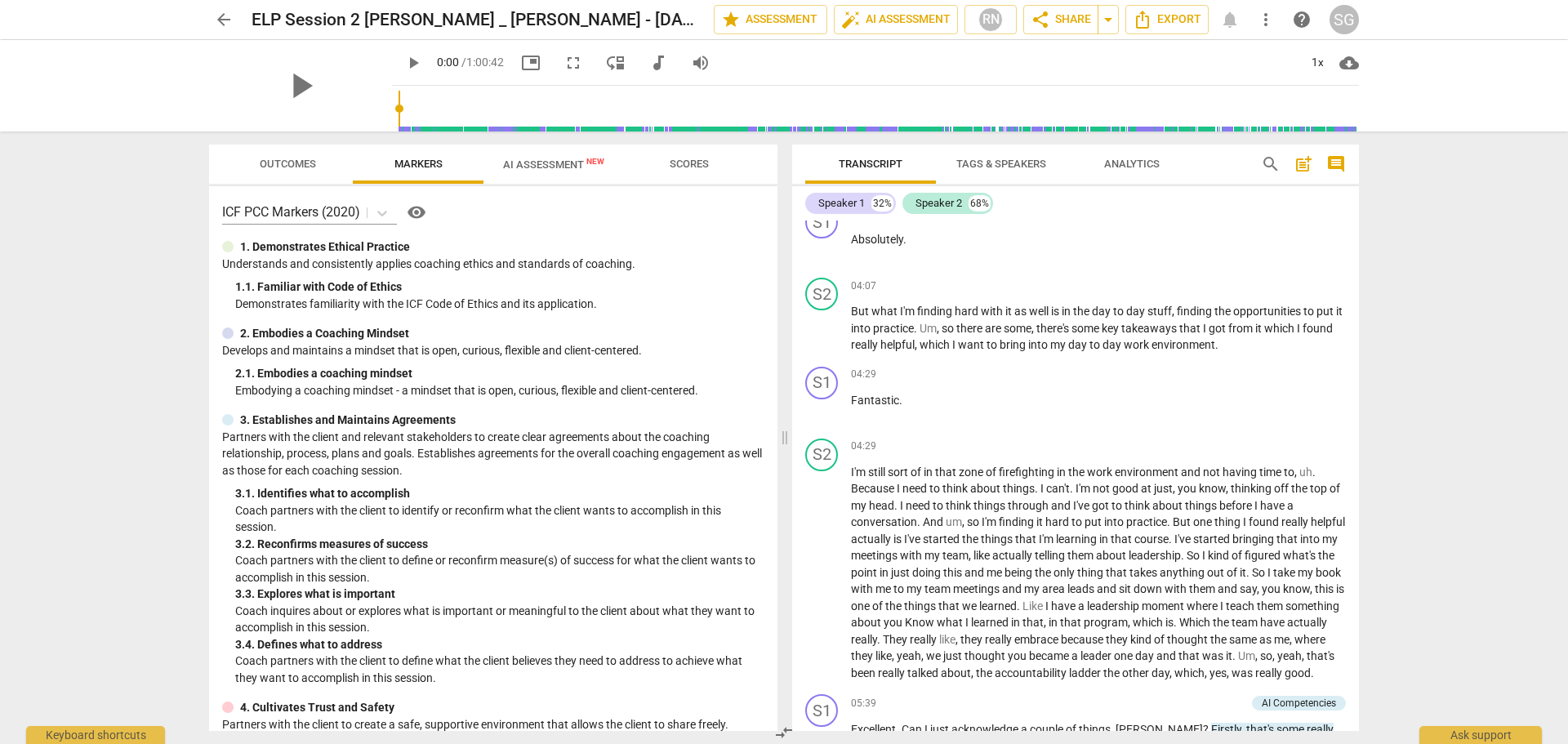
click at [559, 160] on span "AI Assessment New" at bounding box center [553, 164] width 101 height 13
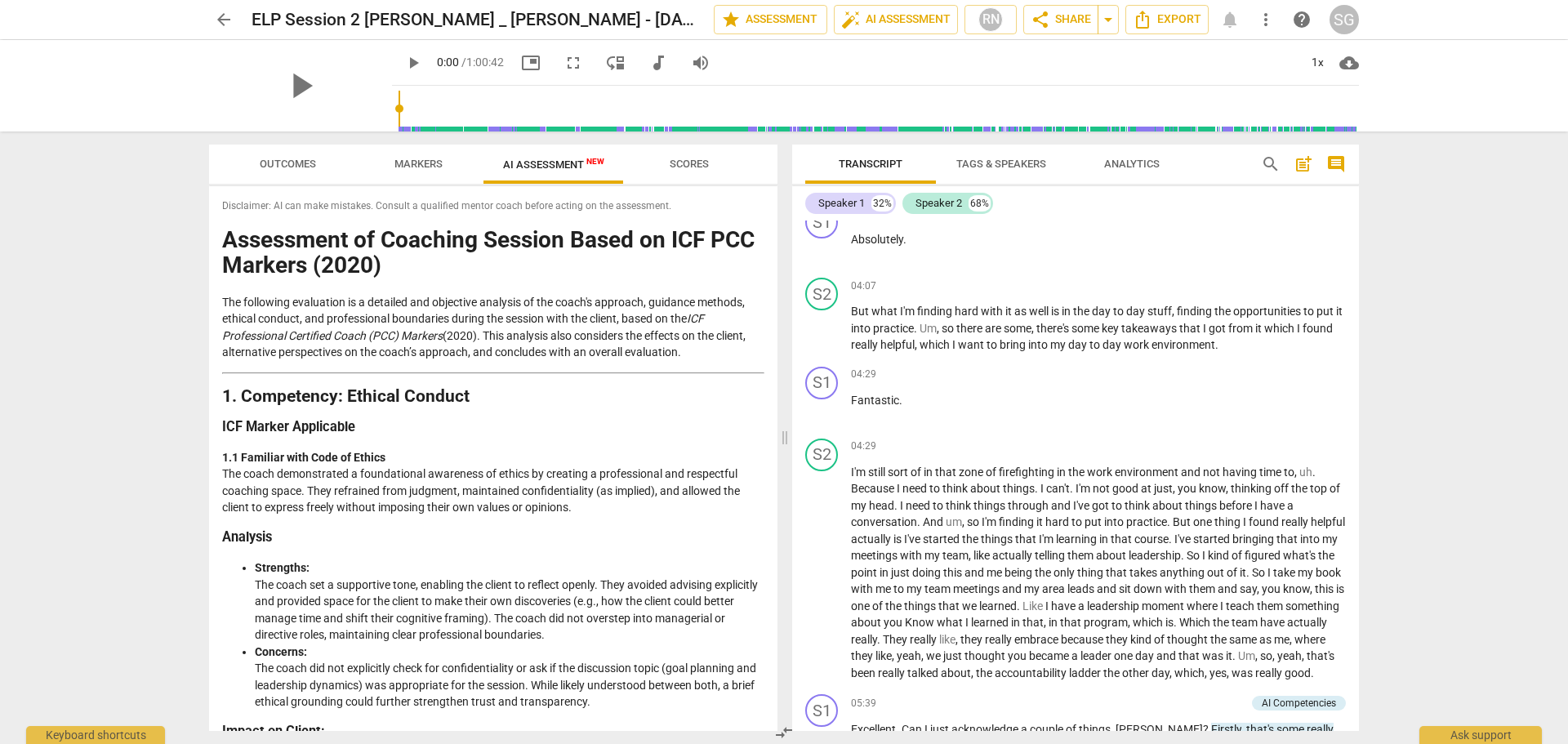
click at [686, 166] on span "Scores" at bounding box center [689, 163] width 40 height 13
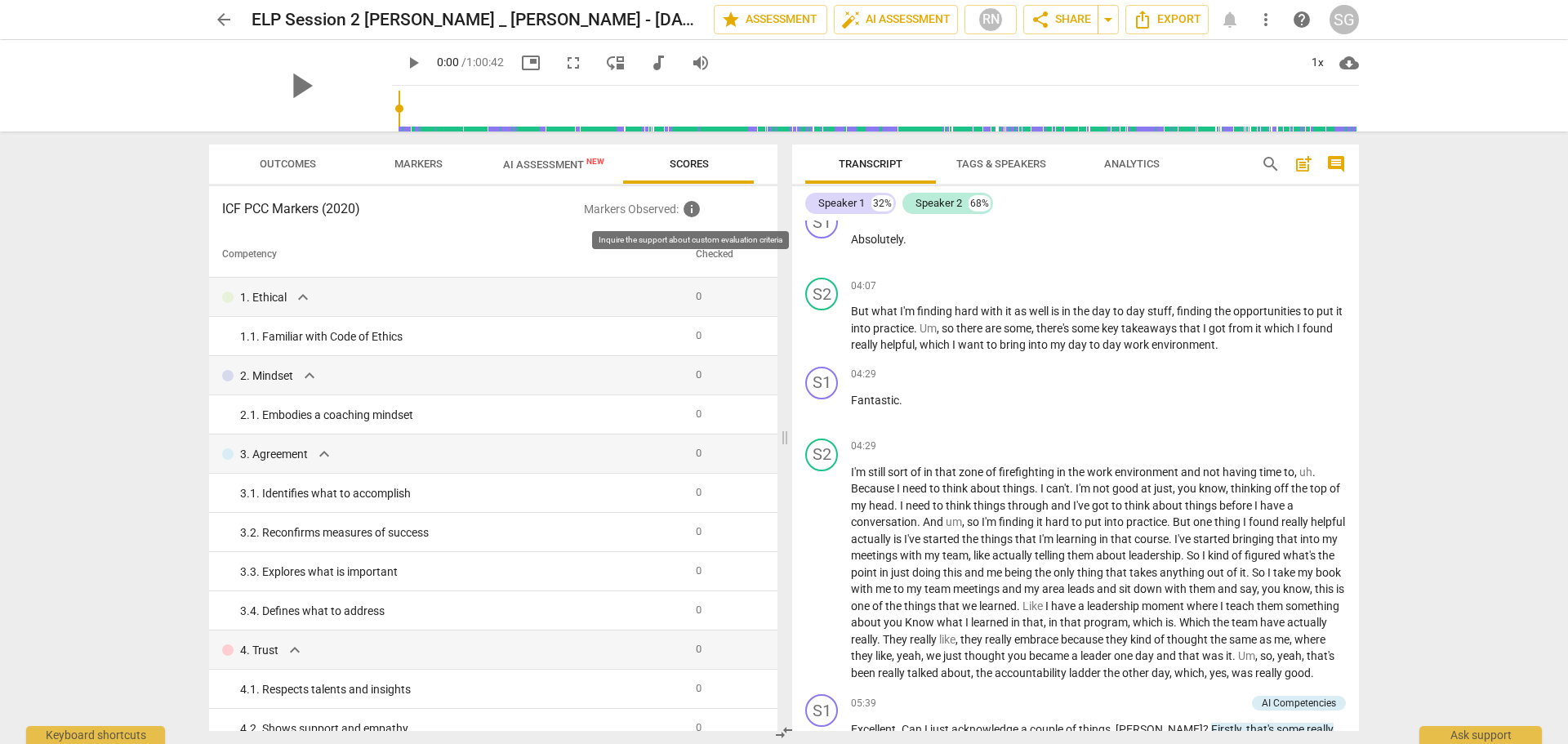
click at [692, 210] on span "info" at bounding box center [691, 209] width 19 height 19
click at [226, 16] on span "arrow_back" at bounding box center [224, 19] width 19 height 19
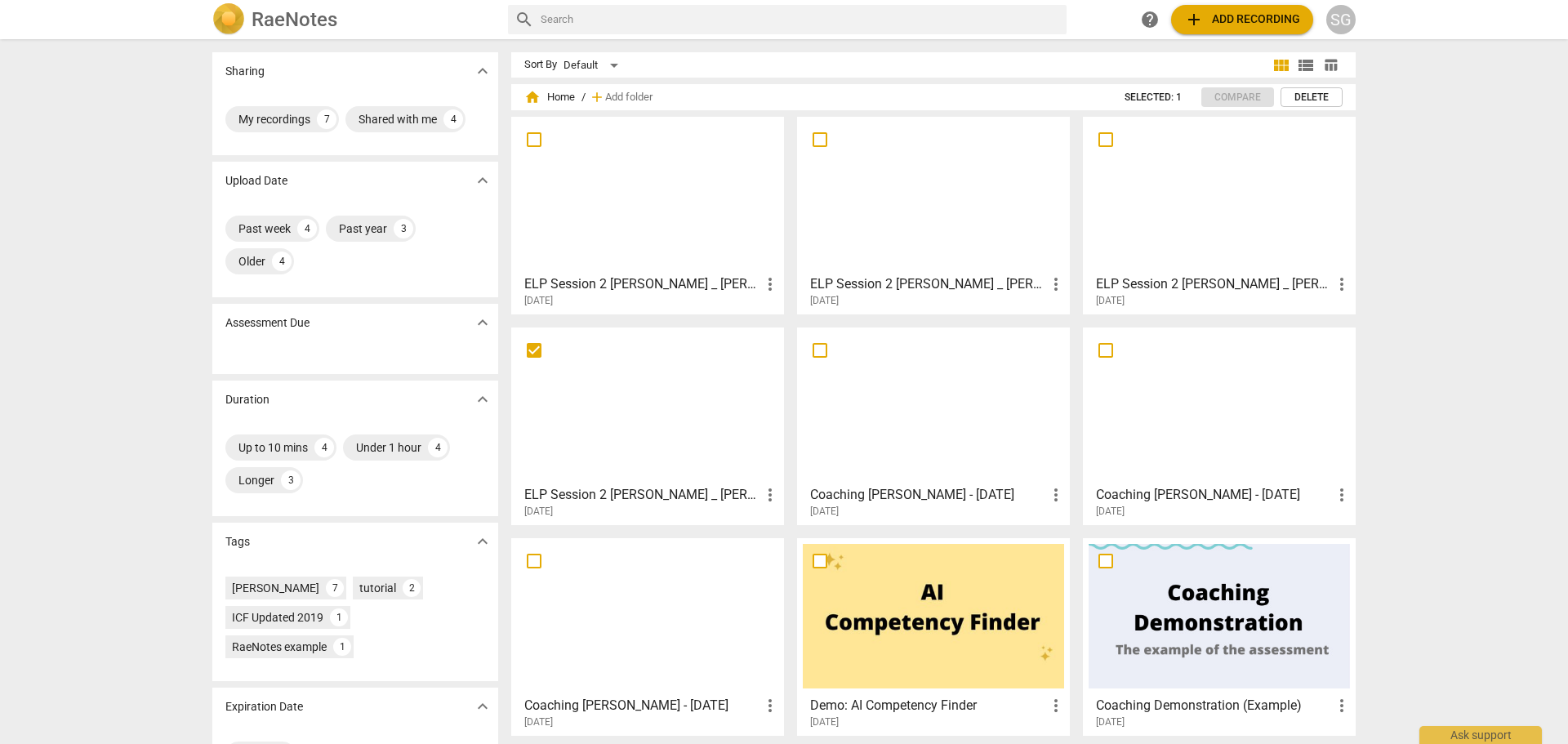
click at [1231, 211] on div at bounding box center [1218, 195] width 261 height 145
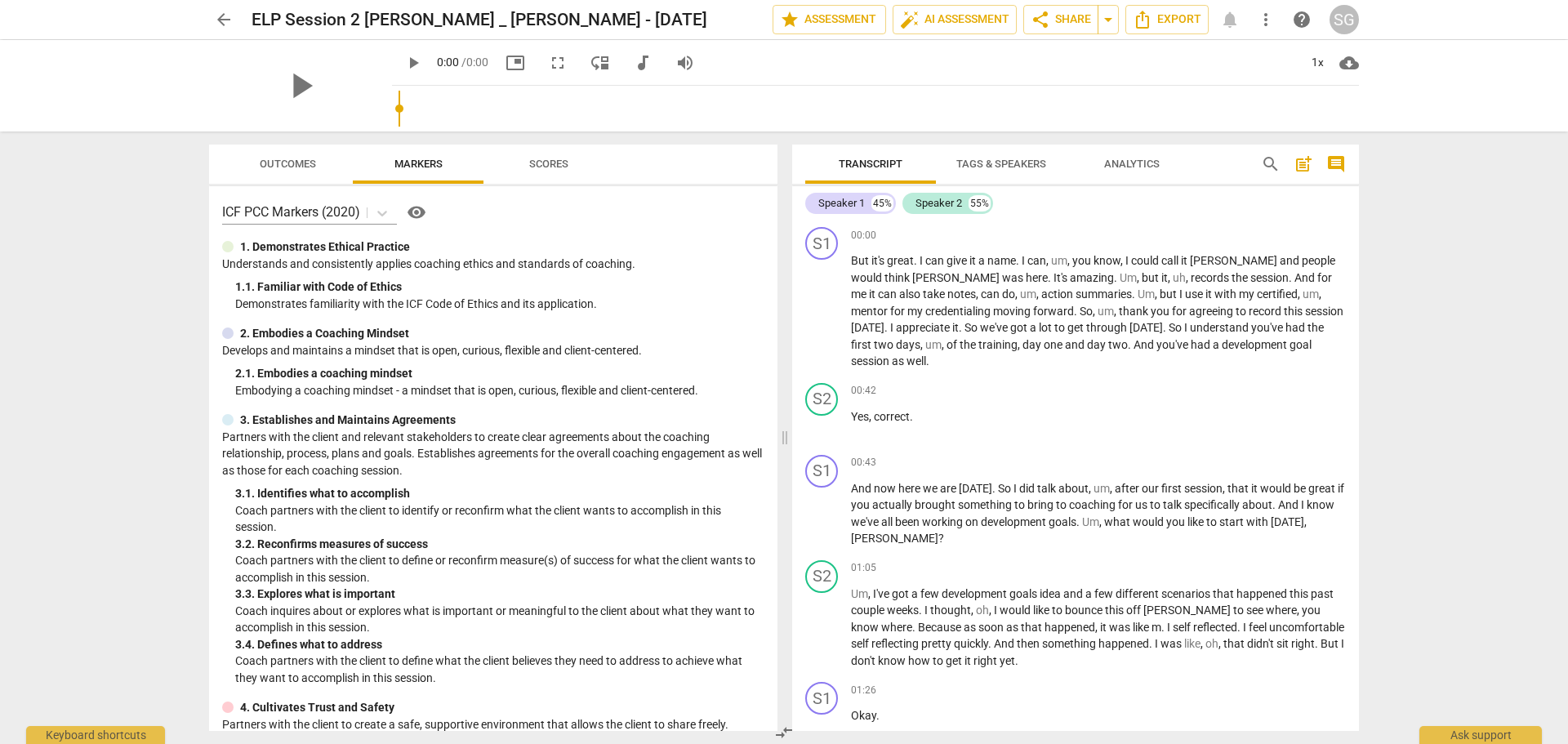
click at [512, 160] on span "Scores" at bounding box center [548, 164] width 78 height 22
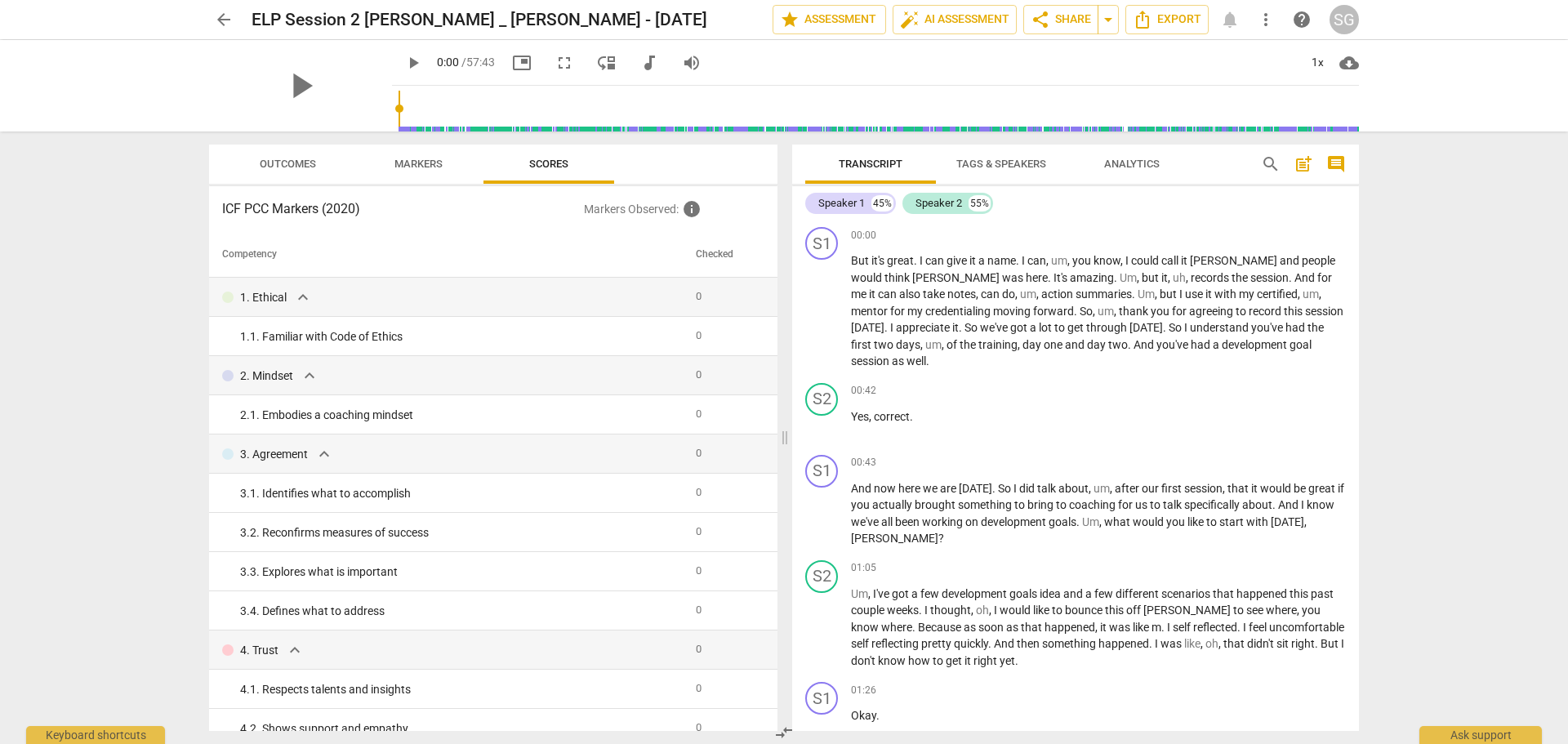
click at [282, 153] on span "Outcomes" at bounding box center [287, 164] width 95 height 22
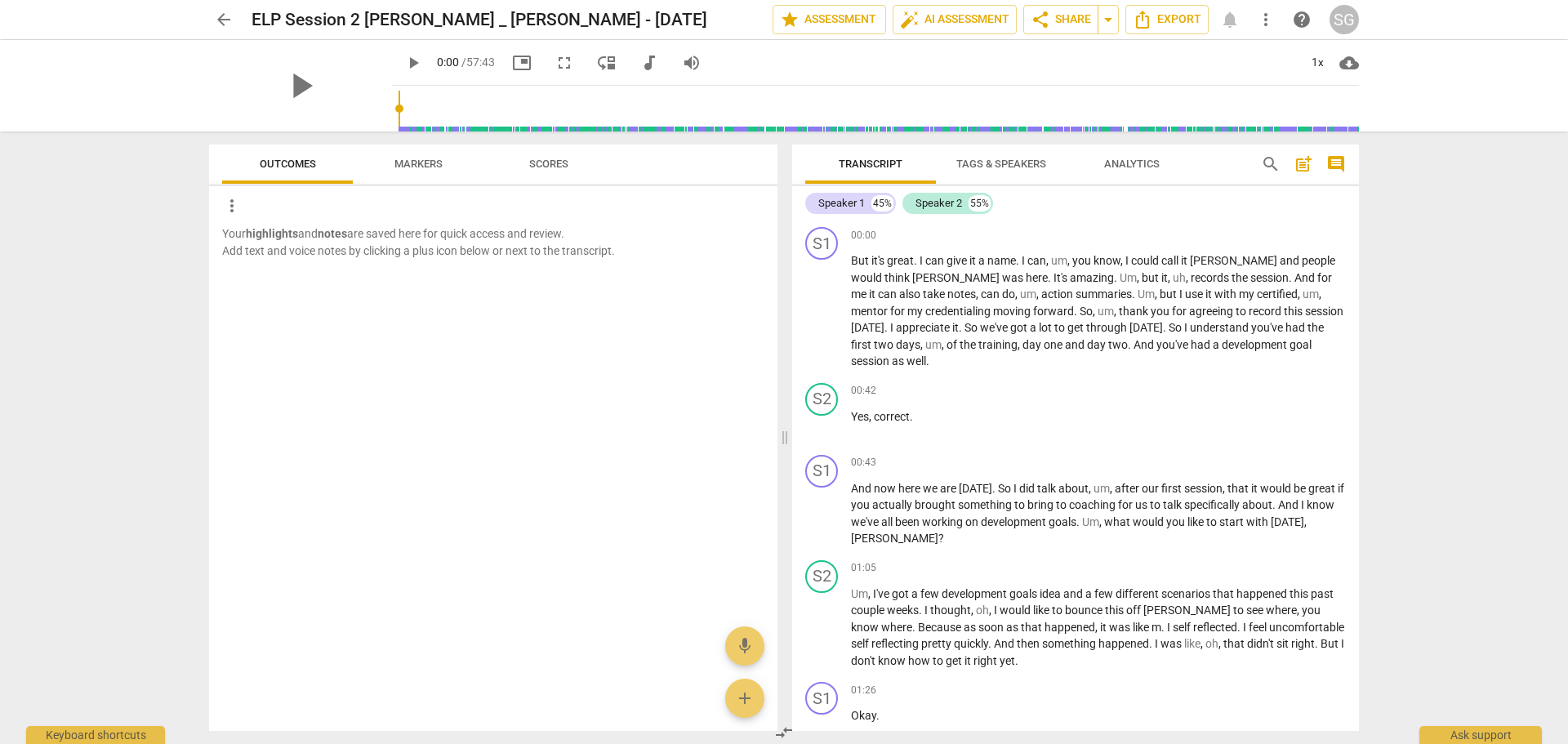
click at [430, 164] on span "Markers" at bounding box center [418, 163] width 48 height 13
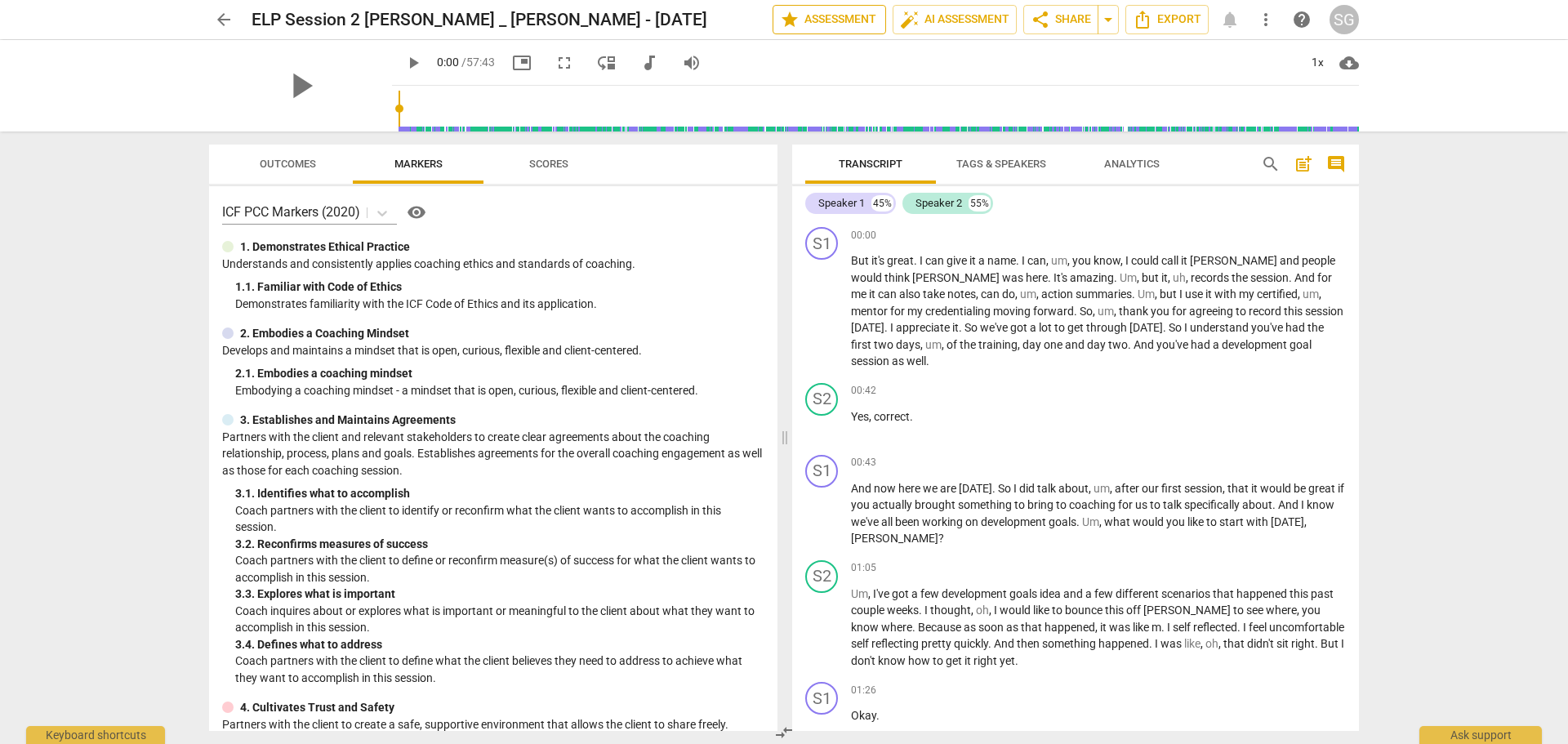
click at [838, 21] on span "star Assessment" at bounding box center [829, 19] width 99 height 19
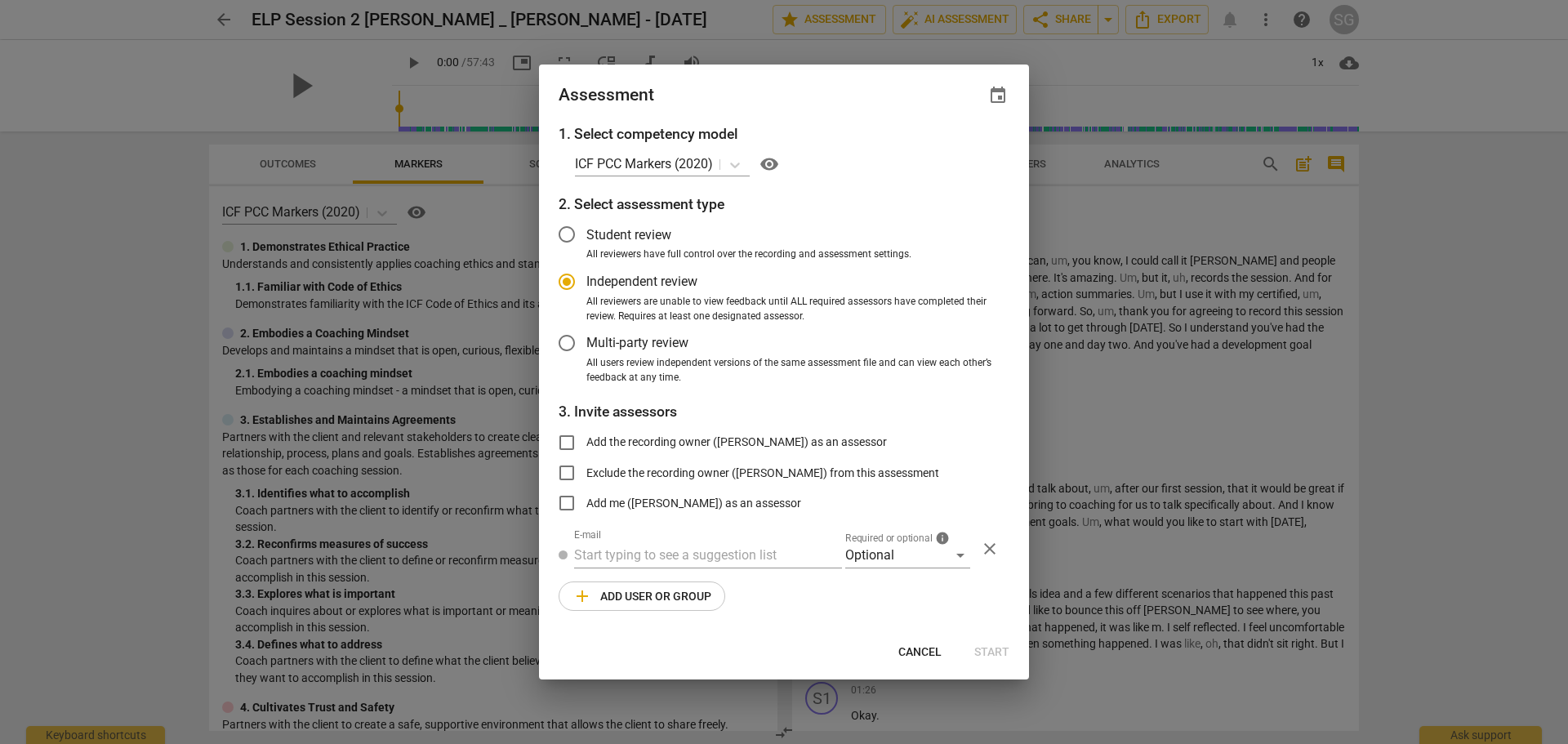
click at [927, 649] on span "Cancel" at bounding box center [919, 651] width 43 height 16
radio input "false"
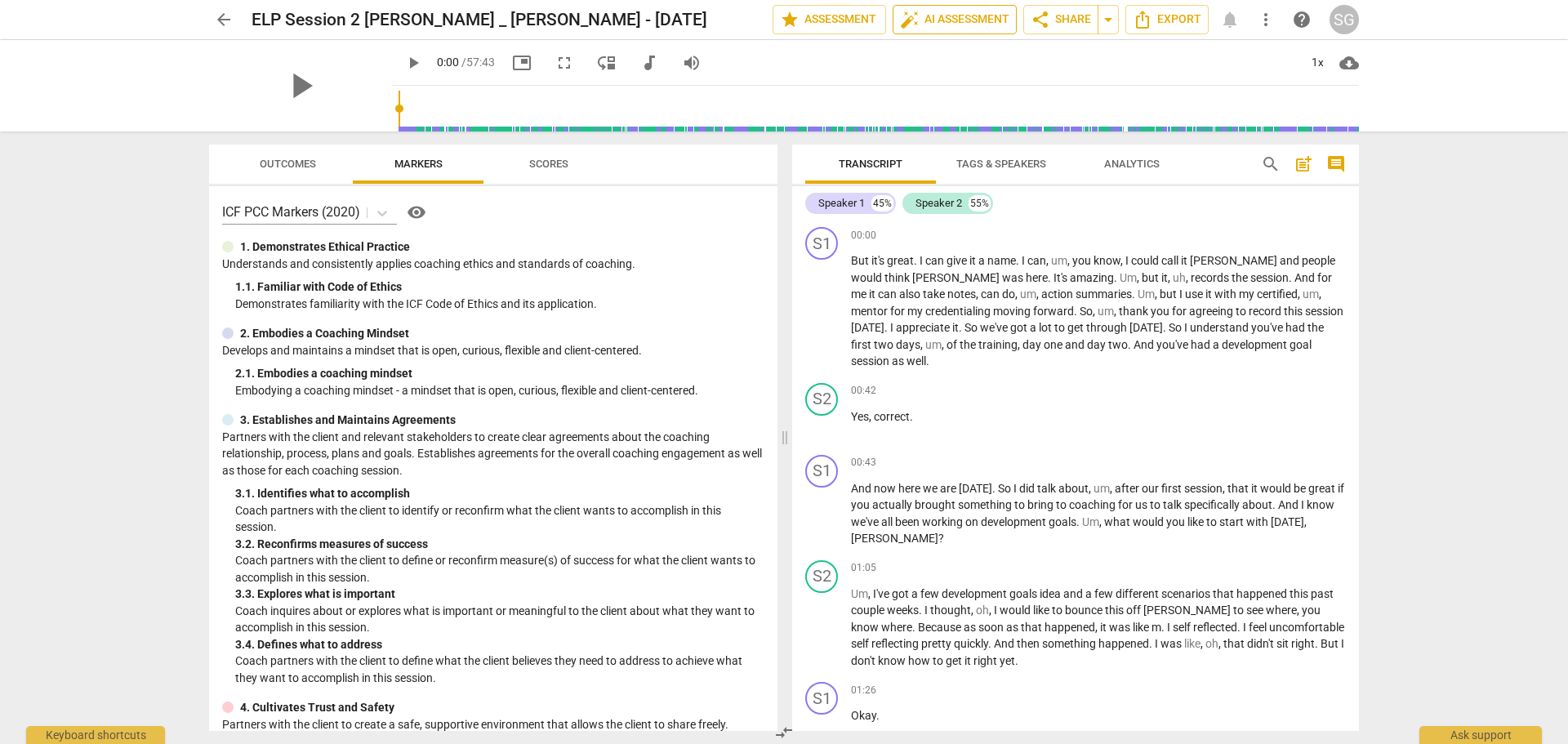
click at [933, 18] on span "auto_fix_high AI Assessment" at bounding box center [955, 19] width 110 height 19
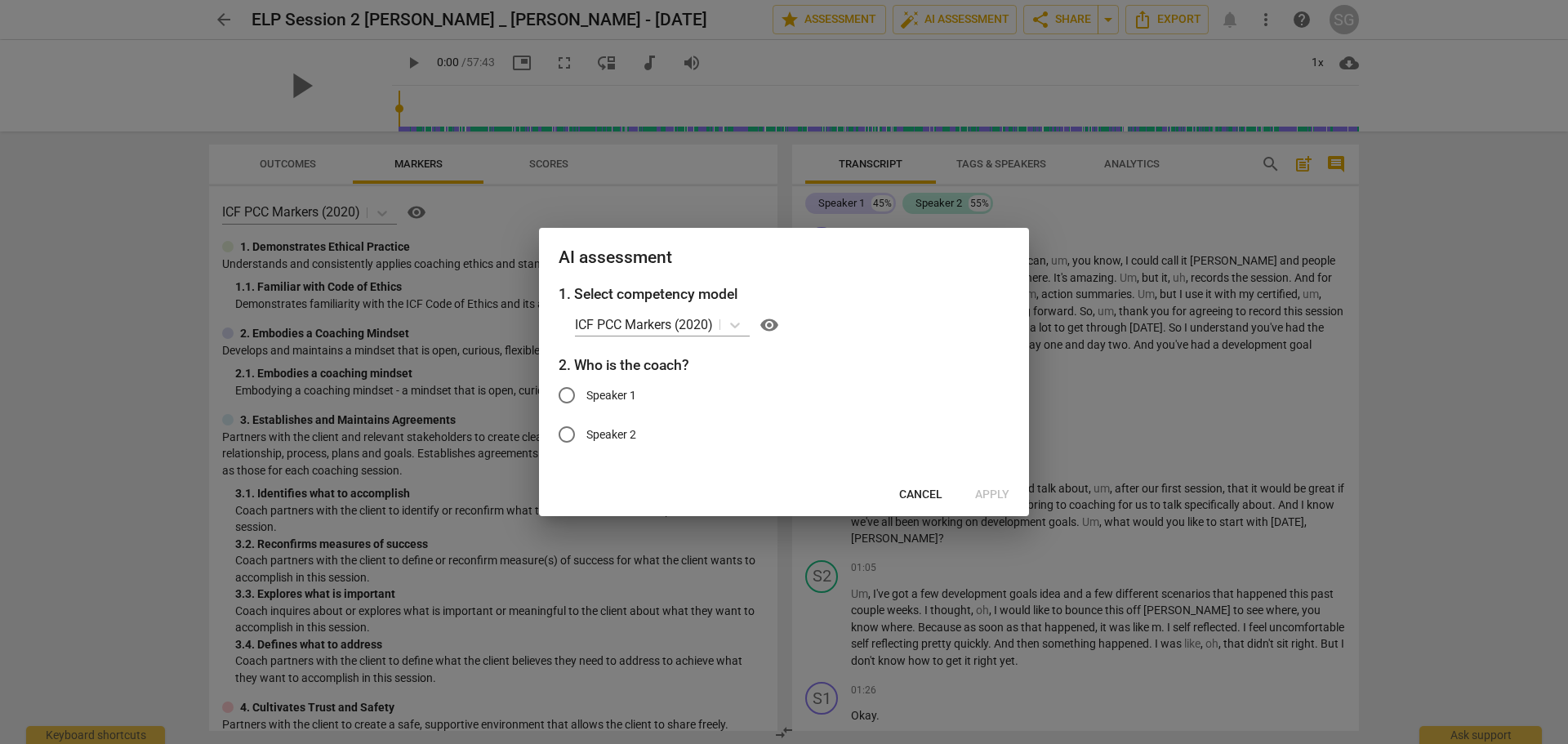
click at [917, 499] on span "Cancel" at bounding box center [920, 494] width 43 height 16
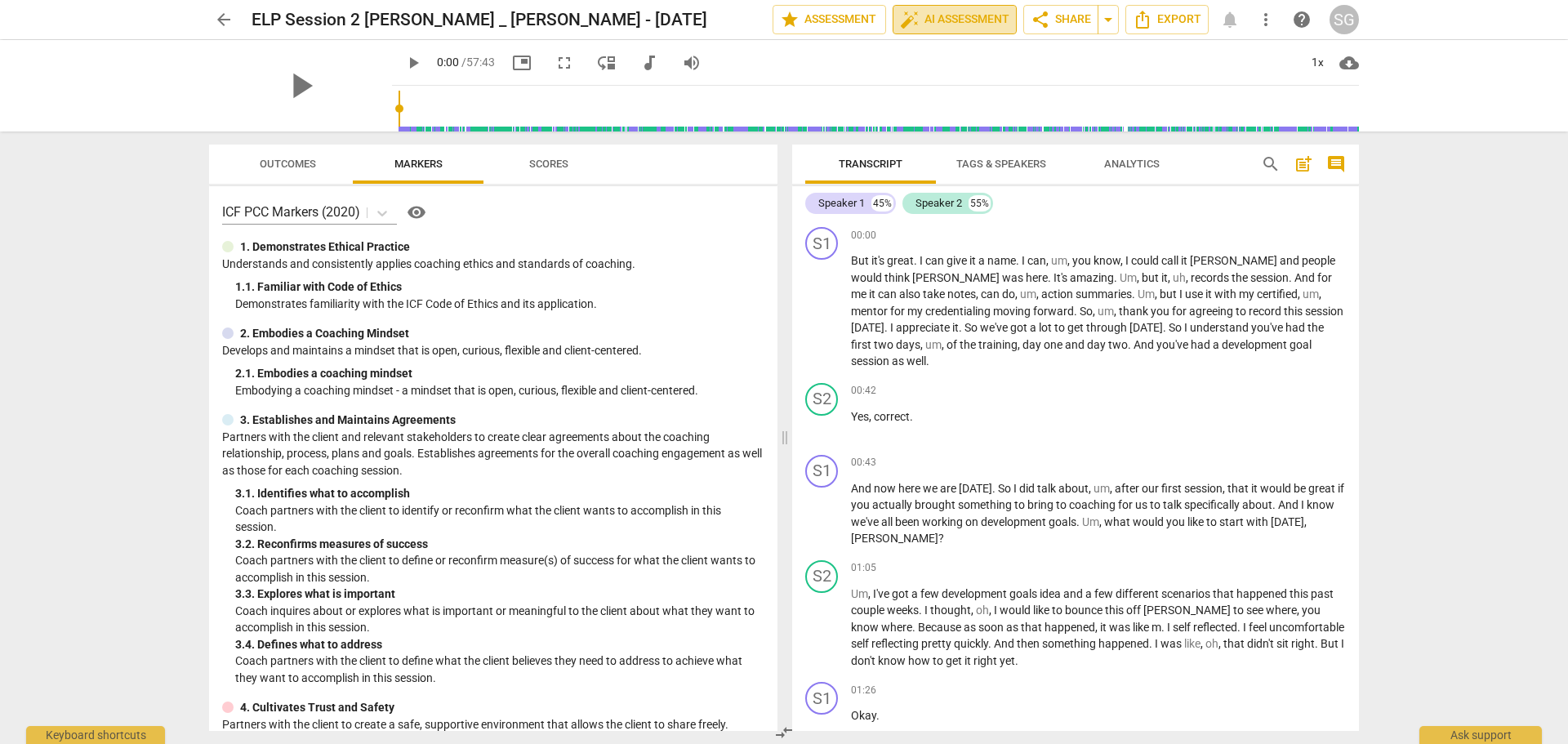
click at [927, 20] on span "auto_fix_high AI Assessment" at bounding box center [955, 19] width 110 height 19
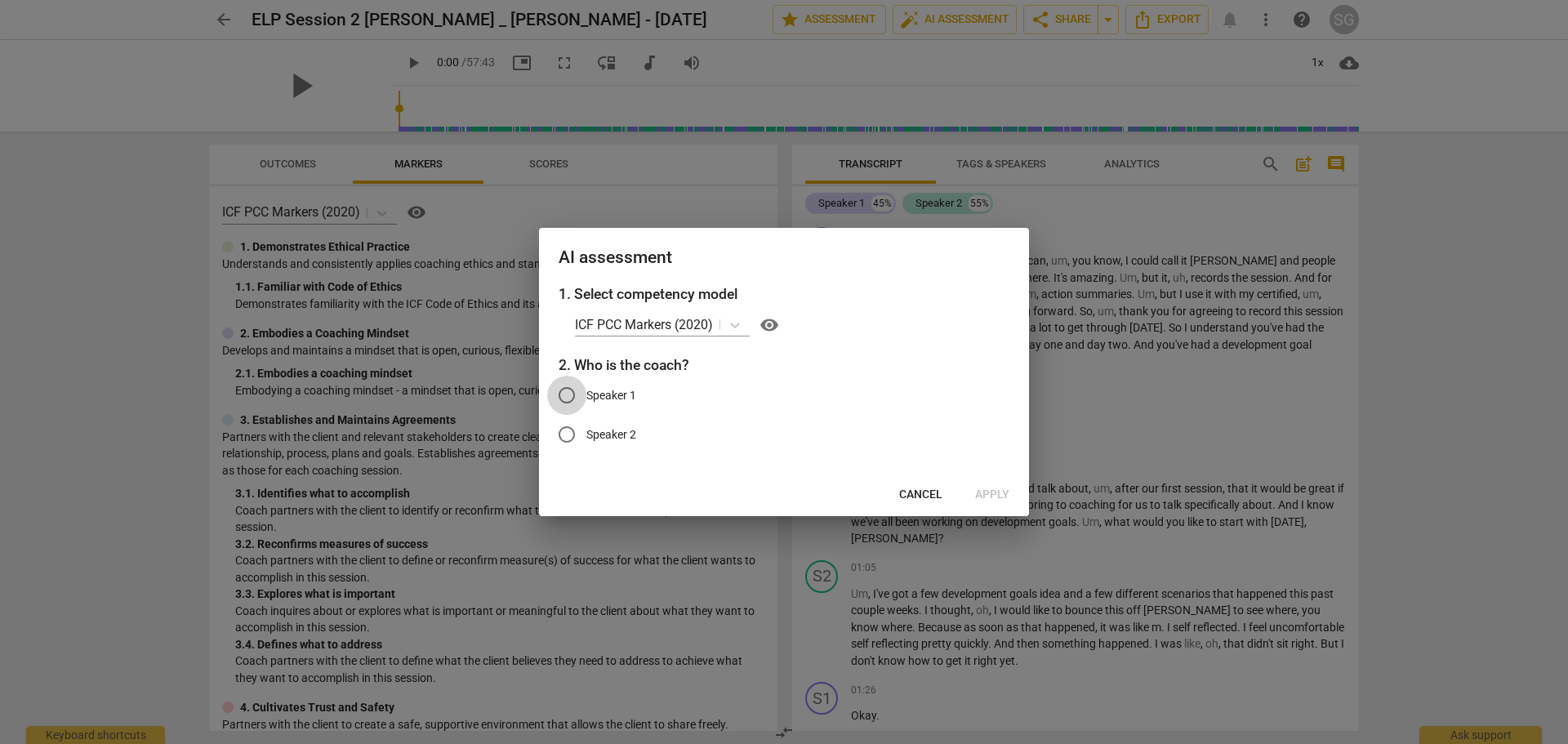
click at [563, 398] on input "Speaker 1" at bounding box center [567, 395] width 40 height 40
radio input "true"
click at [989, 496] on span "Apply" at bounding box center [992, 494] width 35 height 16
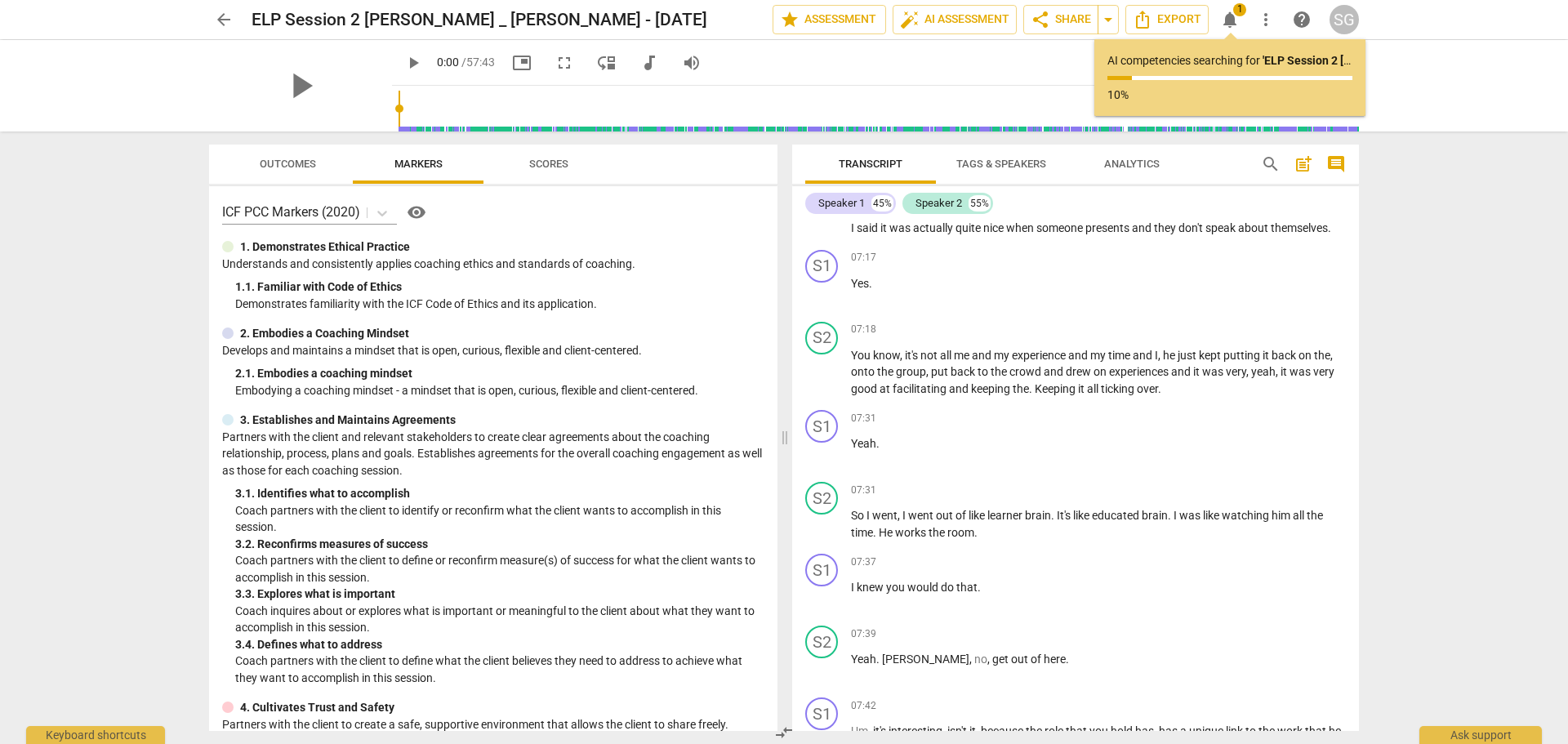
scroll to position [3184, 0]
click at [571, 163] on span "Scores" at bounding box center [548, 164] width 78 height 22
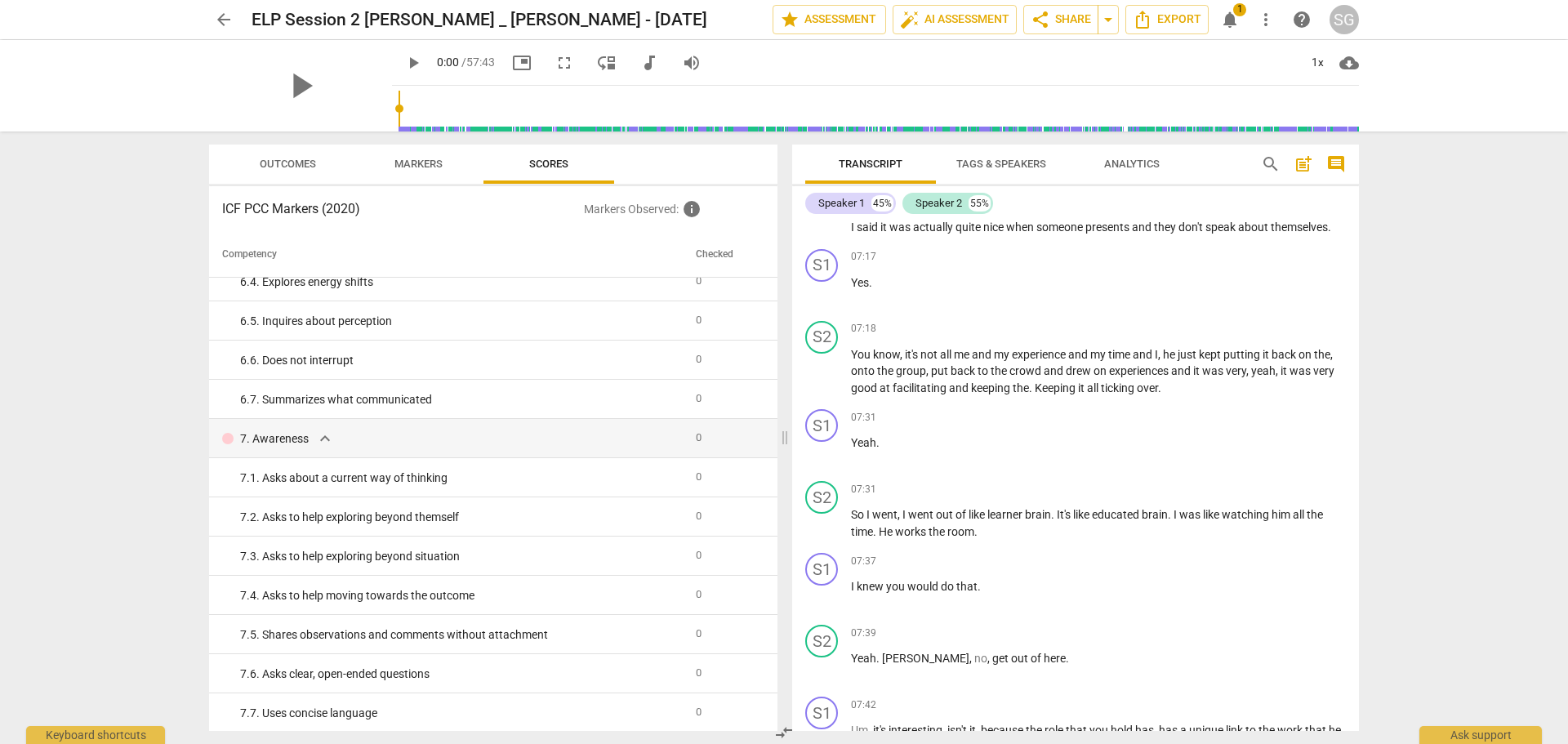
scroll to position [980, 0]
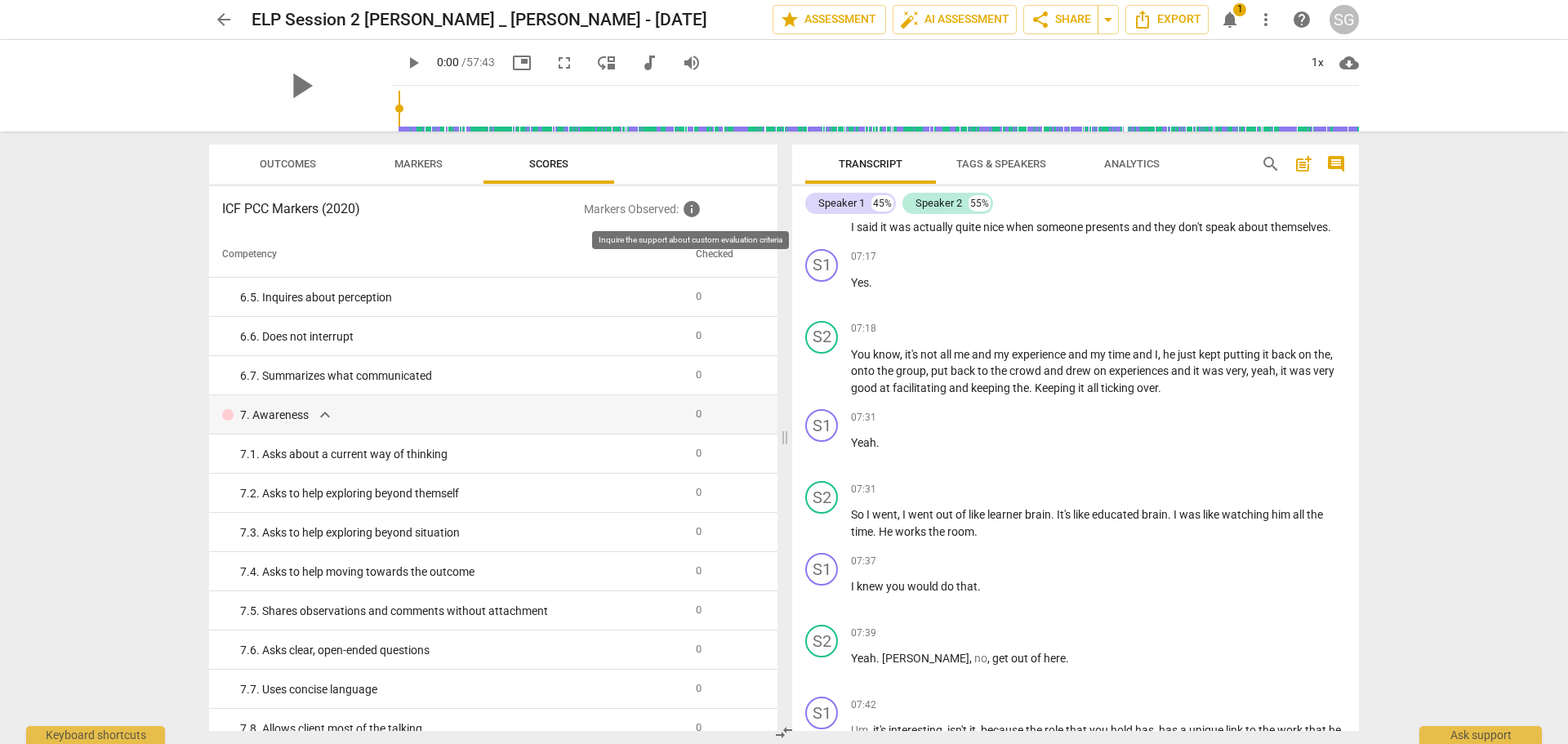
click at [692, 214] on span "info" at bounding box center [691, 209] width 19 height 19
click at [693, 206] on span "info" at bounding box center [691, 209] width 19 height 19
click at [416, 168] on span "Markers" at bounding box center [418, 163] width 48 height 13
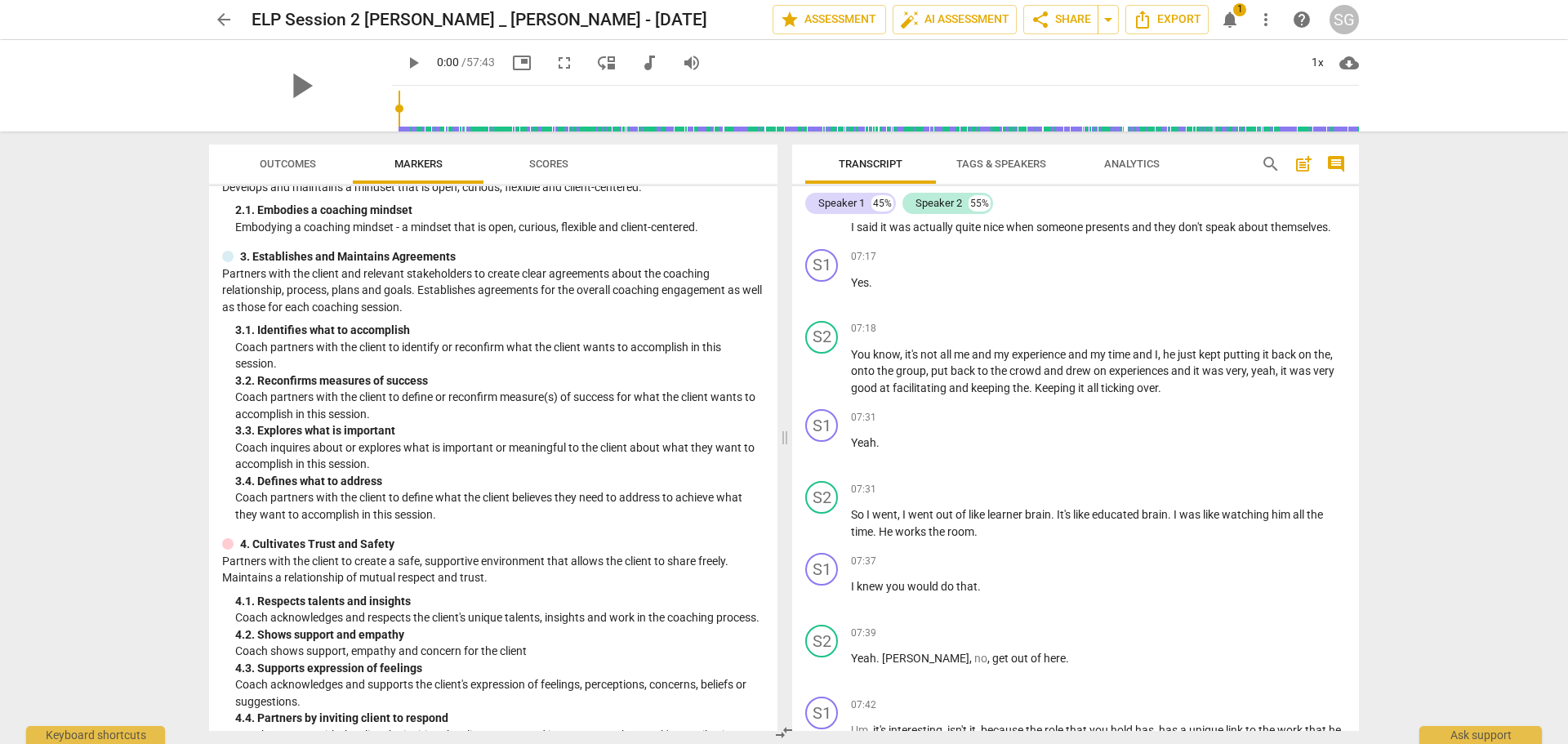
scroll to position [0, 0]
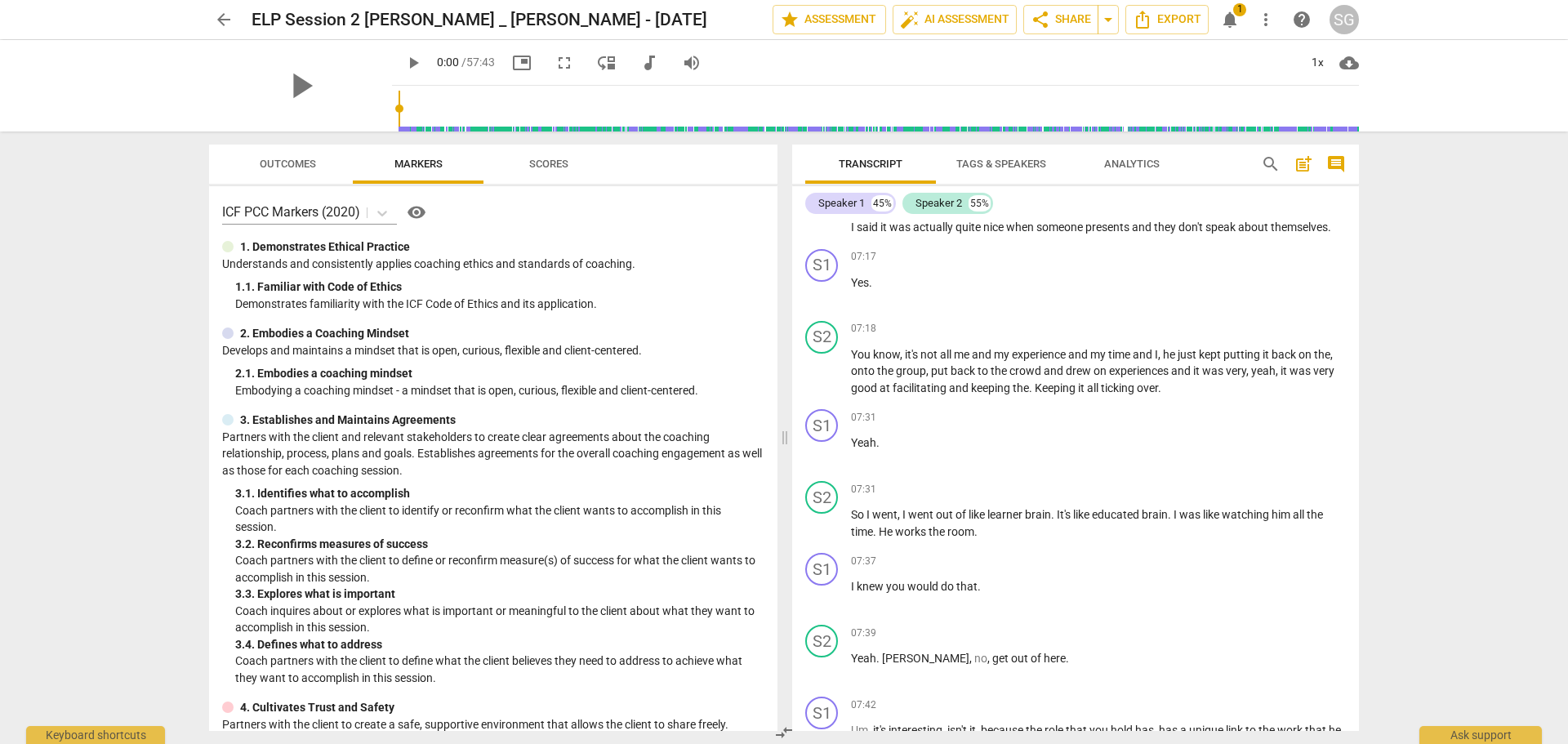
click at [213, 13] on span "arrow_back" at bounding box center [224, 19] width 29 height 19
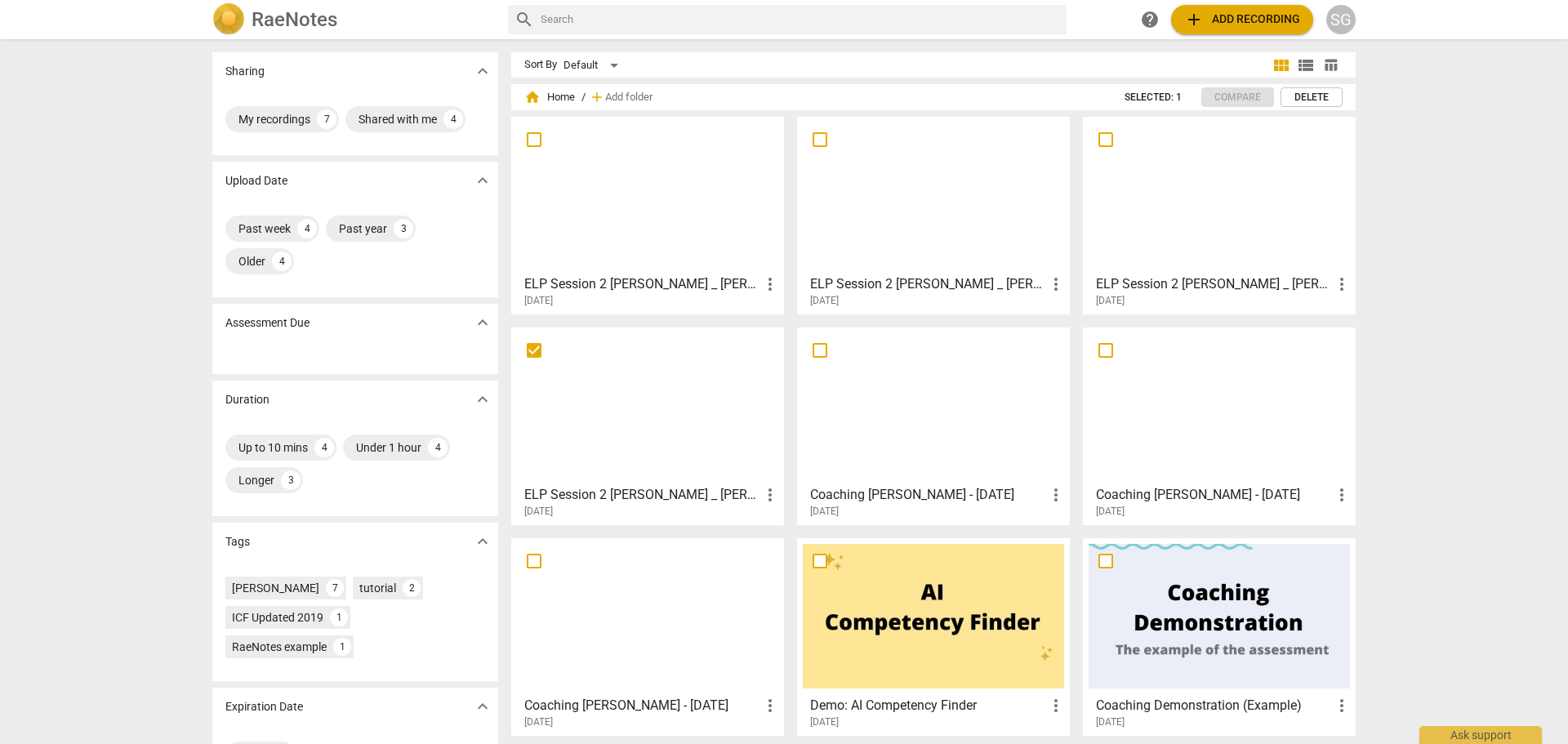
click at [1227, 281] on h3 "ELP Session 2 [PERSON_NAME] _ [PERSON_NAME] - [DATE]" at bounding box center [1213, 284] width 236 height 19
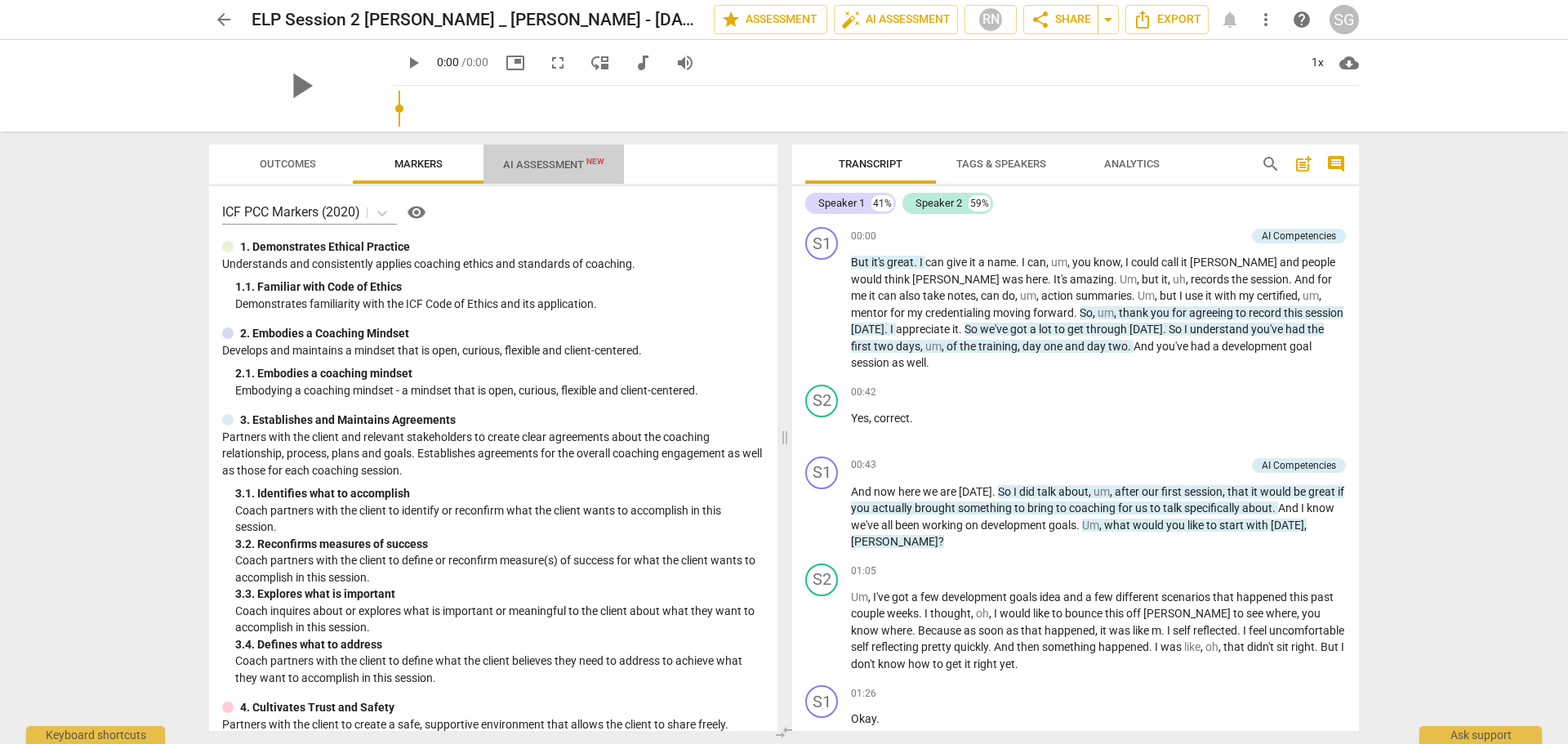
click at [556, 163] on span "AI Assessment New" at bounding box center [553, 164] width 101 height 13
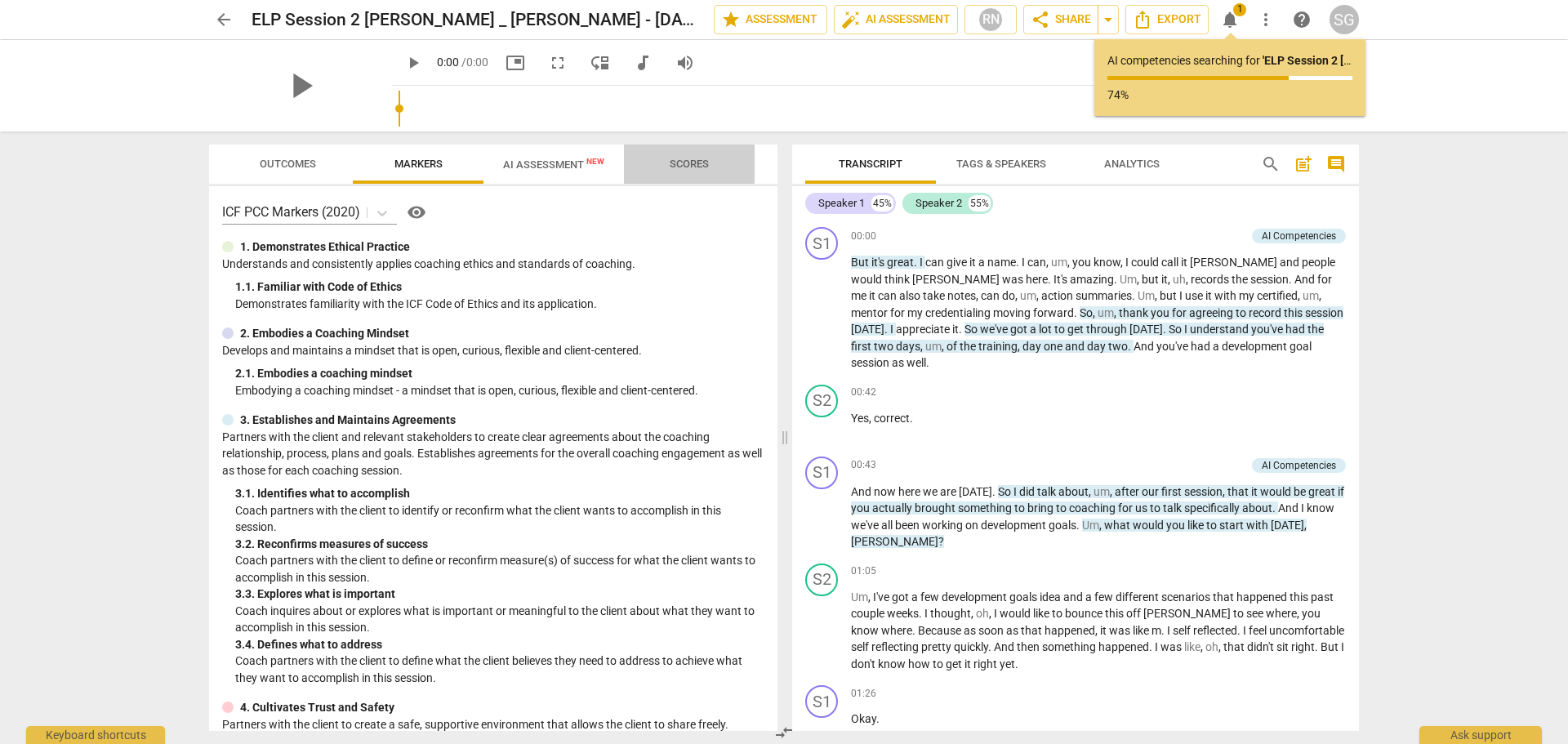
click at [678, 162] on span "Scores" at bounding box center [689, 163] width 40 height 13
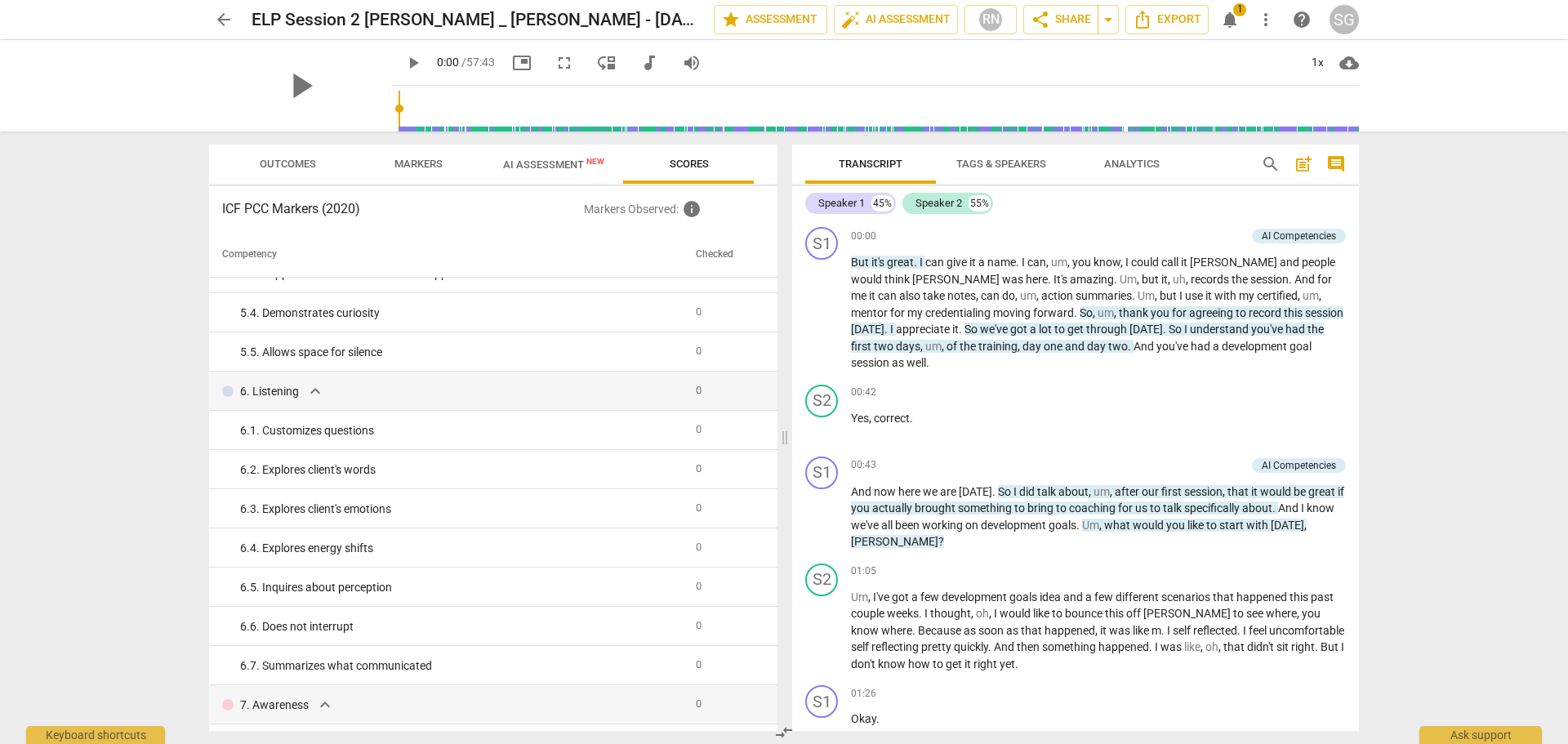
scroll to position [653, 0]
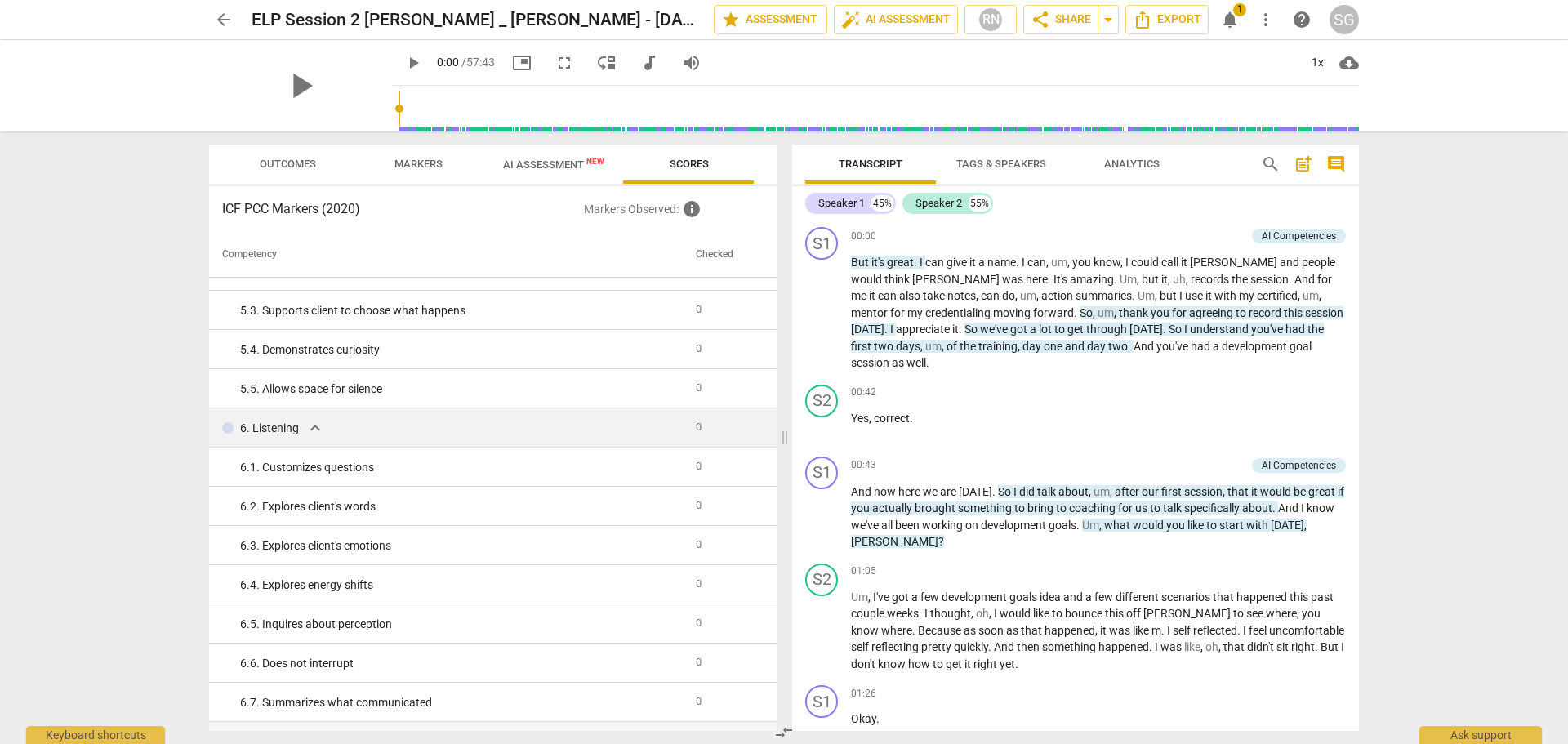
click at [316, 427] on span "expand_more" at bounding box center [315, 428] width 19 height 19
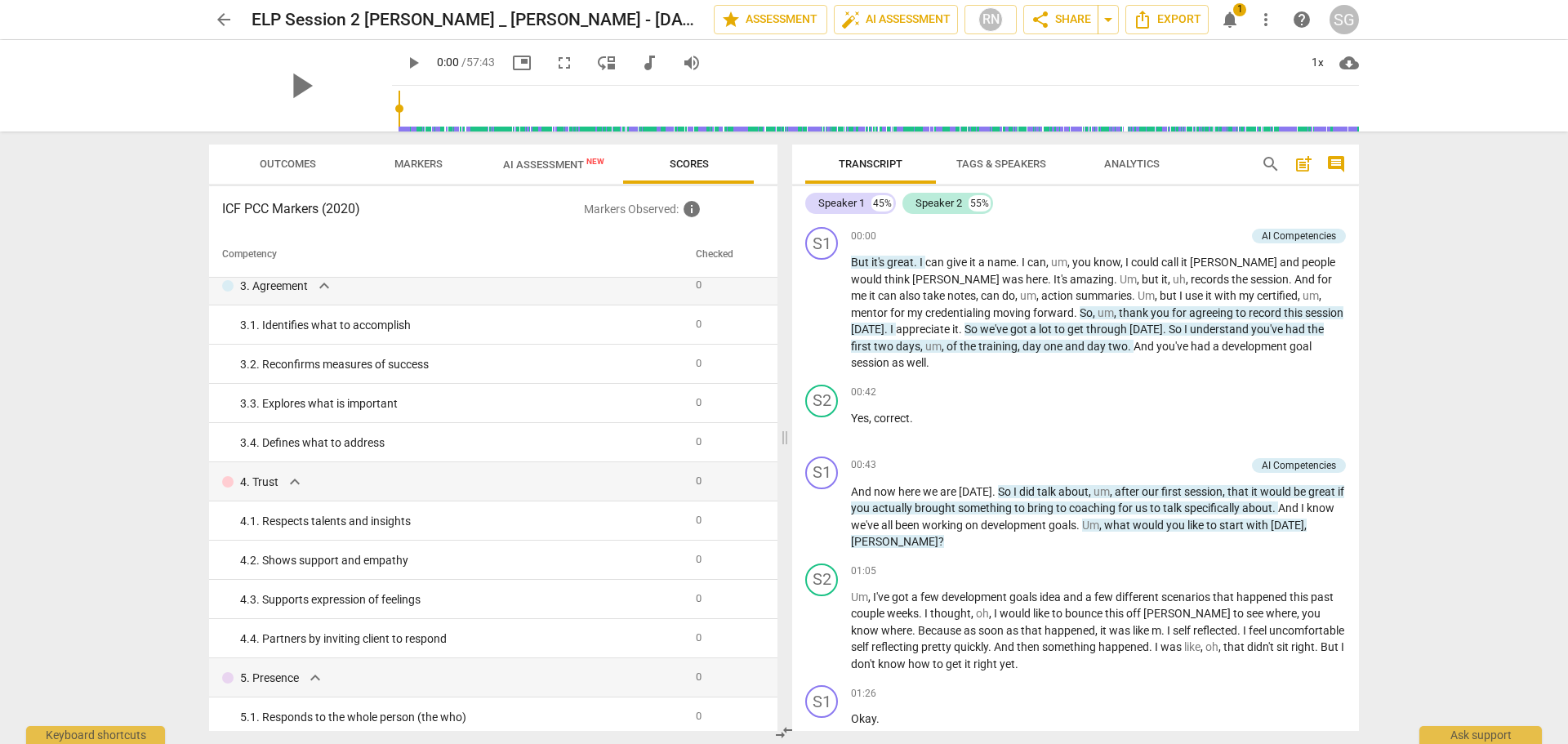
scroll to position [163, 0]
click at [548, 157] on span "AI Assessment New" at bounding box center [554, 164] width 141 height 24
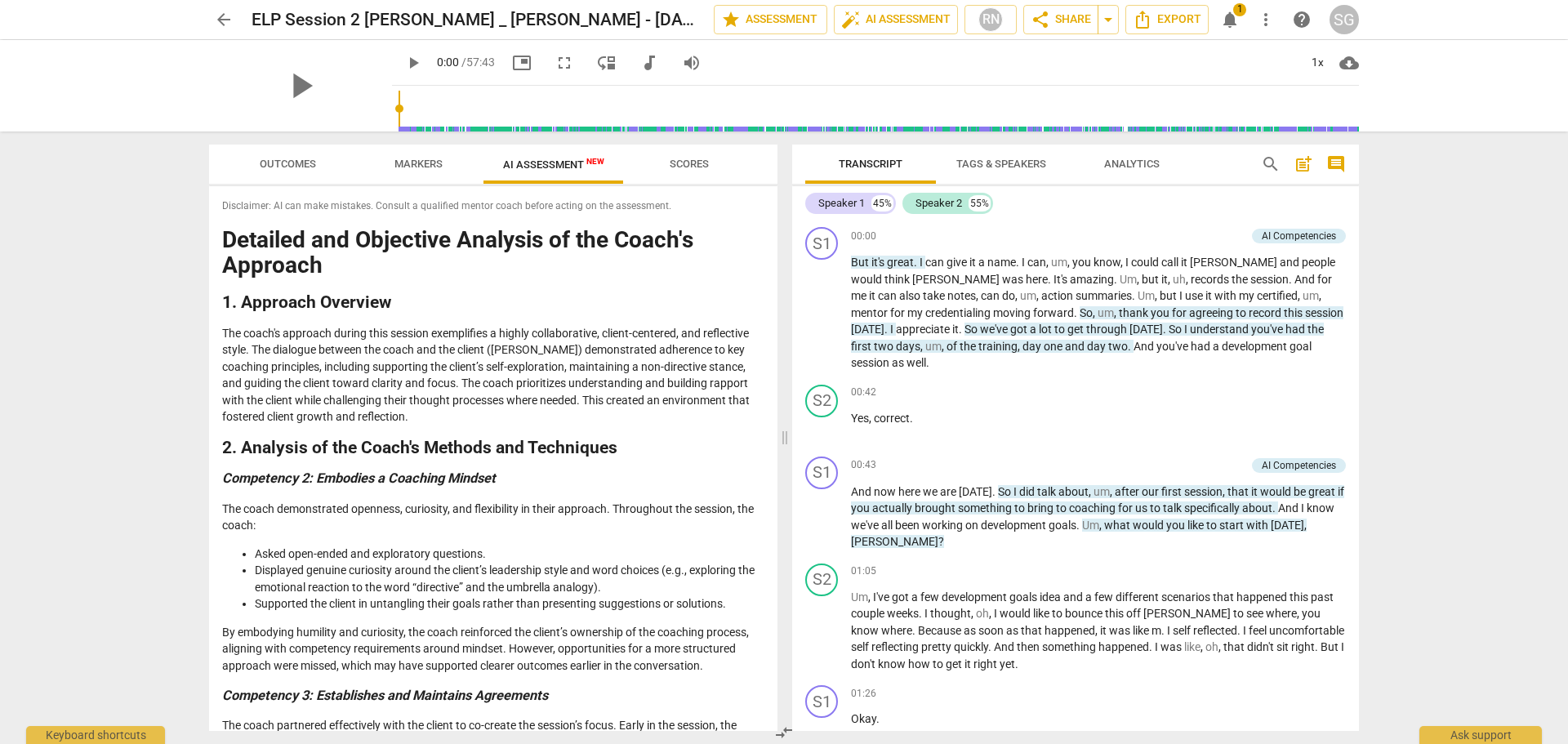
click at [1262, 18] on span "more_vert" at bounding box center [1265, 19] width 19 height 19
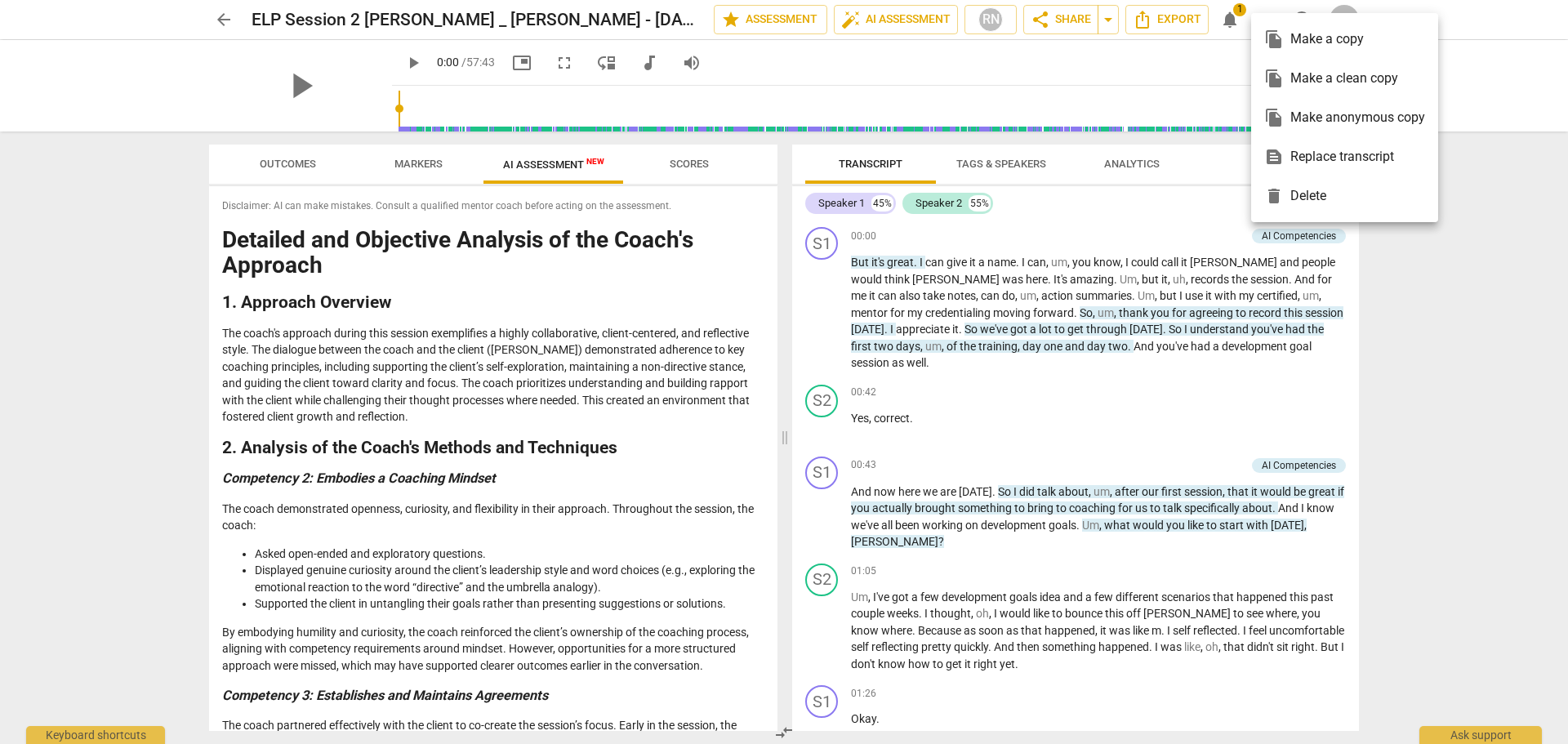
click at [1470, 357] on div at bounding box center [784, 372] width 1568 height 744
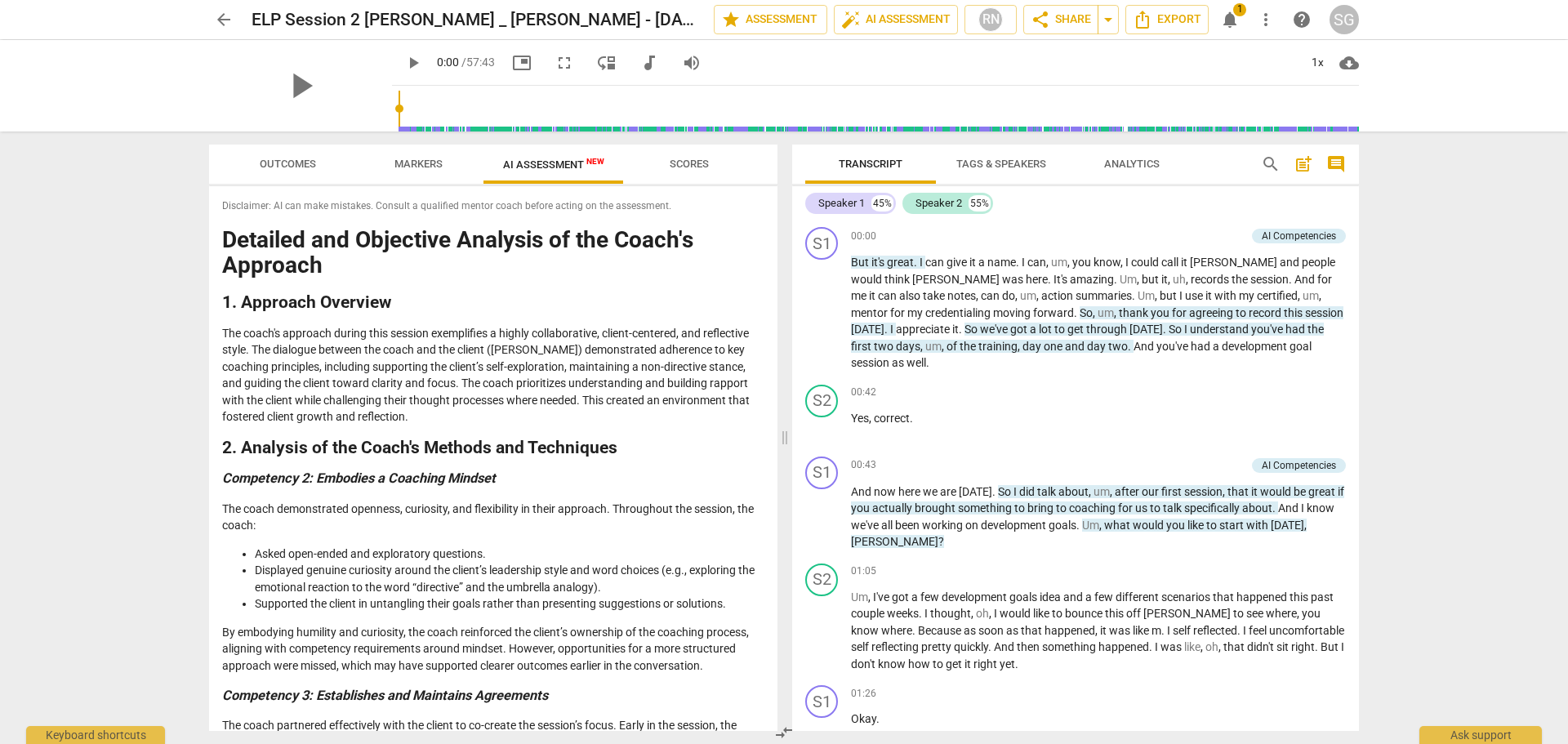
click at [1305, 28] on span "help" at bounding box center [1301, 19] width 19 height 19
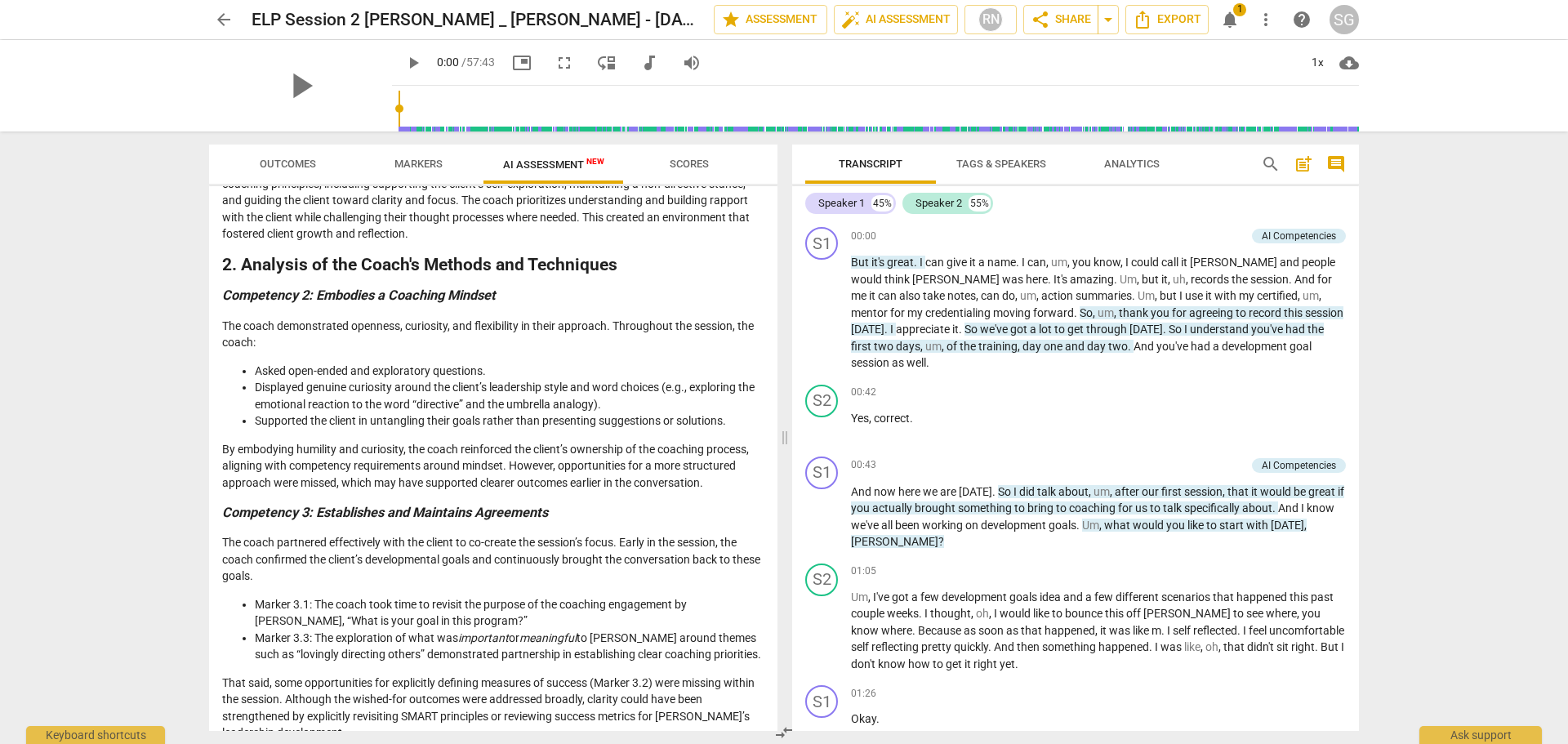
scroll to position [0, 0]
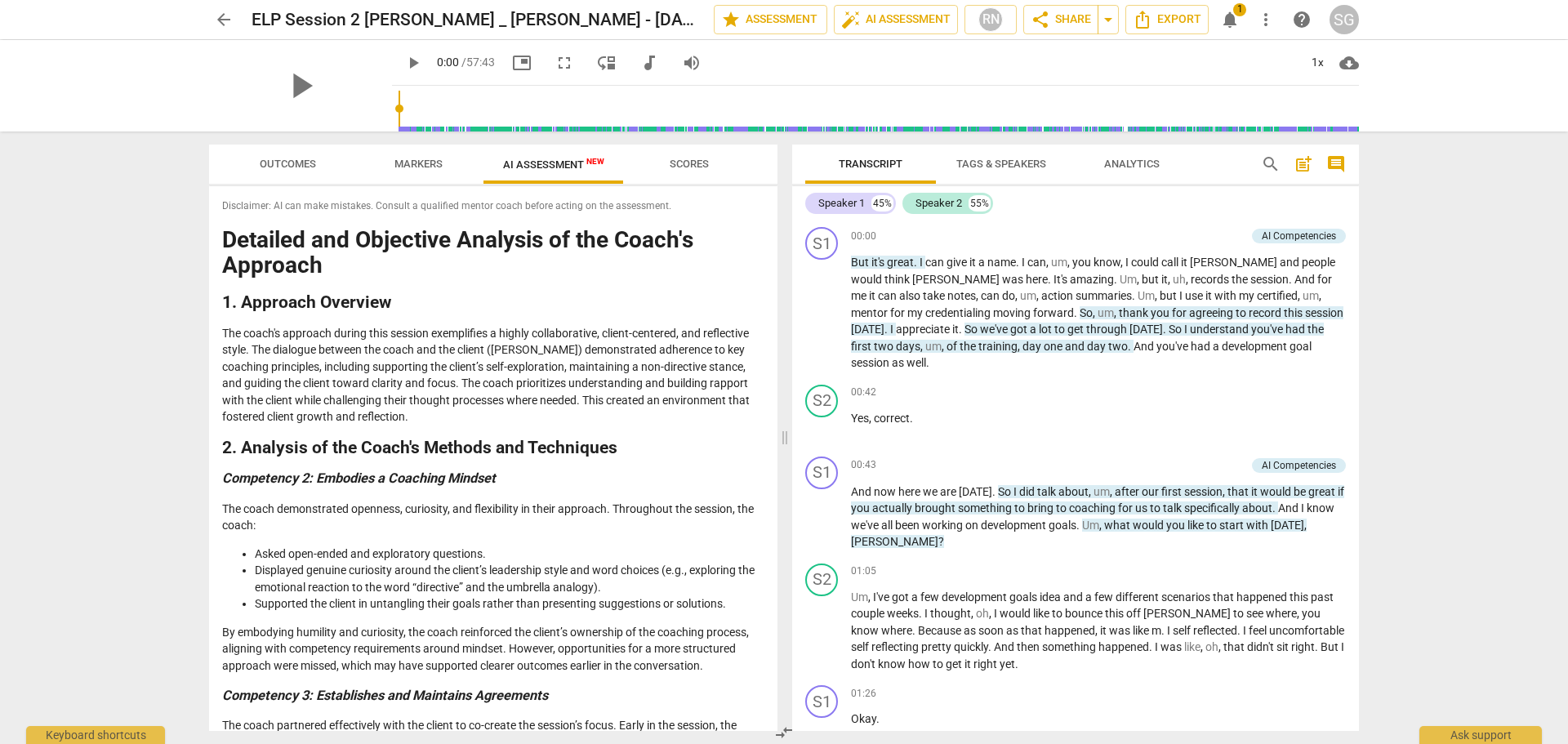
click at [222, 14] on span "arrow_back" at bounding box center [224, 19] width 19 height 19
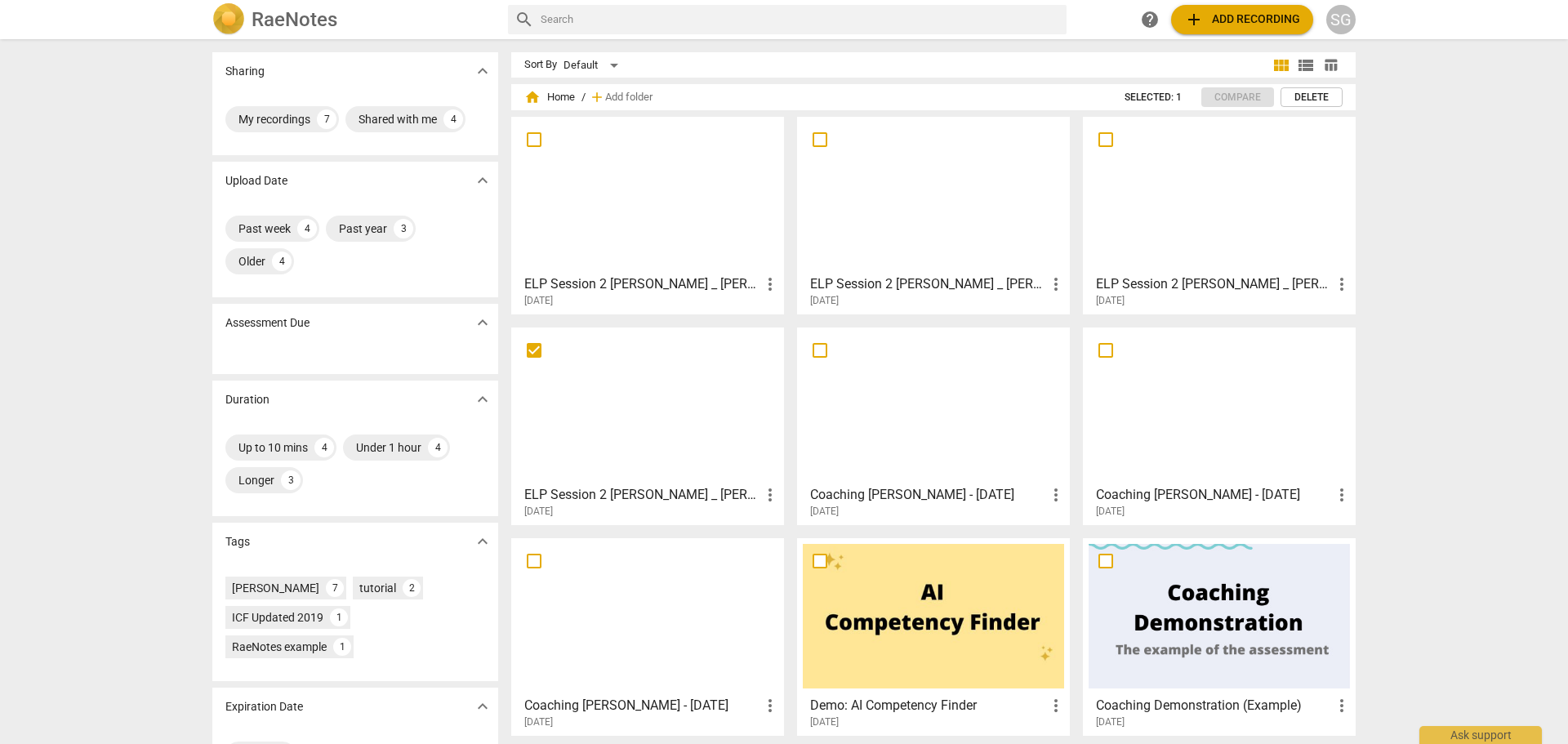
click at [909, 202] on div at bounding box center [933, 195] width 261 height 145
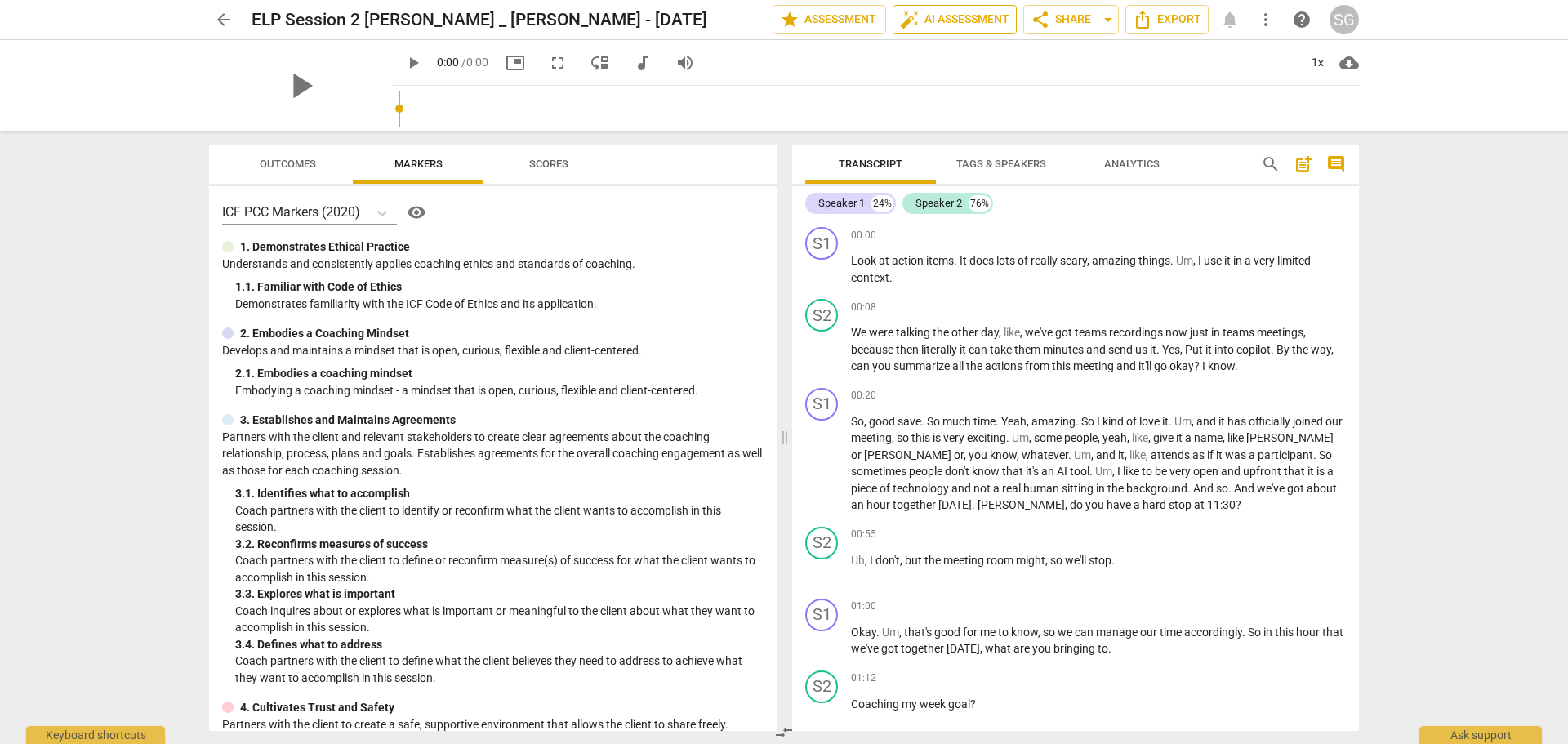
click at [984, 13] on span "auto_fix_high AI Assessment" at bounding box center [955, 19] width 110 height 19
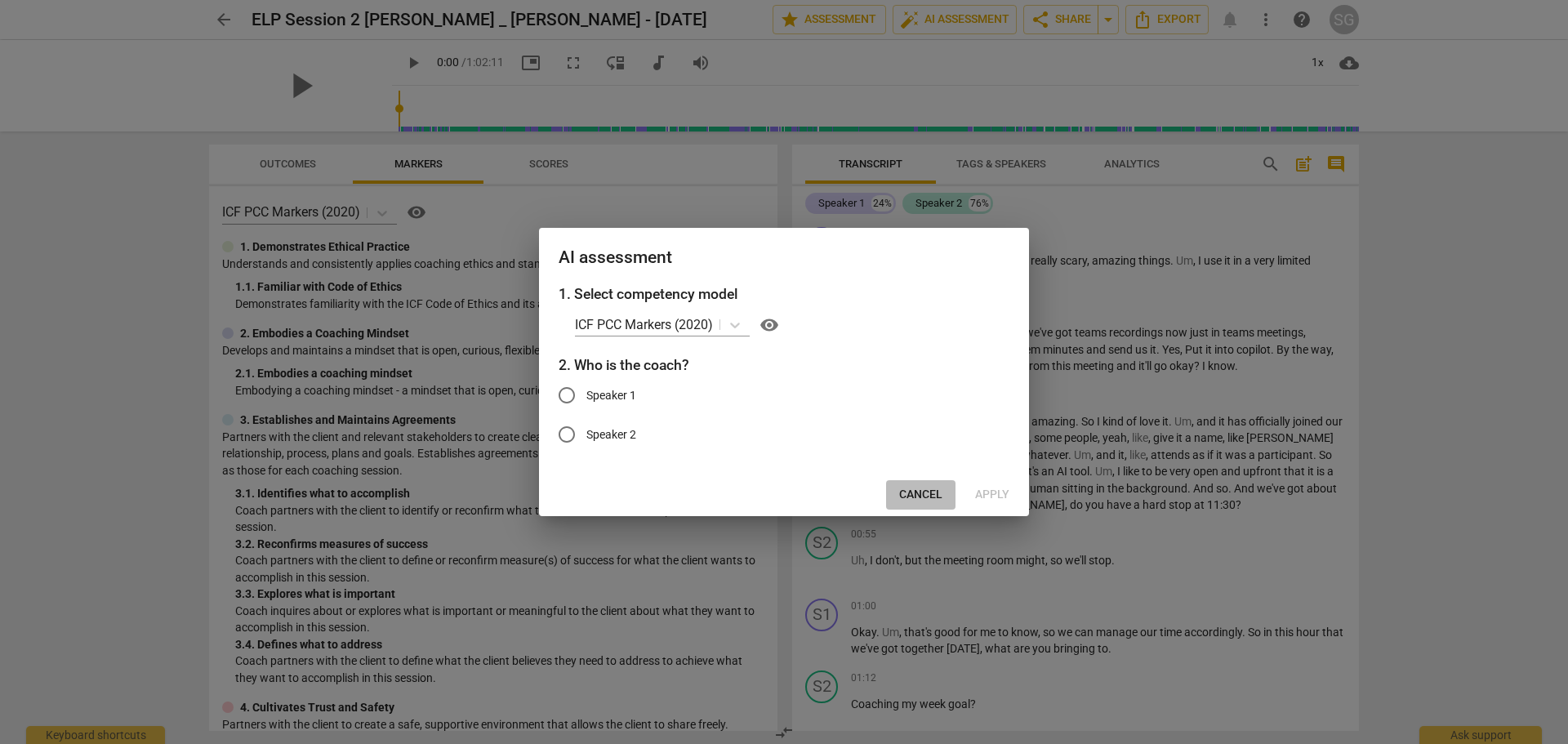
click at [925, 494] on span "Cancel" at bounding box center [920, 494] width 43 height 16
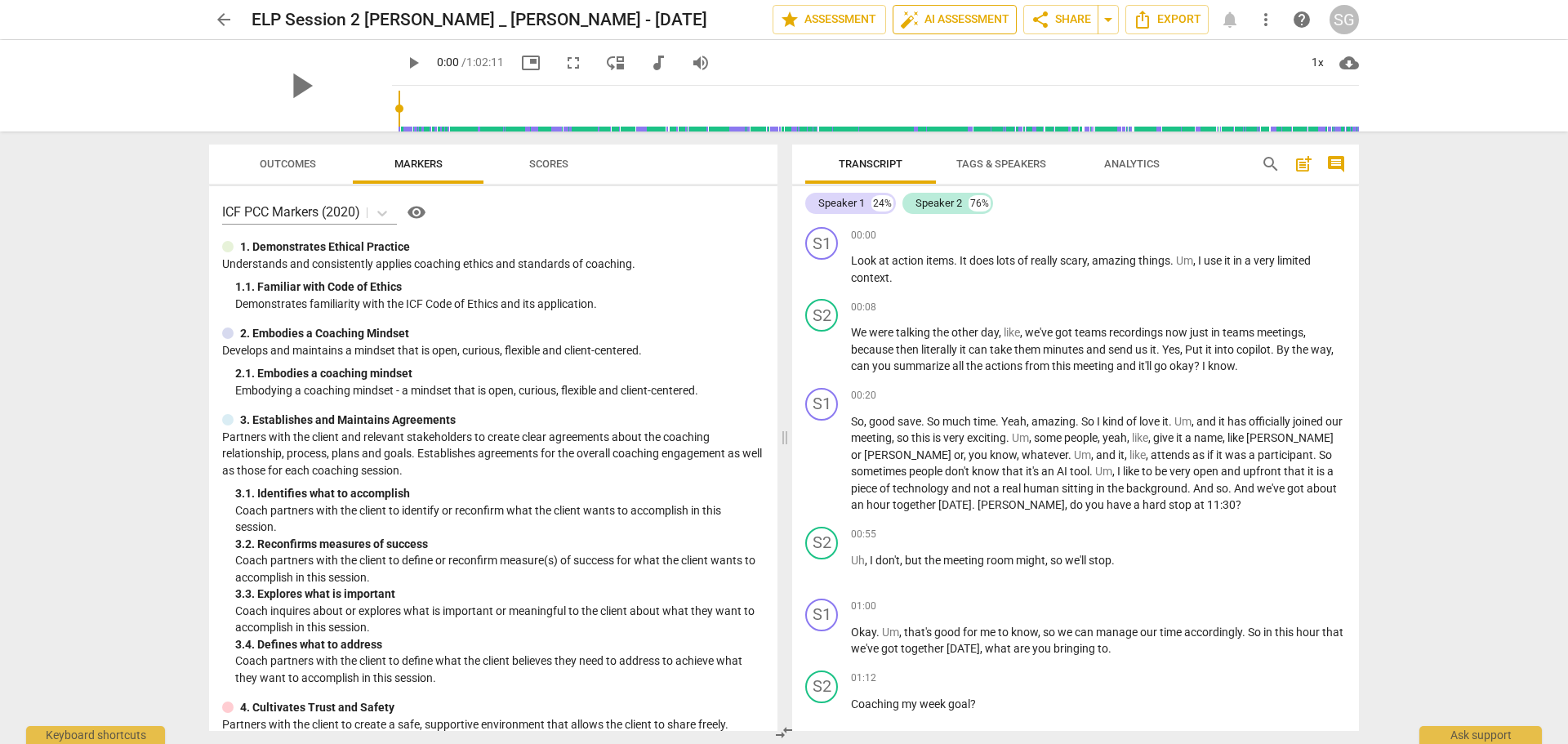
click at [911, 12] on span "auto_fix_high" at bounding box center [910, 19] width 19 height 19
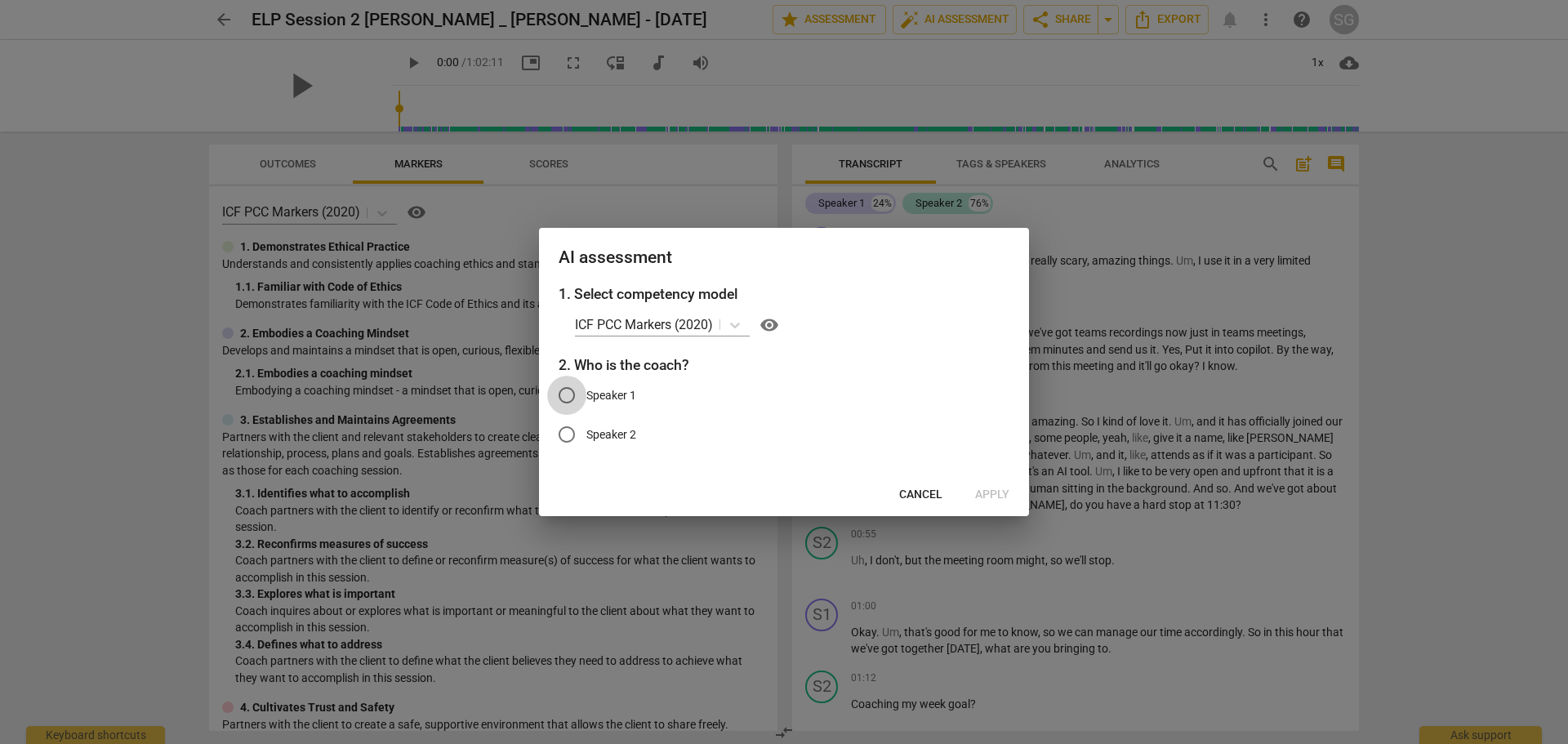
click at [565, 389] on input "Speaker 1" at bounding box center [567, 395] width 40 height 40
radio input "true"
click at [988, 495] on span "Apply" at bounding box center [992, 494] width 35 height 16
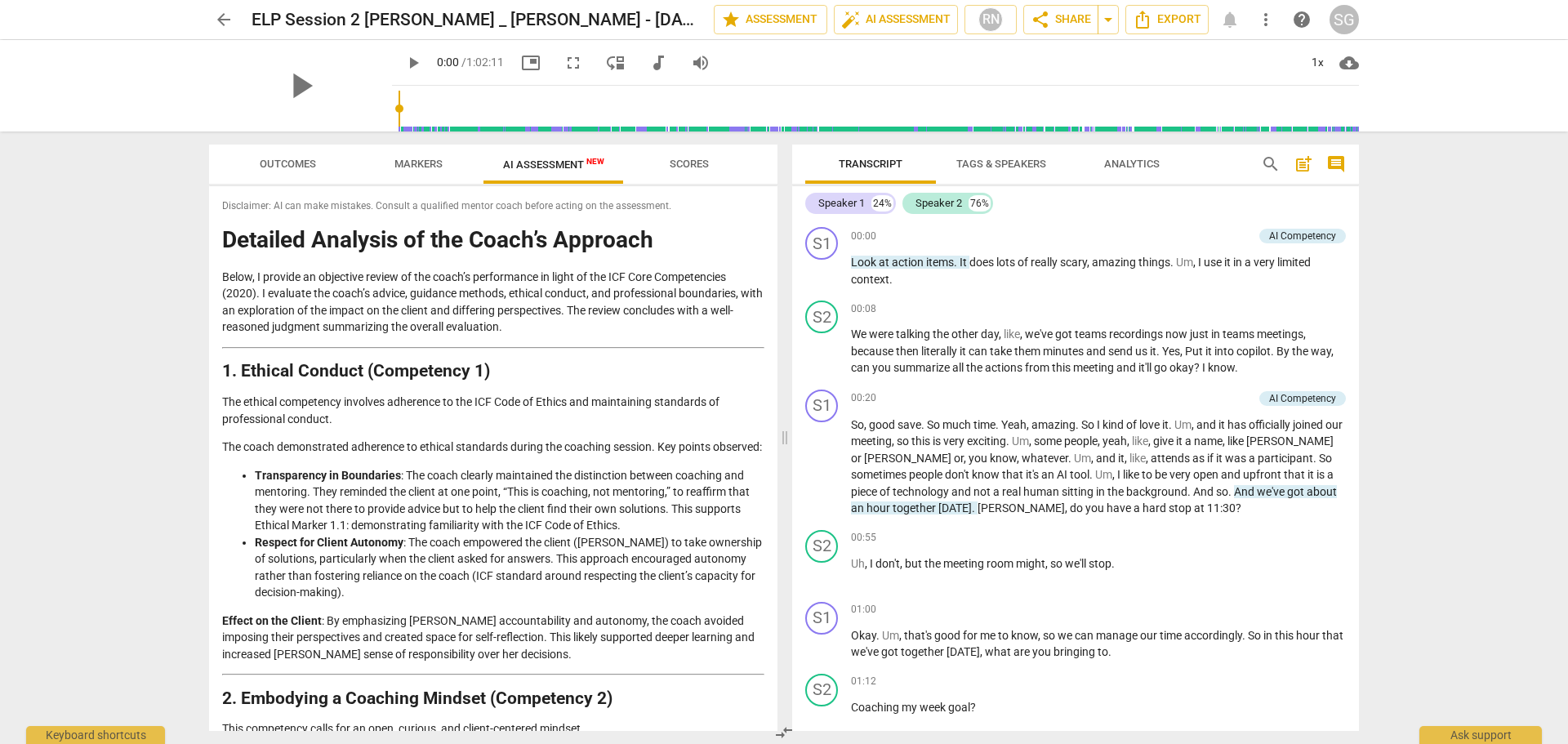
click at [680, 164] on span "Scores" at bounding box center [689, 163] width 40 height 13
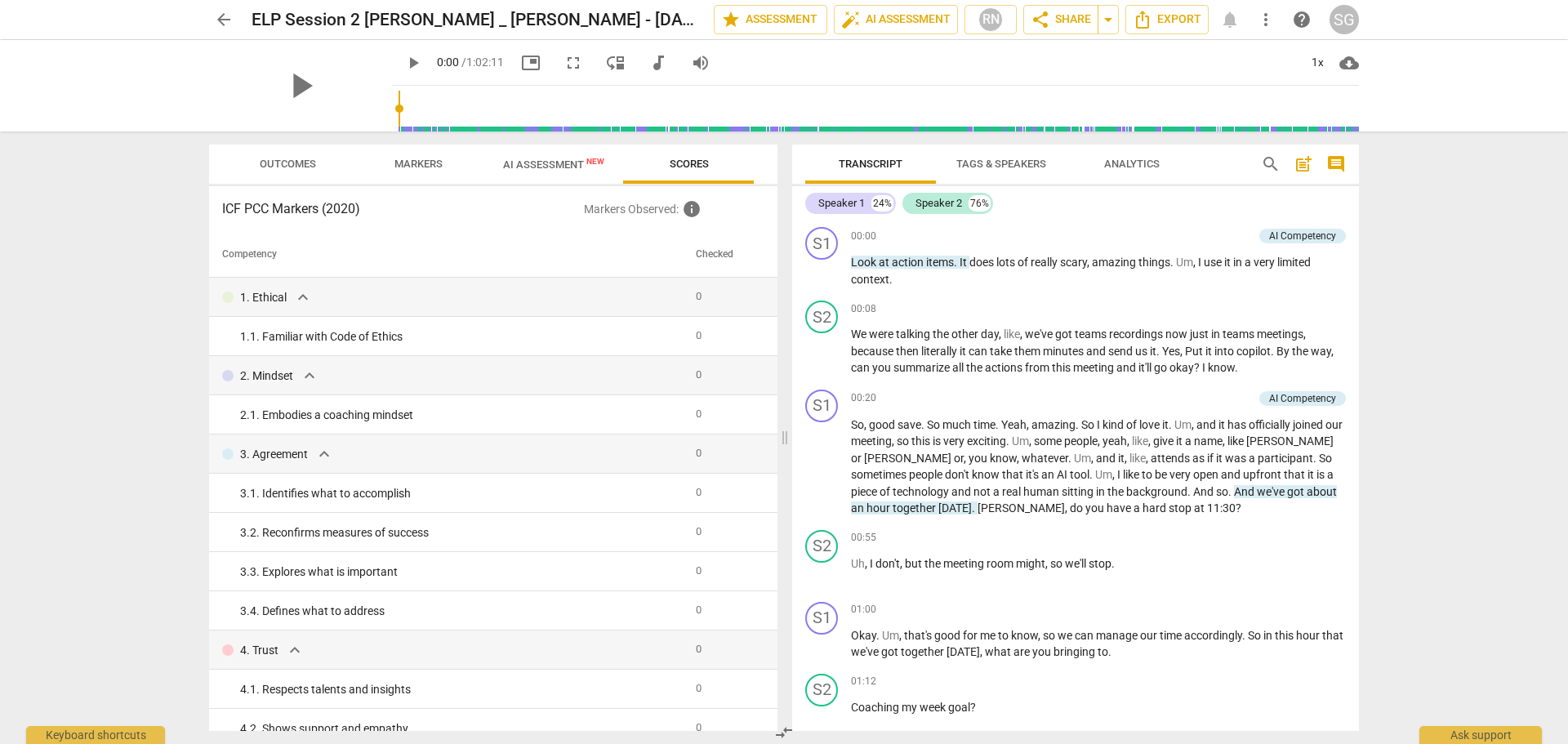
click at [546, 157] on span "AI Assessment New" at bounding box center [554, 164] width 141 height 24
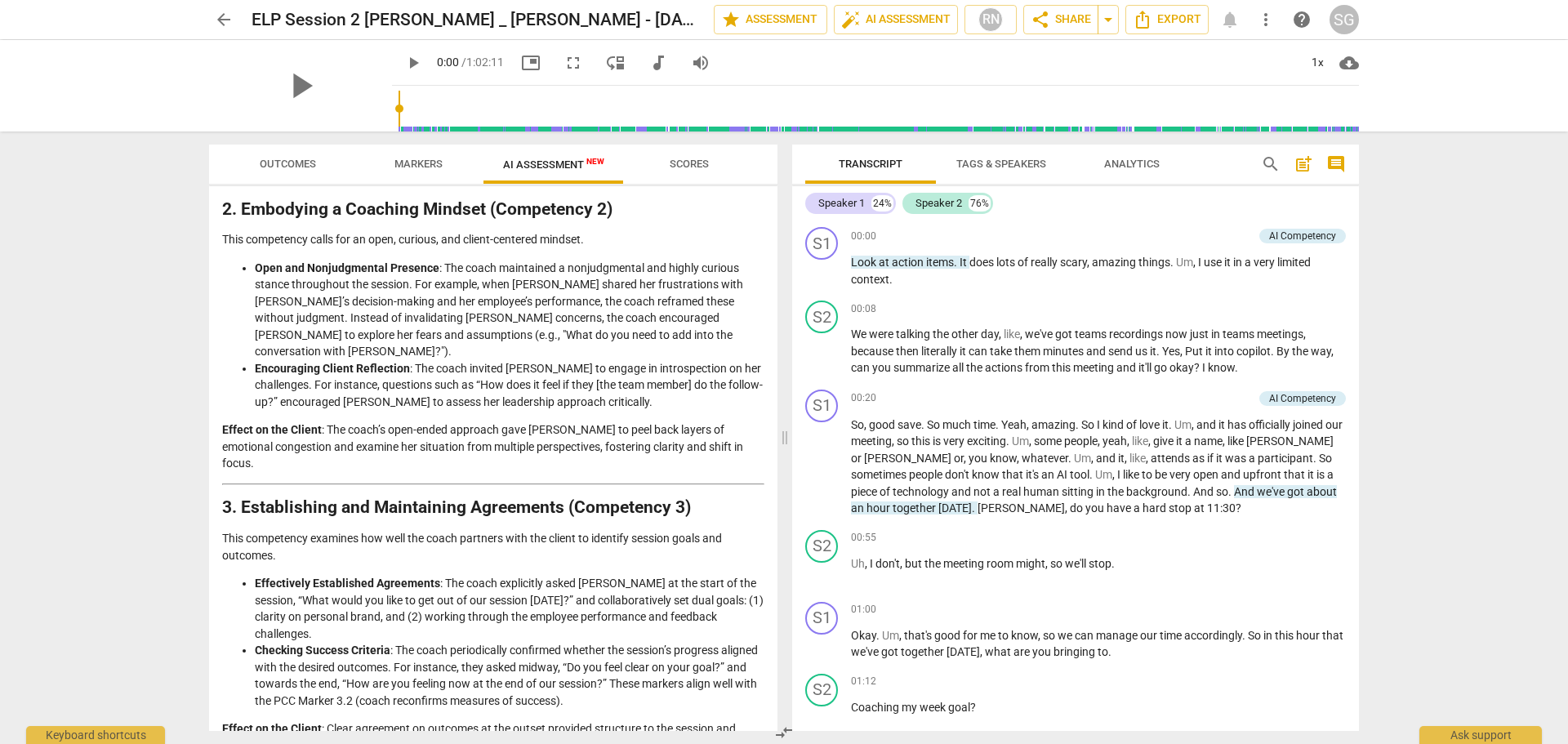
scroll to position [487, 0]
click at [999, 157] on span "Tags & Speakers" at bounding box center [1000, 163] width 90 height 13
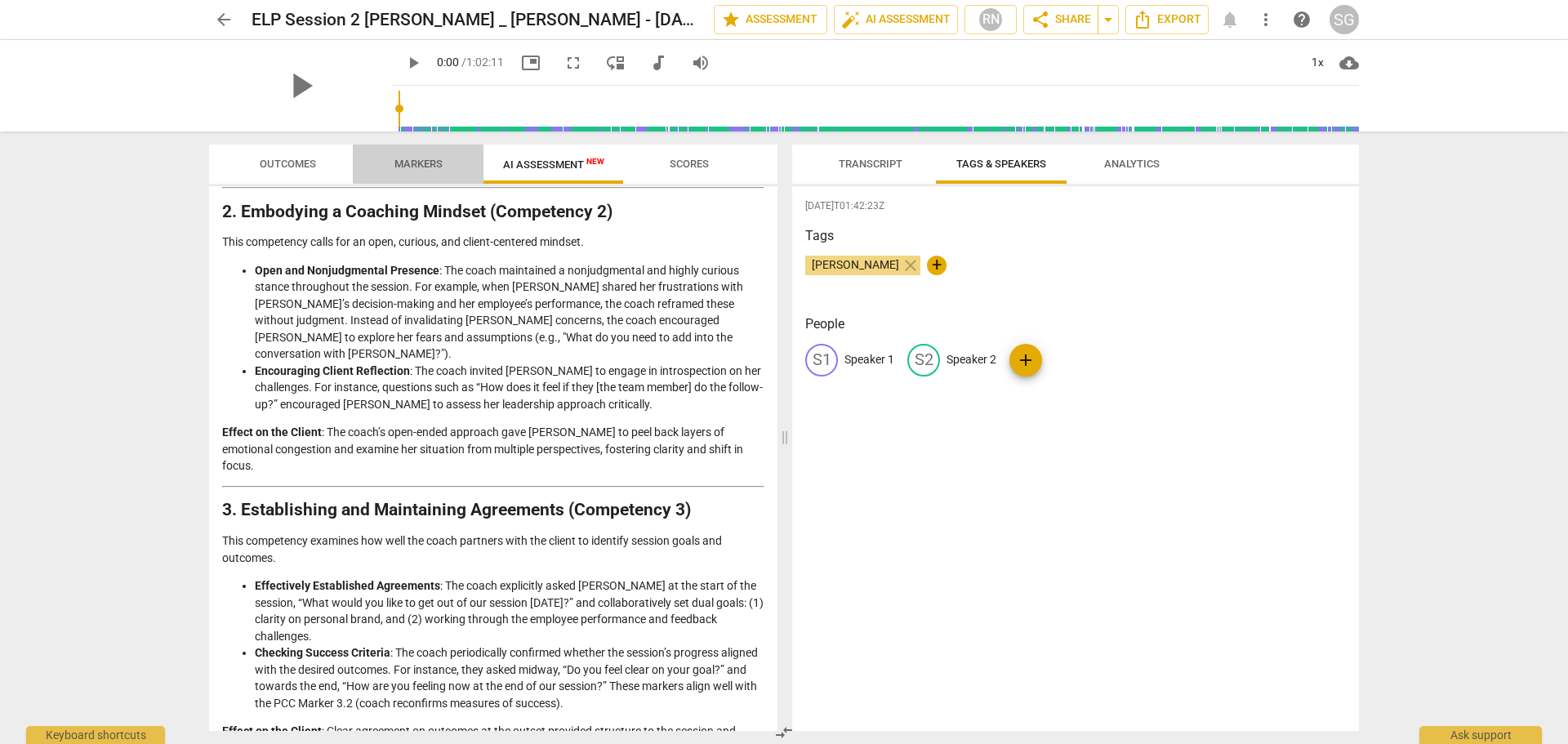
click at [410, 167] on span "Markers" at bounding box center [418, 163] width 48 height 13
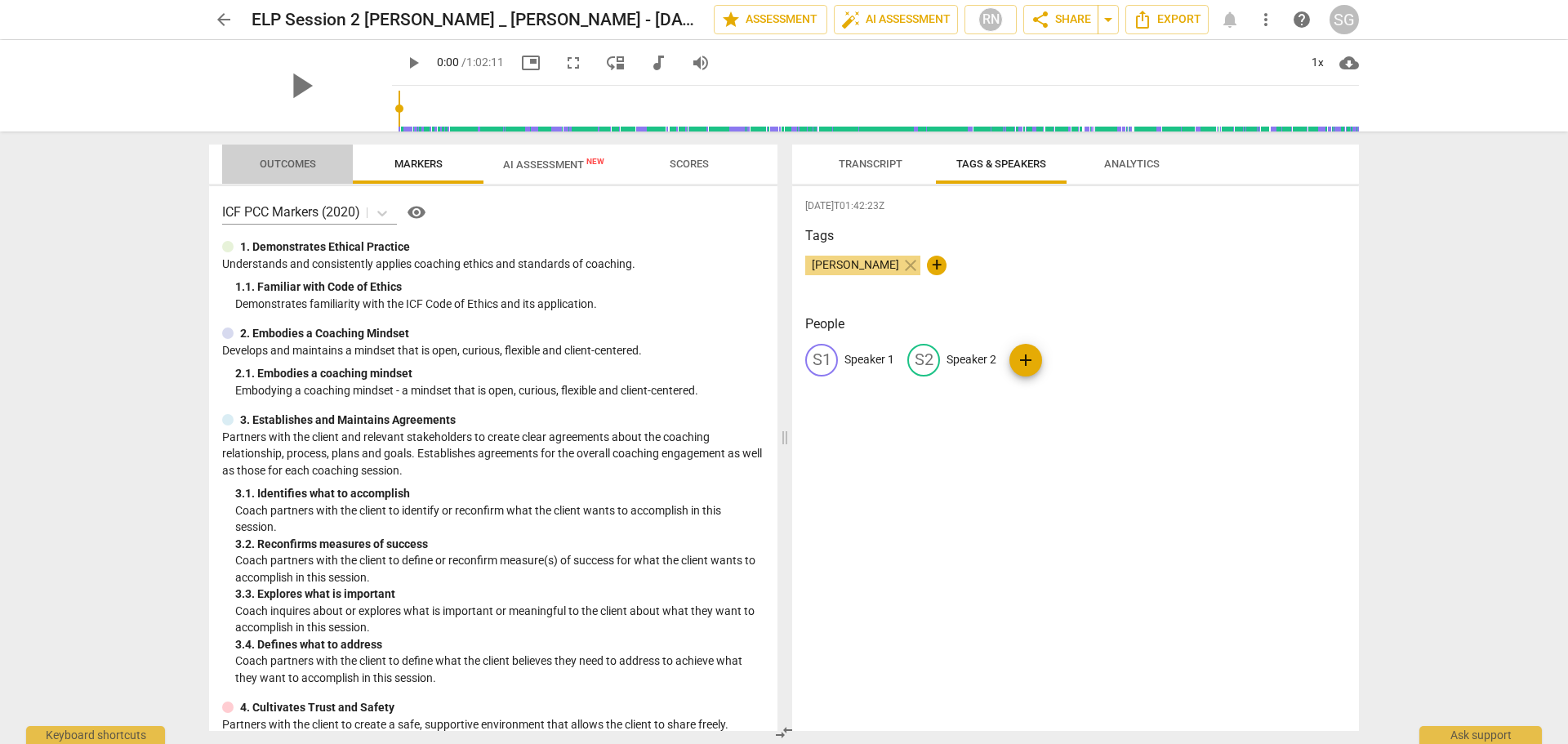
click at [284, 162] on span "Outcomes" at bounding box center [287, 163] width 56 height 13
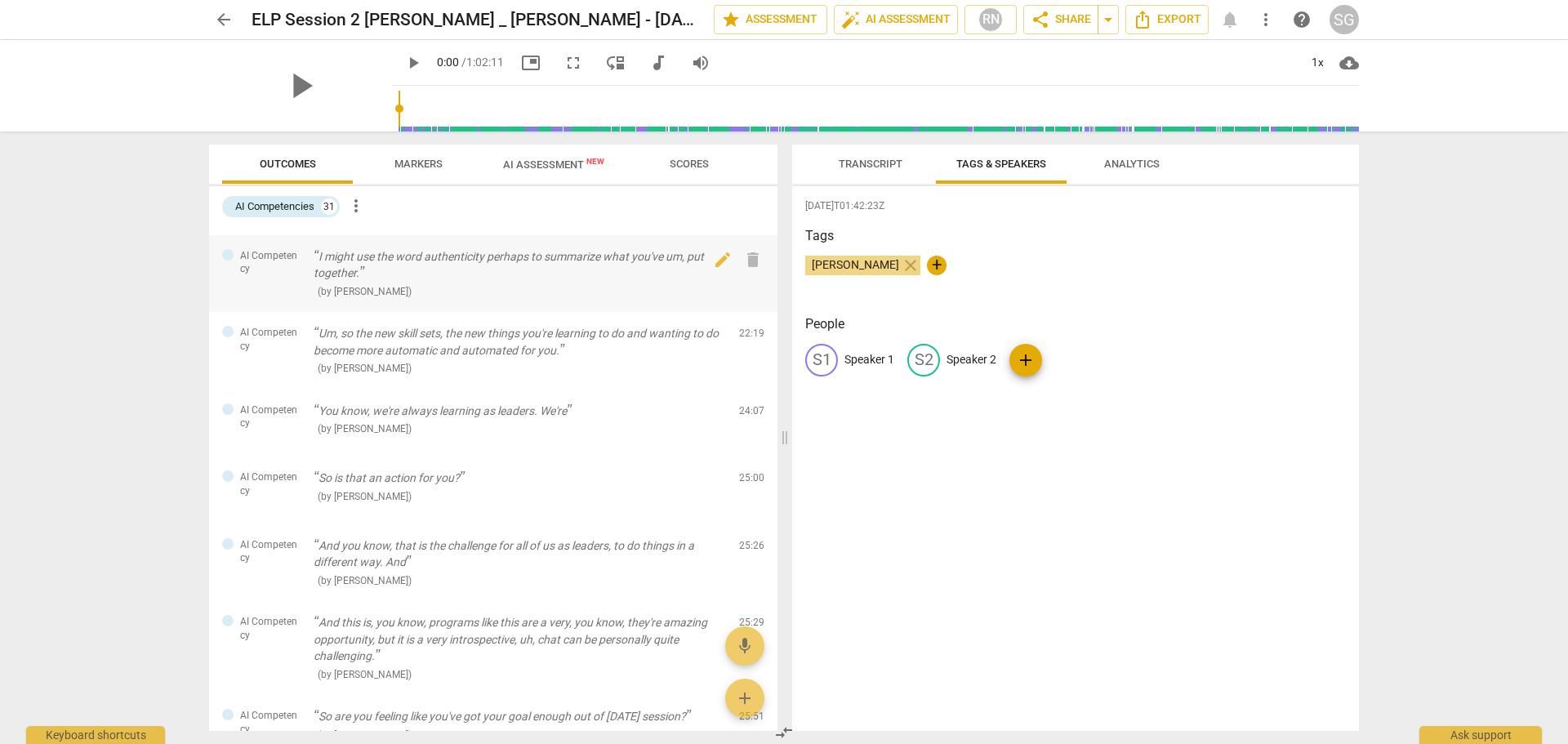
scroll to position [799, 0]
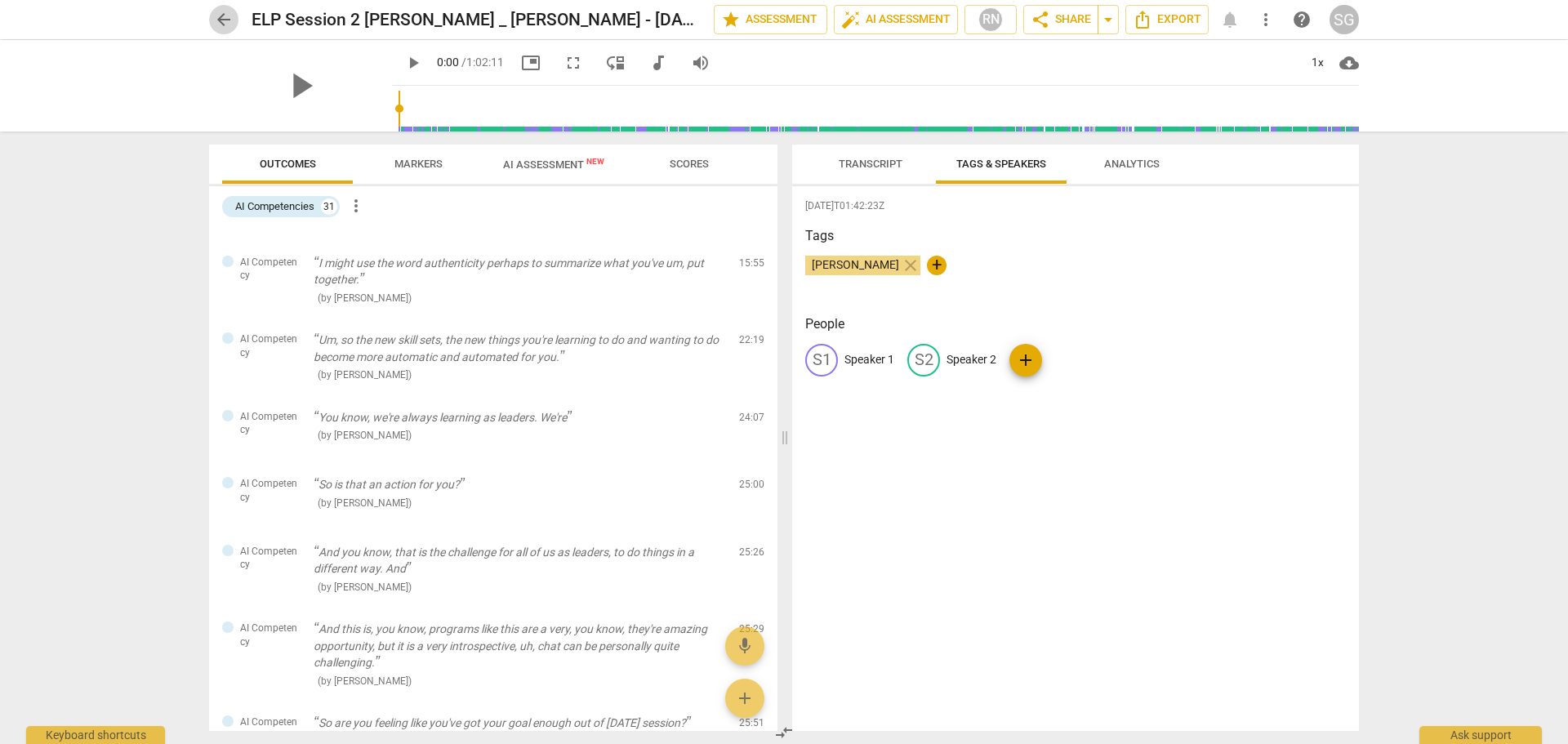
click at [228, 15] on span "arrow_back" at bounding box center [224, 19] width 19 height 19
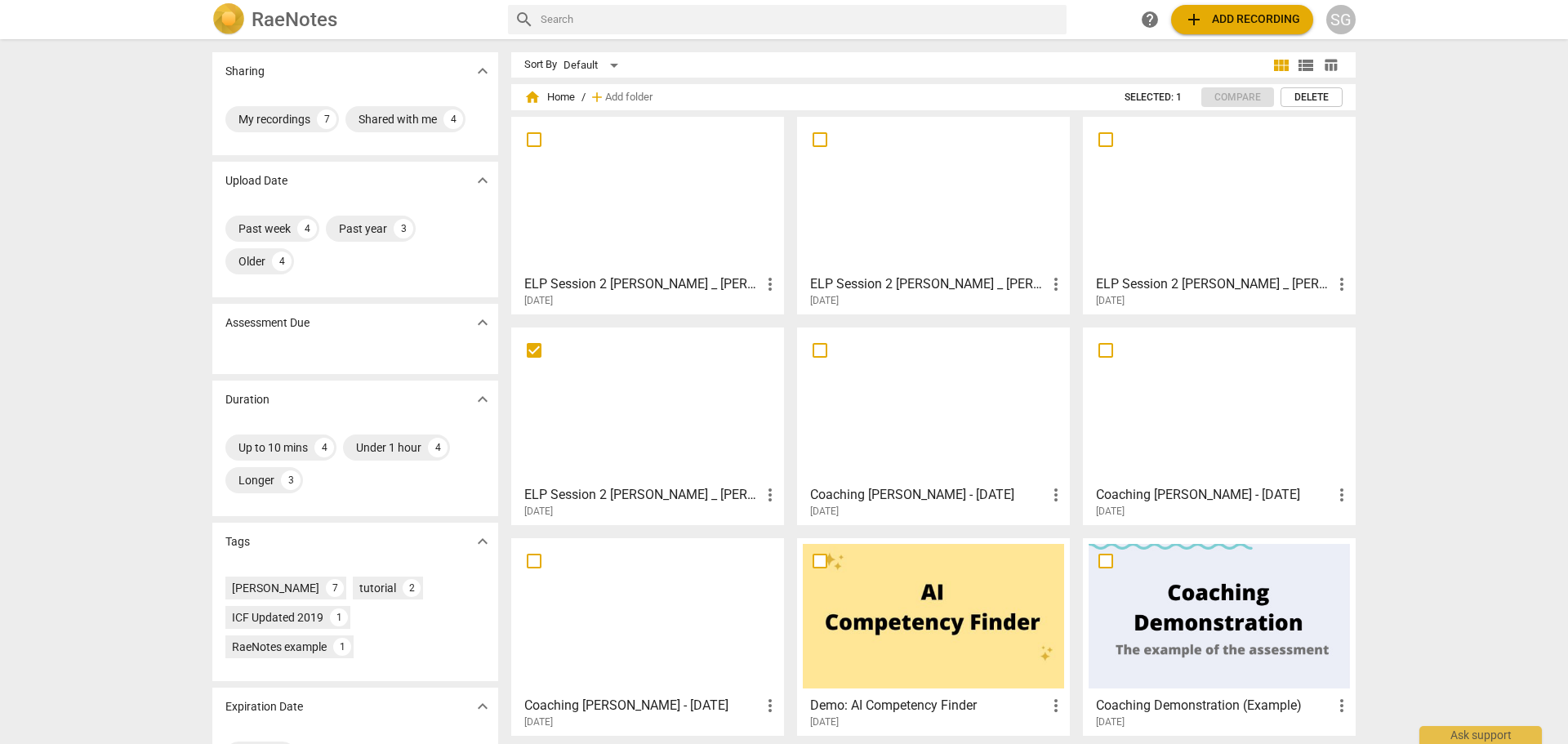
click at [627, 224] on div at bounding box center [647, 195] width 261 height 145
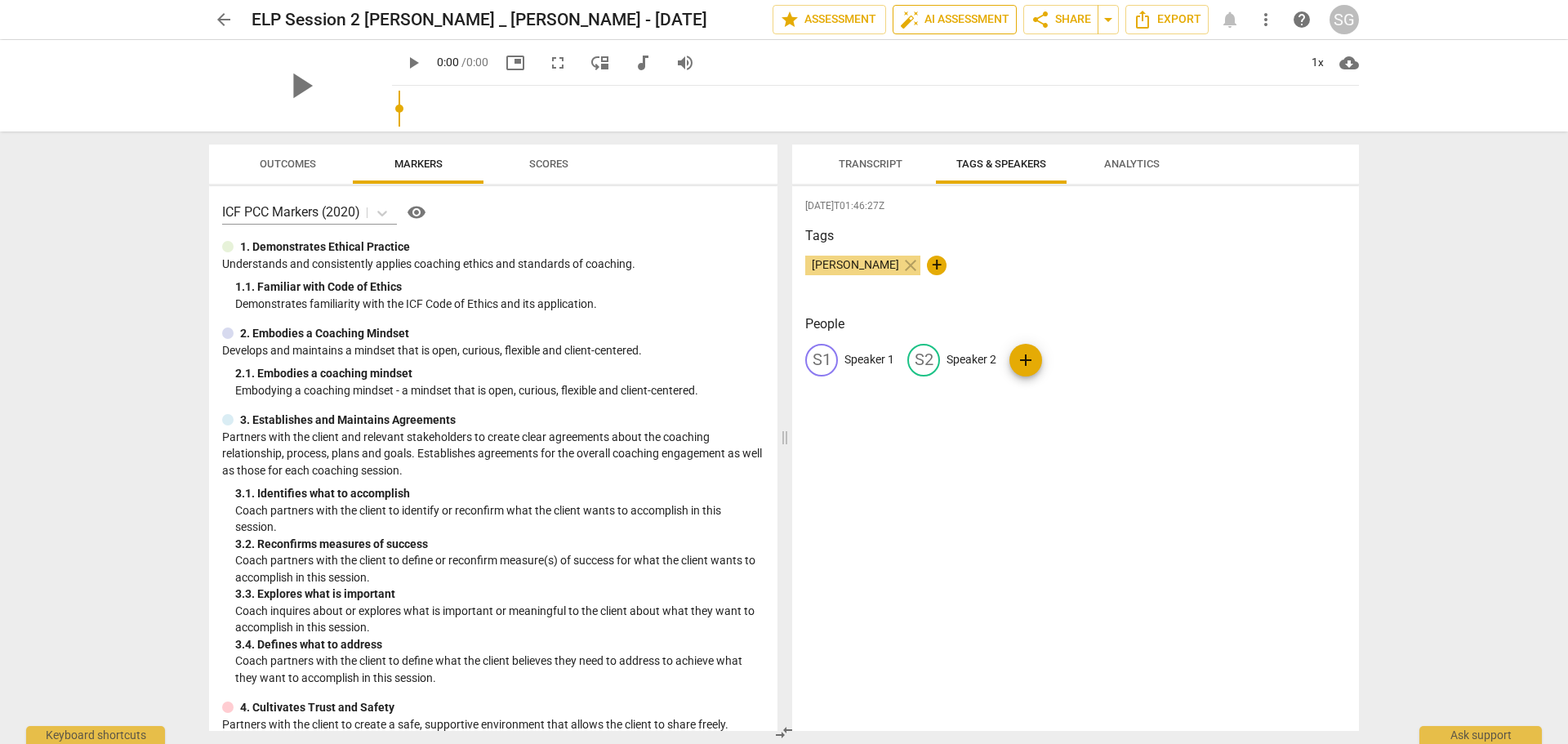
click at [930, 18] on span "auto_fix_high AI Assessment" at bounding box center [955, 19] width 110 height 19
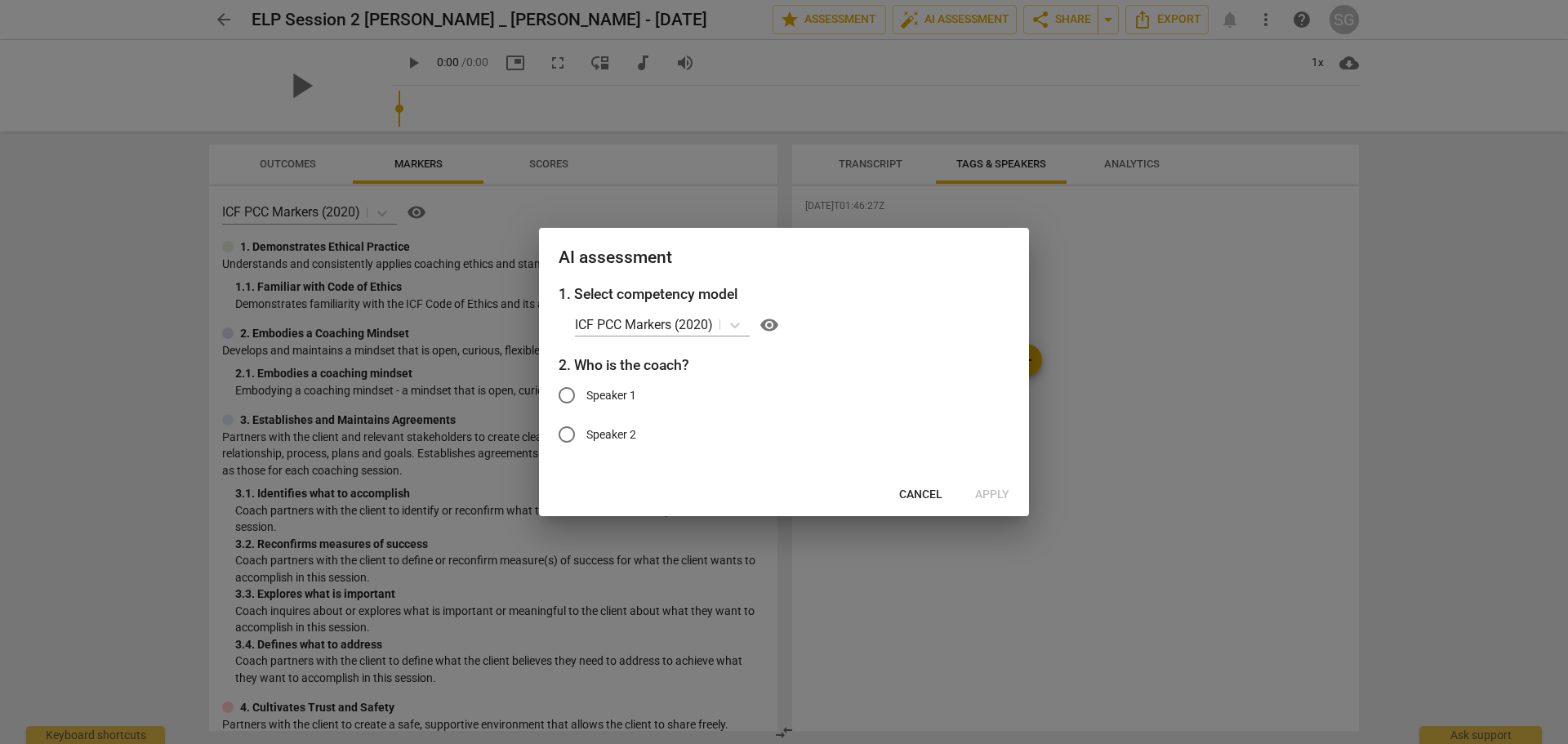
click at [911, 499] on span "Cancel" at bounding box center [920, 494] width 43 height 16
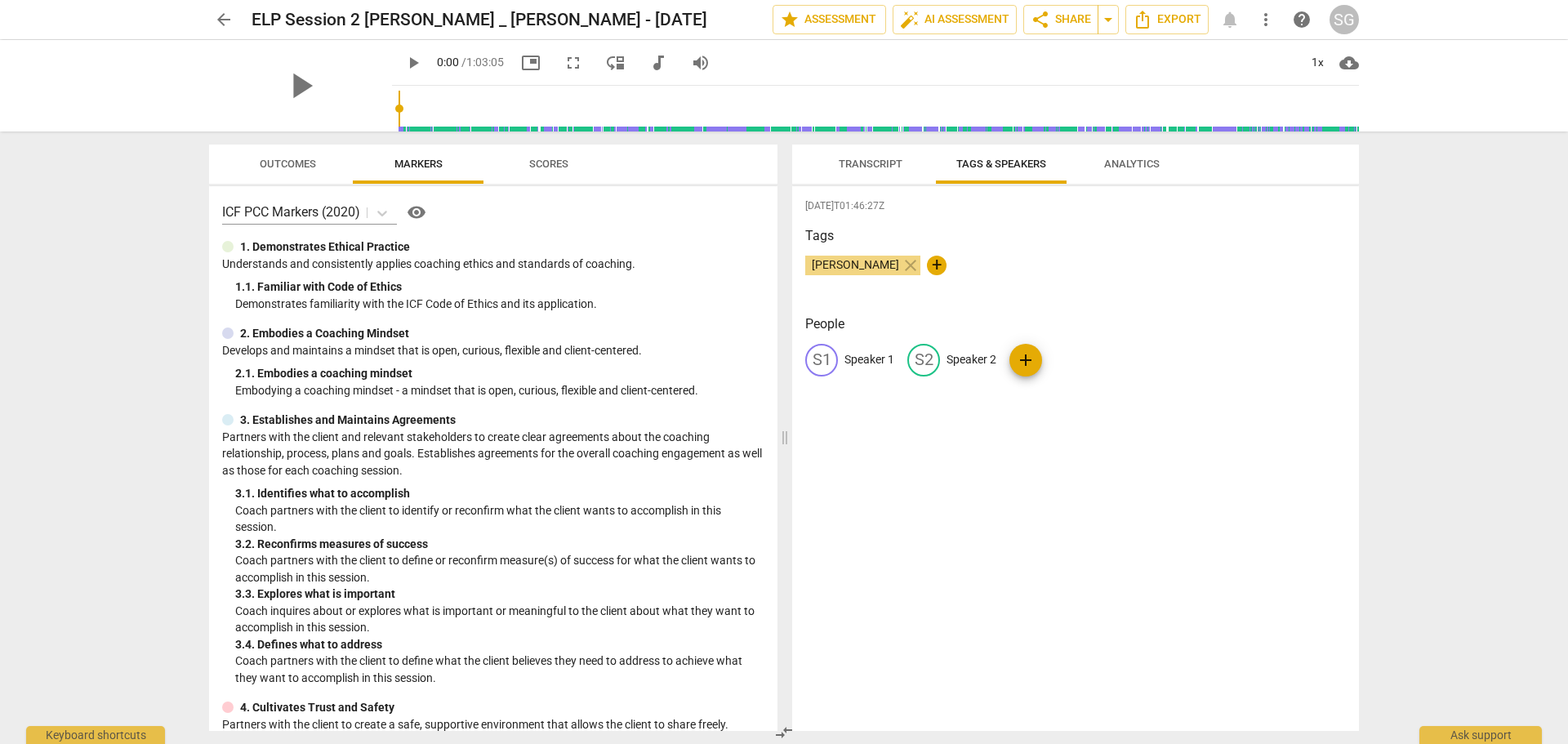
click at [890, 165] on span "Transcript" at bounding box center [870, 163] width 64 height 13
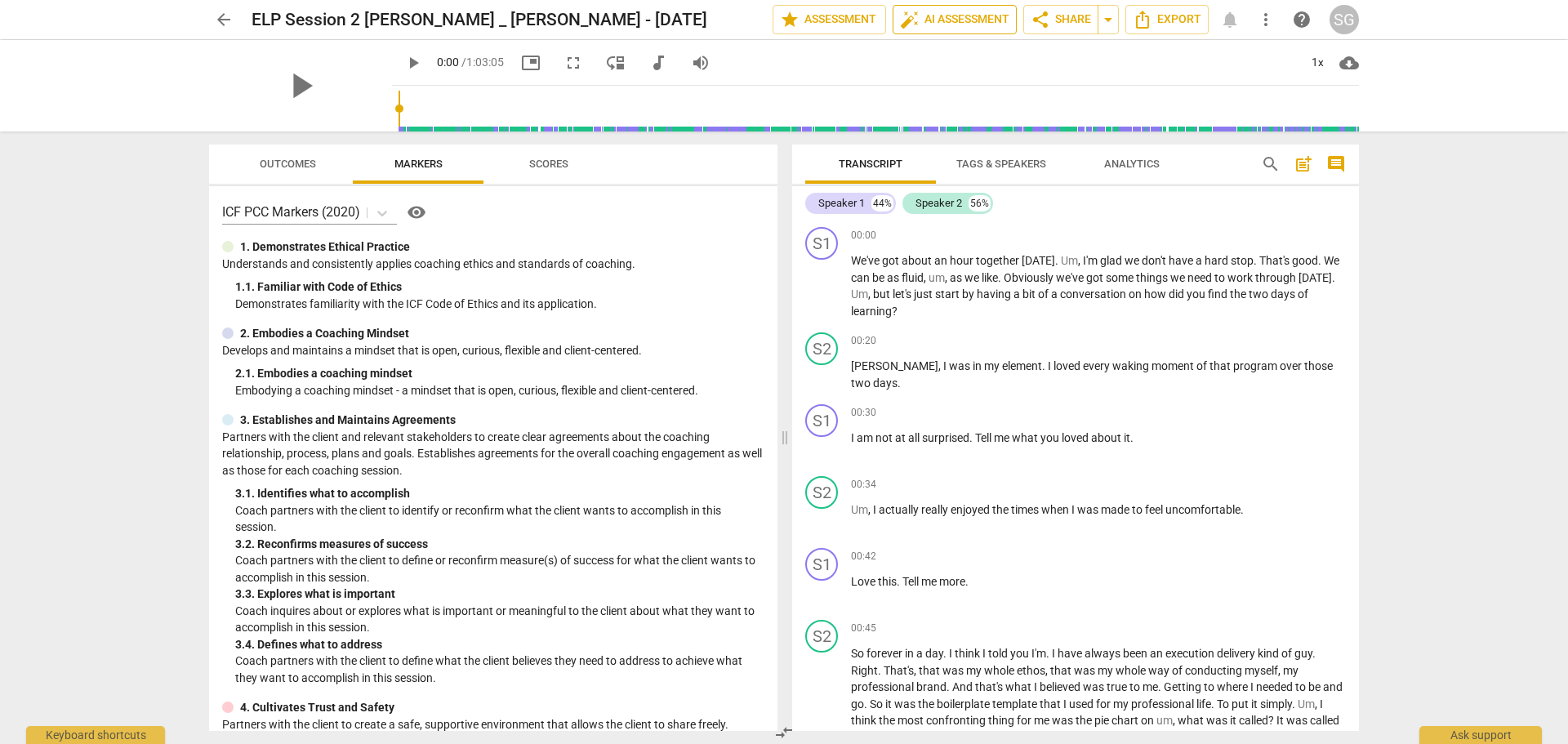
click at [944, 21] on span "auto_fix_high AI Assessment" at bounding box center [955, 19] width 110 height 19
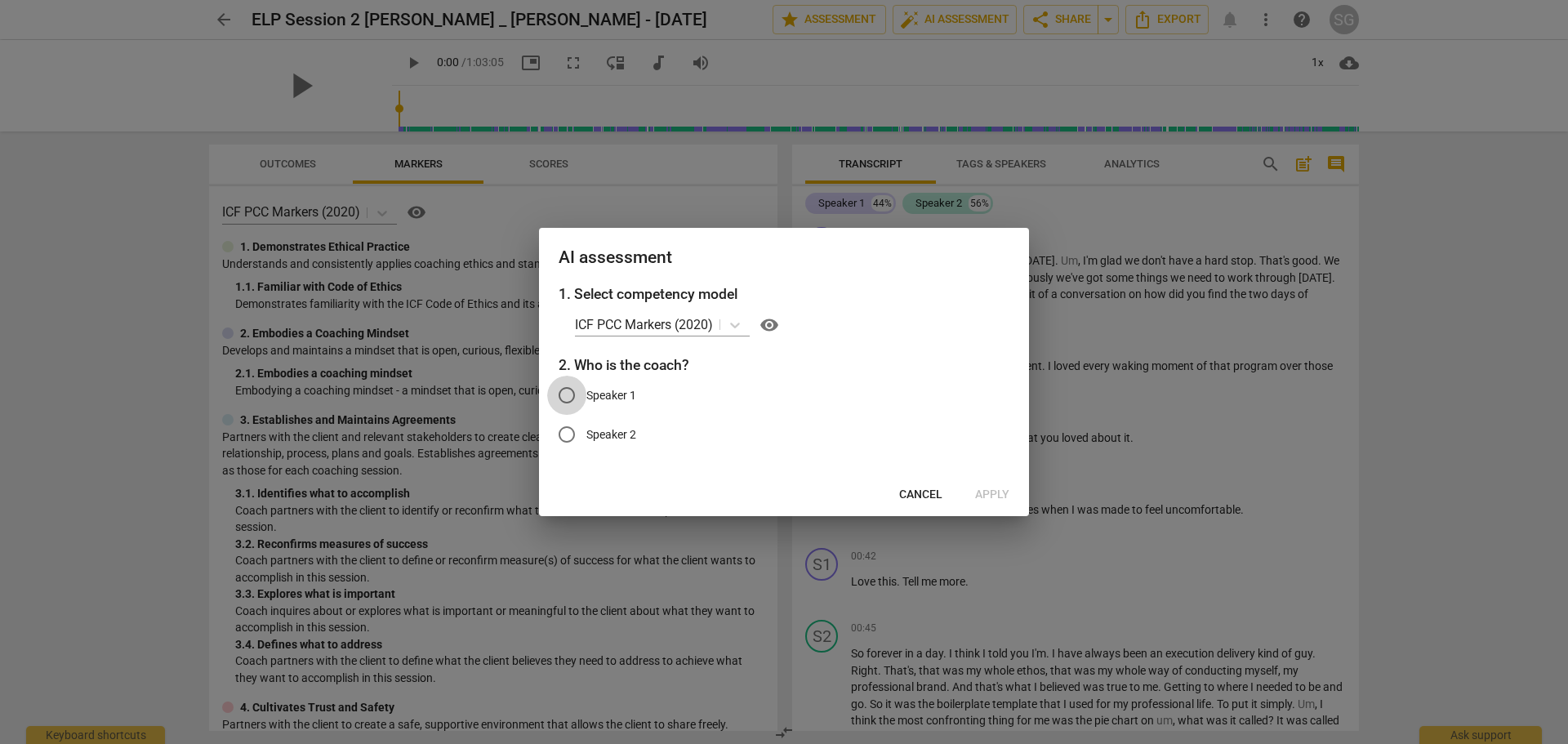
click at [566, 403] on input "Speaker 1" at bounding box center [567, 395] width 40 height 40
radio input "true"
click at [988, 494] on span "Apply" at bounding box center [992, 494] width 35 height 16
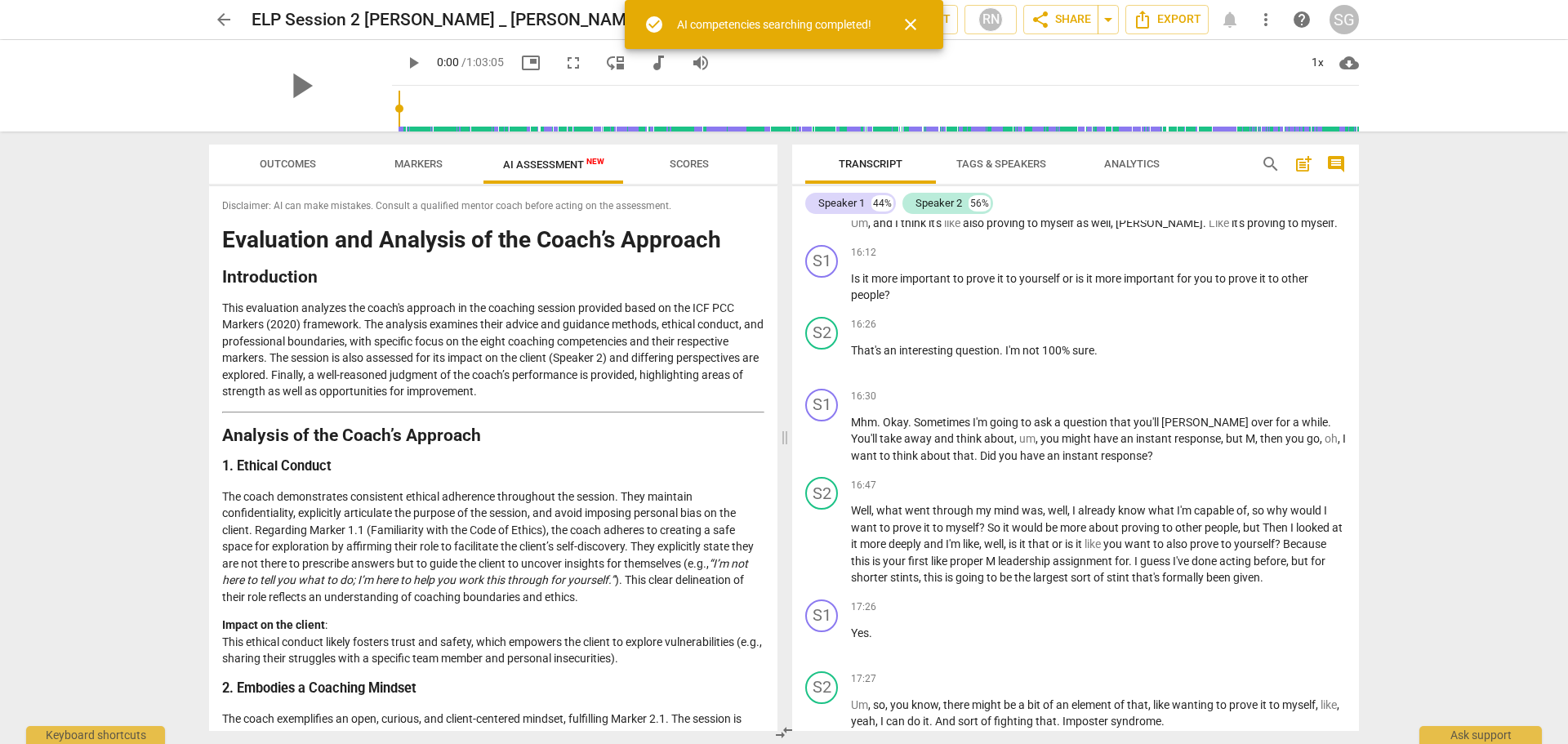
scroll to position [5642, 0]
